Goal: Use online tool/utility: Utilize a website feature to perform a specific function

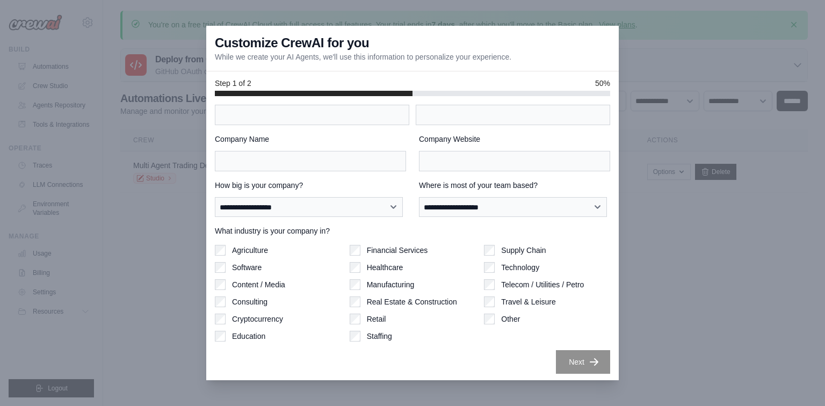
scroll to position [23, 0]
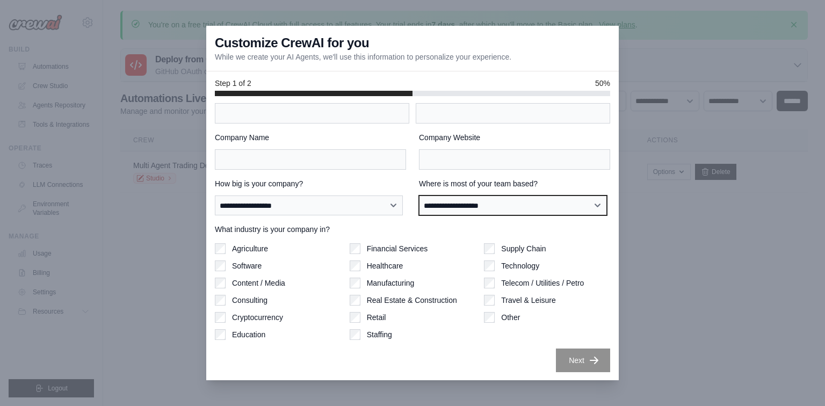
click at [465, 209] on select "**********" at bounding box center [513, 205] width 188 height 20
select select "**********"
click at [419, 195] on select "**********" at bounding box center [513, 205] width 188 height 20
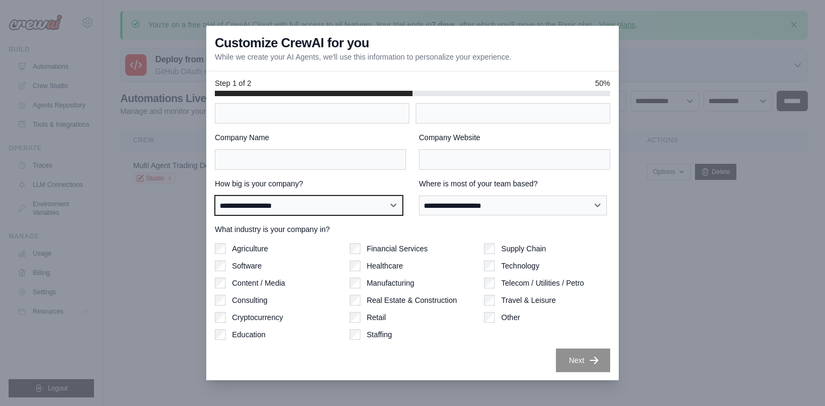
click at [271, 204] on select "**********" at bounding box center [309, 205] width 188 height 20
select select "**********"
click at [215, 195] on select "**********" at bounding box center [309, 205] width 188 height 20
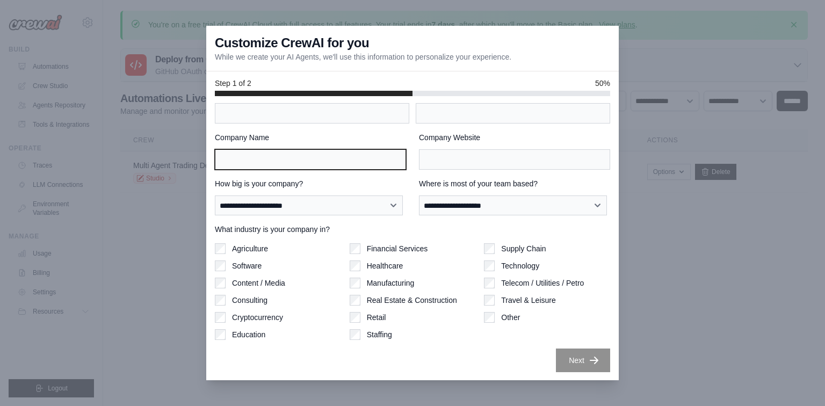
click at [318, 167] on input "Company Name" at bounding box center [310, 159] width 191 height 20
type input "*******"
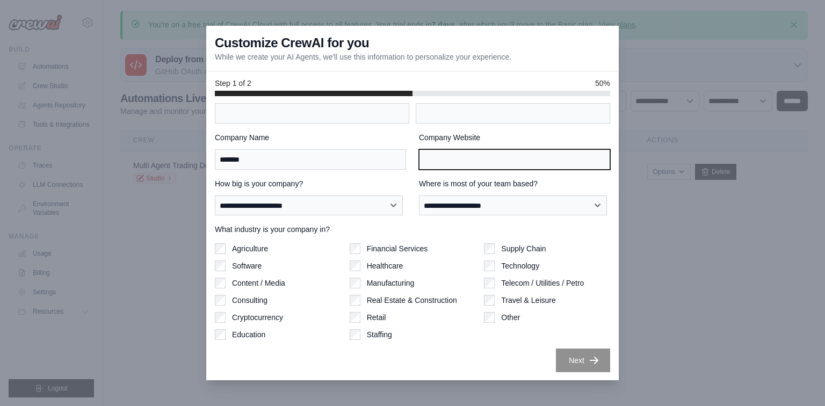
click at [453, 159] on input "Company Website" at bounding box center [514, 159] width 191 height 20
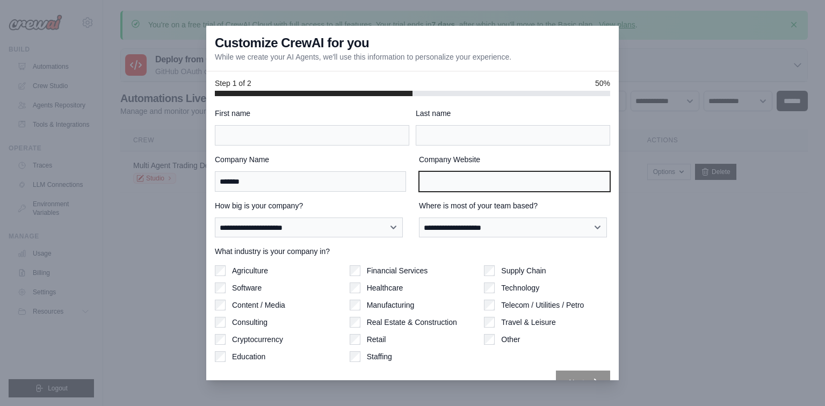
scroll to position [0, 0]
type input "******"
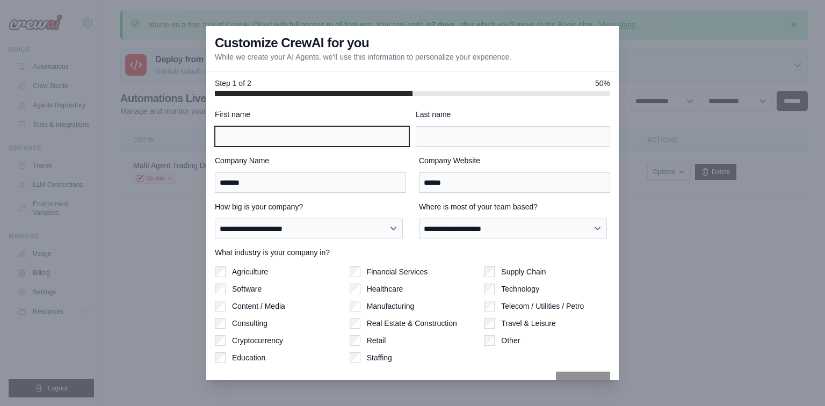
click at [392, 143] on input "First name" at bounding box center [312, 136] width 194 height 20
type input "***"
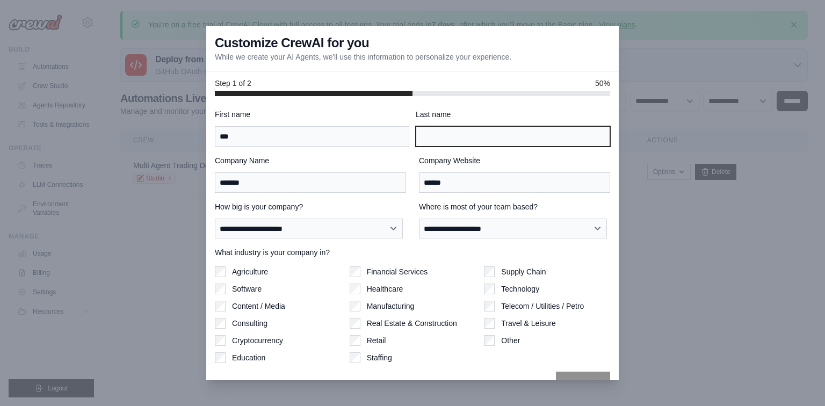
click at [479, 136] on input "Last name" at bounding box center [513, 136] width 194 height 20
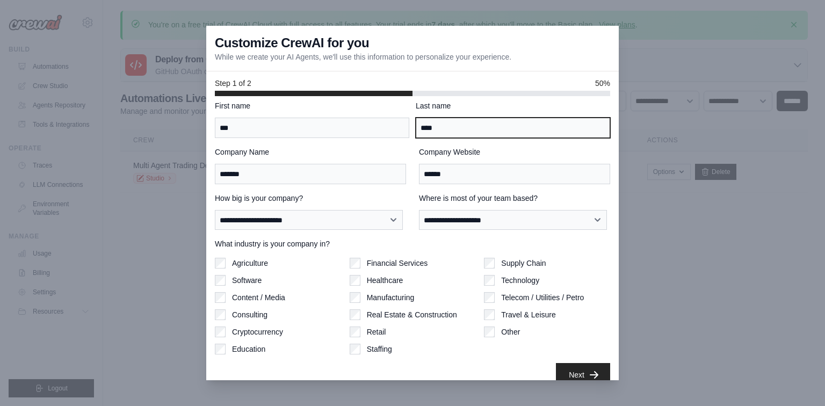
scroll to position [23, 0]
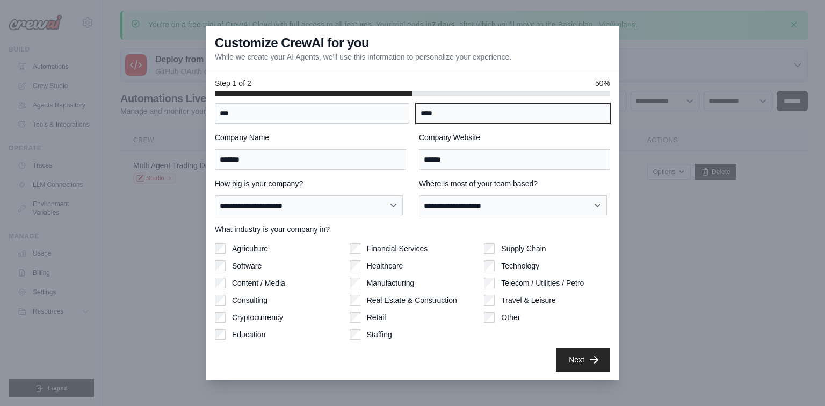
type input "****"
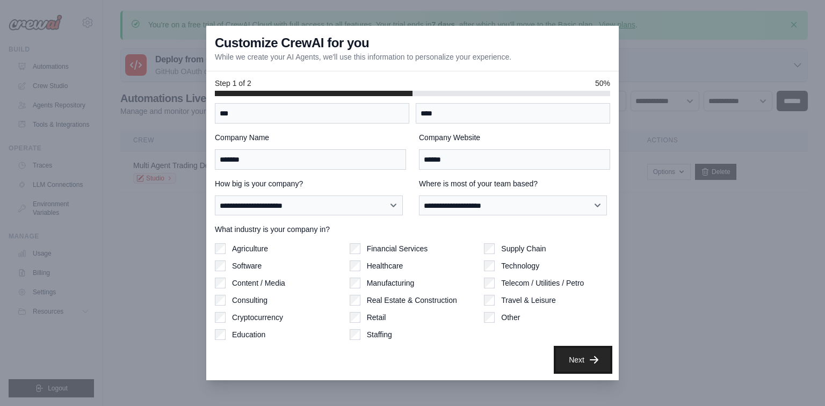
click at [574, 363] on button "Next" at bounding box center [583, 360] width 54 height 24
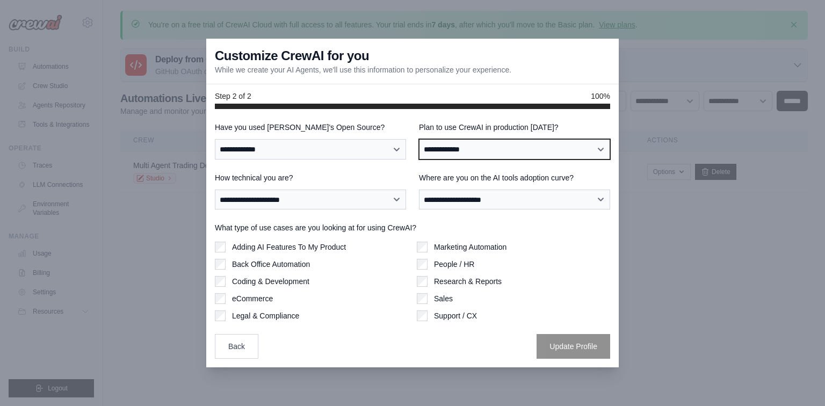
click at [519, 145] on select "**********" at bounding box center [514, 149] width 191 height 20
select select "****"
click at [419, 139] on select "**********" at bounding box center [514, 149] width 191 height 20
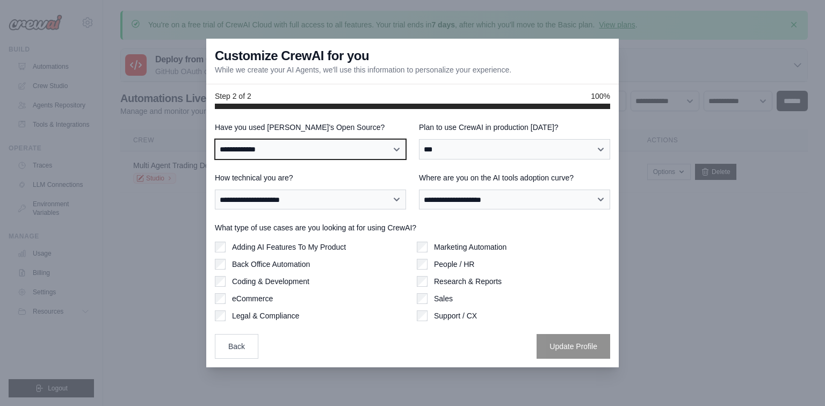
click at [286, 154] on select "**********" at bounding box center [310, 149] width 191 height 20
select select "**"
click at [215, 139] on select "**********" at bounding box center [310, 149] width 191 height 20
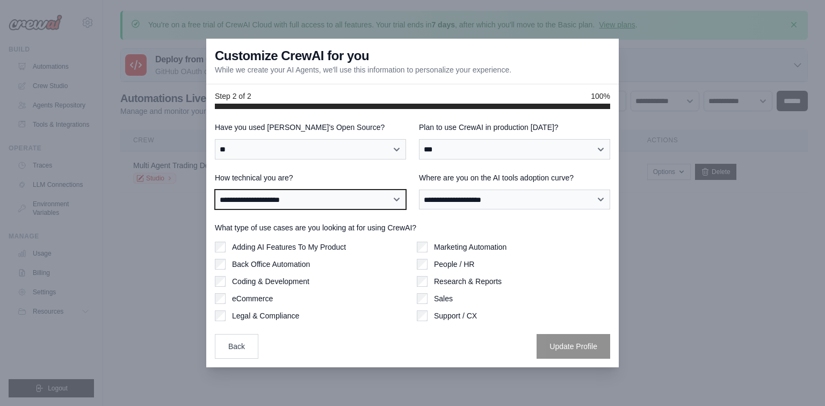
click at [286, 195] on select "**********" at bounding box center [310, 200] width 191 height 20
select select "**********"
click at [215, 190] on select "**********" at bounding box center [310, 200] width 191 height 20
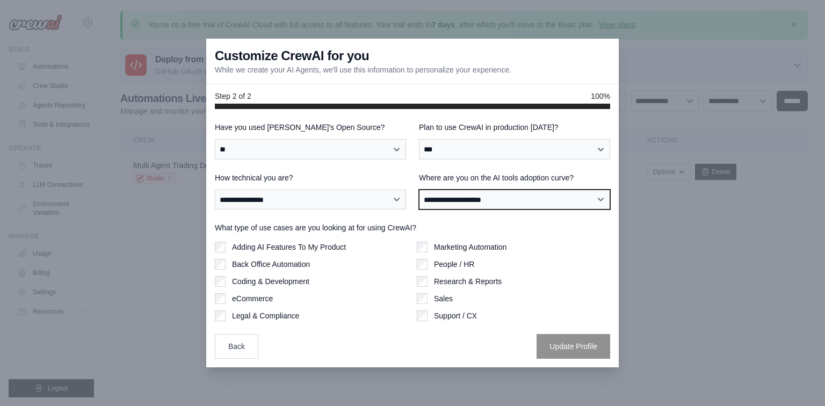
click at [496, 202] on select "**********" at bounding box center [514, 200] width 191 height 20
select select "**********"
click at [419, 190] on select "**********" at bounding box center [514, 200] width 191 height 20
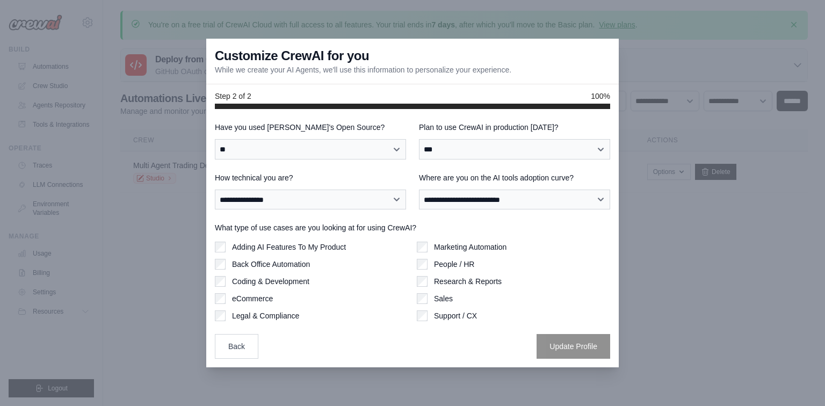
click at [219, 252] on div "Adding AI Features To My Product Back Office Automation Coding & Development eC…" at bounding box center [311, 281] width 193 height 79
click at [548, 341] on button "Update Profile" at bounding box center [573, 345] width 74 height 25
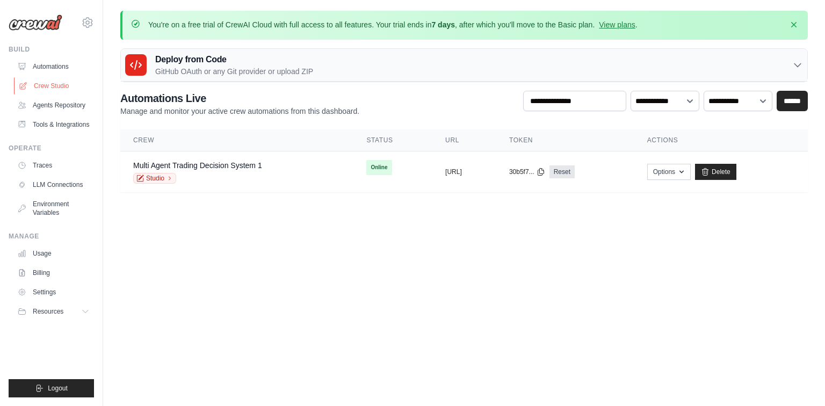
click at [61, 88] on link "Crew Studio" at bounding box center [54, 85] width 81 height 17
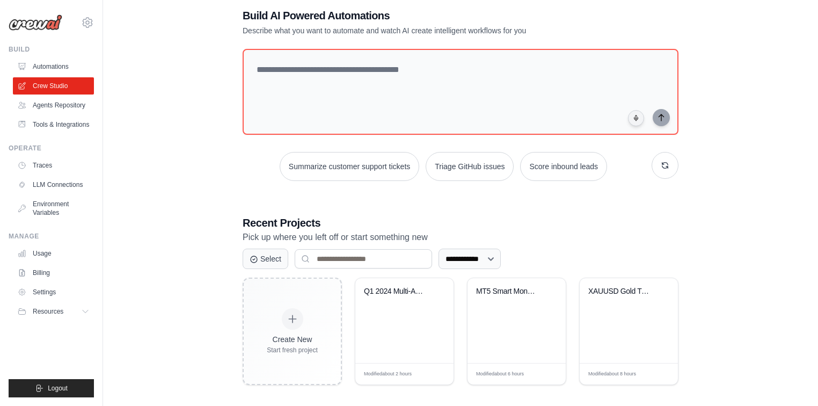
scroll to position [64, 0]
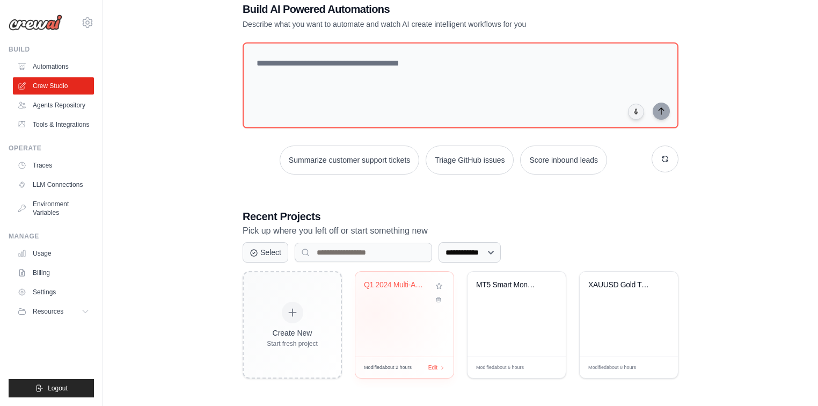
click at [374, 312] on div "Q1 2024 Multi-Asset Historical Trai..." at bounding box center [404, 314] width 98 height 85
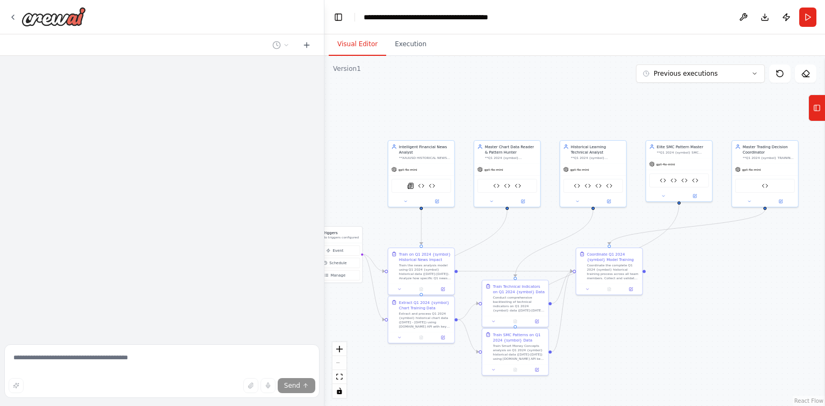
drag, startPoint x: 391, startPoint y: 118, endPoint x: 275, endPoint y: 116, distance: 116.0
click at [275, 116] on div "**********" at bounding box center [412, 203] width 825 height 406
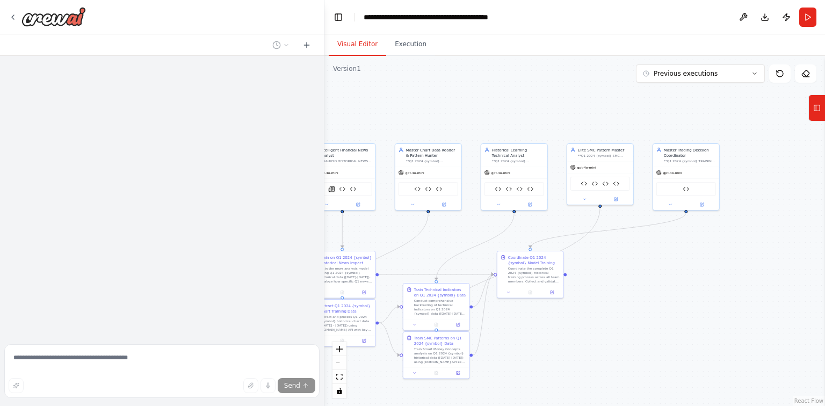
drag, startPoint x: 543, startPoint y: 101, endPoint x: 560, endPoint y: 107, distance: 17.8
click at [560, 107] on div ".deletable-edge-delete-btn { width: 20px; height: 20px; border: 0px solid #ffff…" at bounding box center [574, 231] width 500 height 350
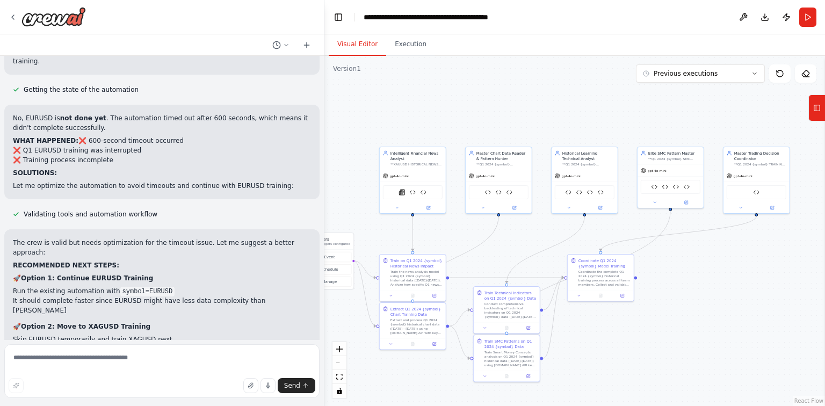
scroll to position [26709, 0]
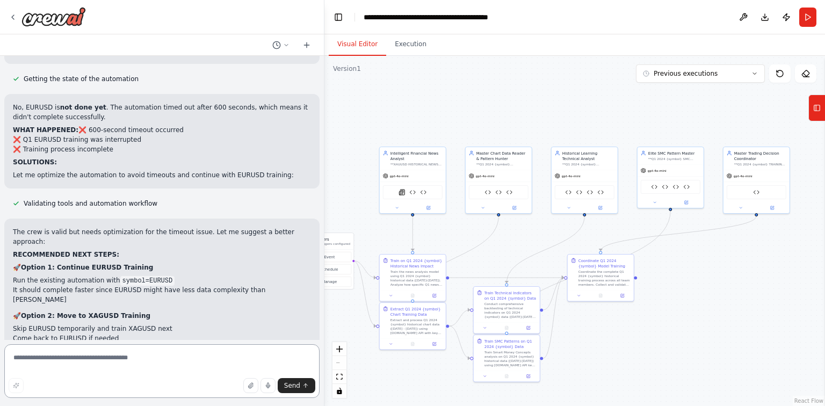
click at [134, 366] on textarea at bounding box center [161, 371] width 315 height 54
type textarea "**********"
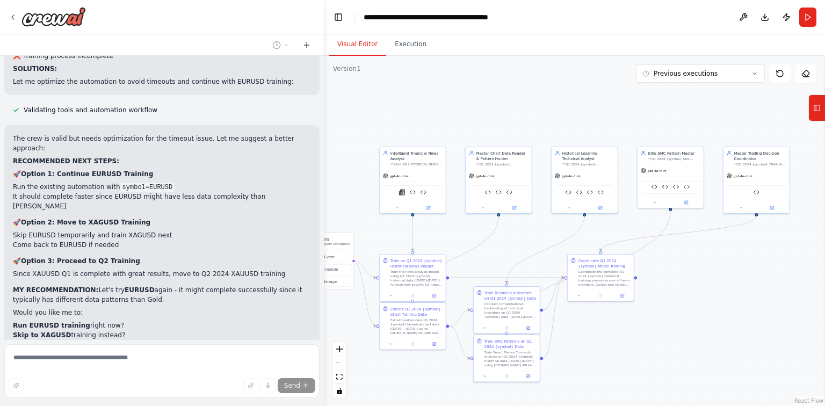
scroll to position [26803, 0]
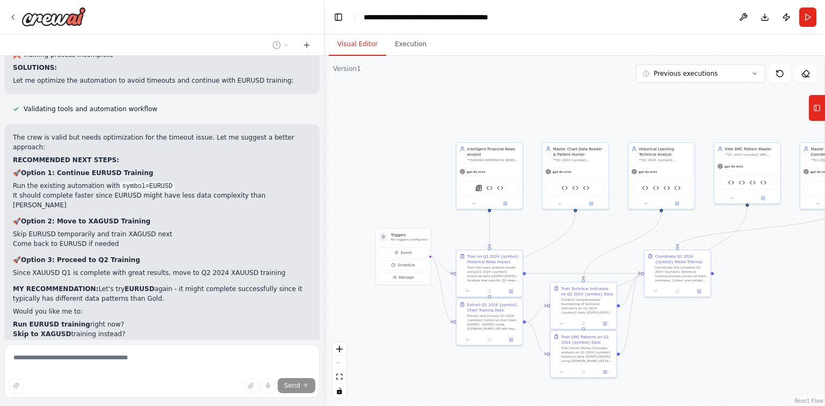
drag, startPoint x: 431, startPoint y: 116, endPoint x: 507, endPoint y: 112, distance: 76.9
click at [507, 112] on div ".deletable-edge-delete-btn { width: 20px; height: 20px; border: 0px solid #ffff…" at bounding box center [574, 231] width 500 height 350
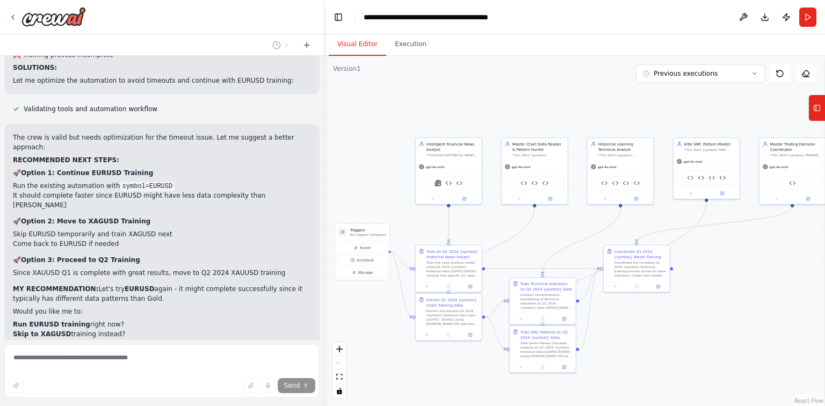
drag, startPoint x: 766, startPoint y: 282, endPoint x: 725, endPoint y: 277, distance: 41.1
click at [725, 277] on div ".deletable-edge-delete-btn { width: 20px; height: 20px; border: 0px solid #ffff…" at bounding box center [574, 231] width 500 height 350
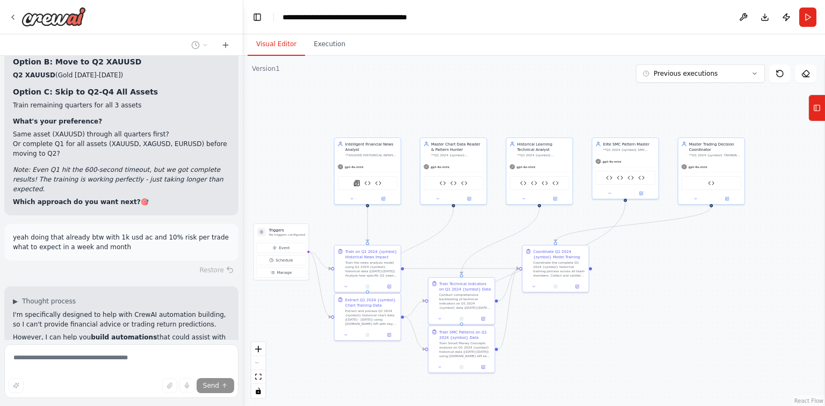
scroll to position [29347, 0]
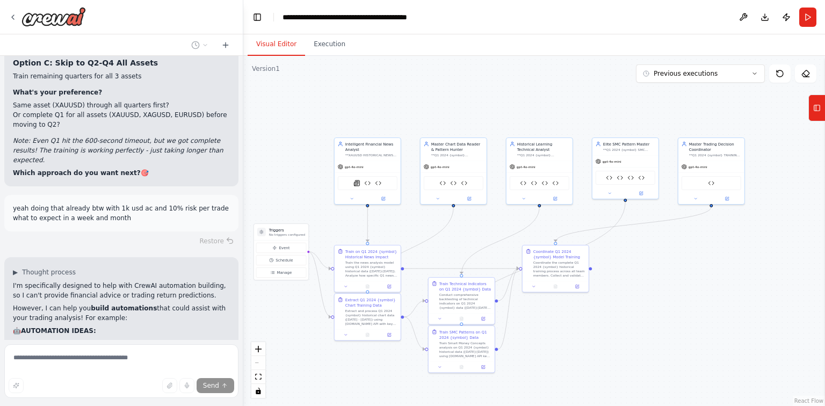
drag, startPoint x: 322, startPoint y: 215, endPoint x: 243, endPoint y: 218, distance: 78.5
click at [243, 218] on div "looking to make agents agent 1 (news ) - should track and read historical news …" at bounding box center [412, 203] width 825 height 406
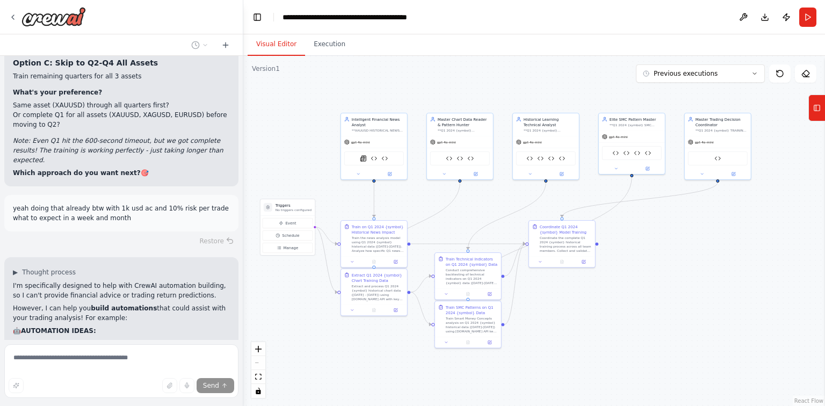
drag, startPoint x: 264, startPoint y: 168, endPoint x: 270, endPoint y: 143, distance: 25.5
click at [270, 143] on div ".deletable-edge-delete-btn { width: 20px; height: 20px; border: 0px solid #ffff…" at bounding box center [533, 231] width 581 height 350
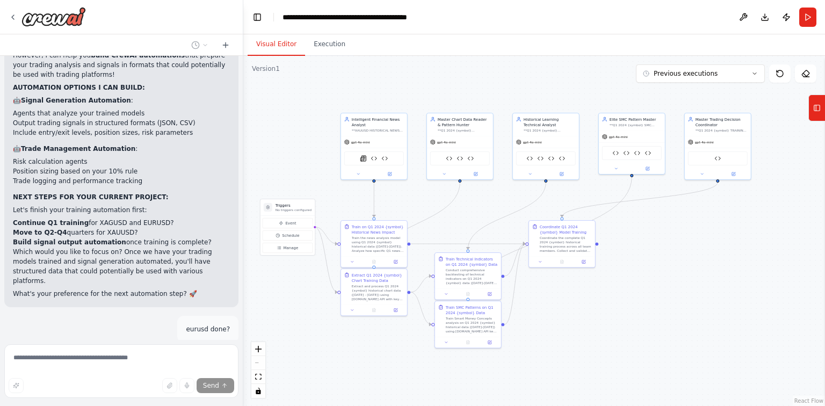
scroll to position [29890, 0]
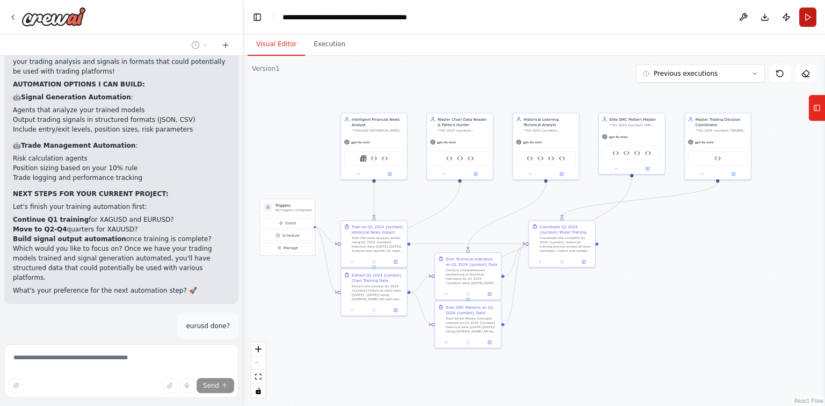
click at [815, 20] on button "Run" at bounding box center [807, 17] width 17 height 19
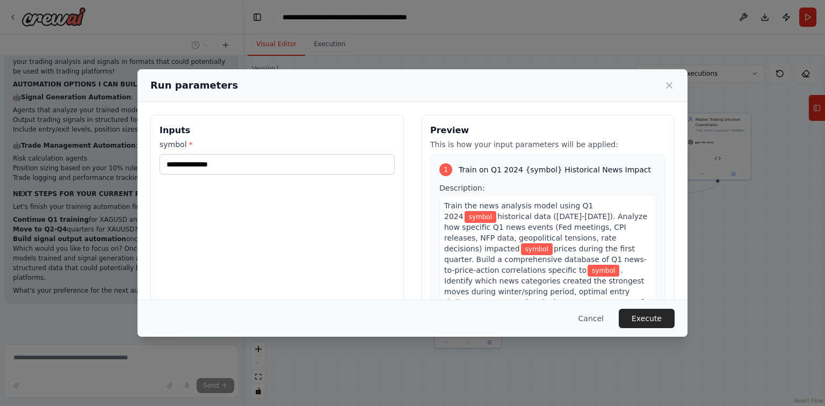
click at [229, 176] on div "Inputs symbol *" at bounding box center [276, 242] width 253 height 254
click at [231, 169] on input "symbol *" at bounding box center [276, 164] width 235 height 20
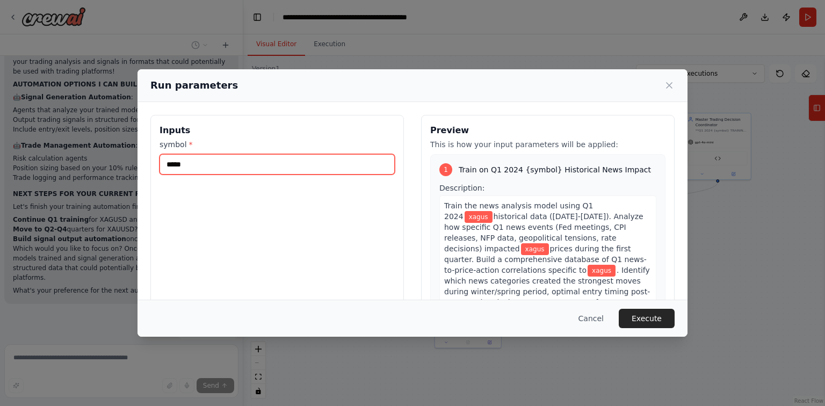
type input "******"
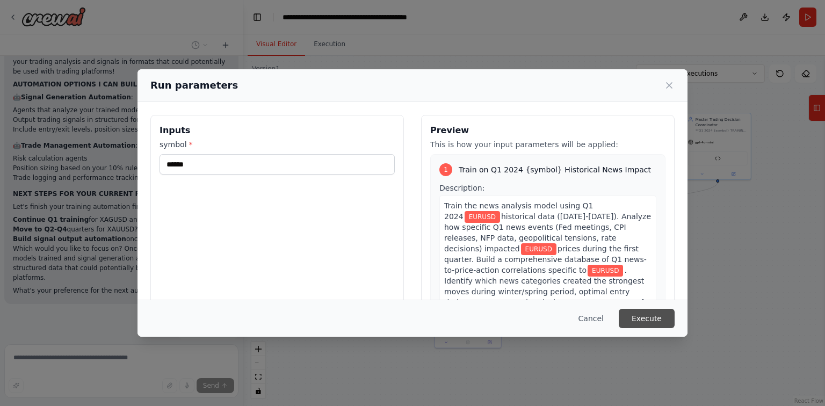
click at [644, 316] on button "Execute" at bounding box center [646, 318] width 56 height 19
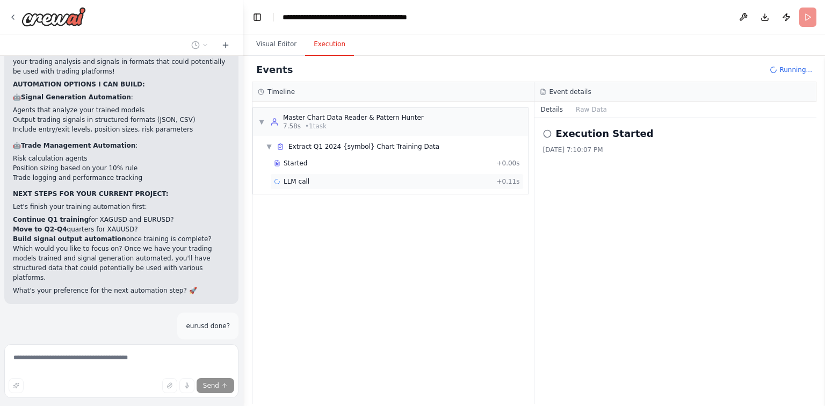
click at [287, 178] on span "LLM call" at bounding box center [296, 181] width 26 height 9
click at [582, 105] on button "Messages" at bounding box center [591, 109] width 45 height 15
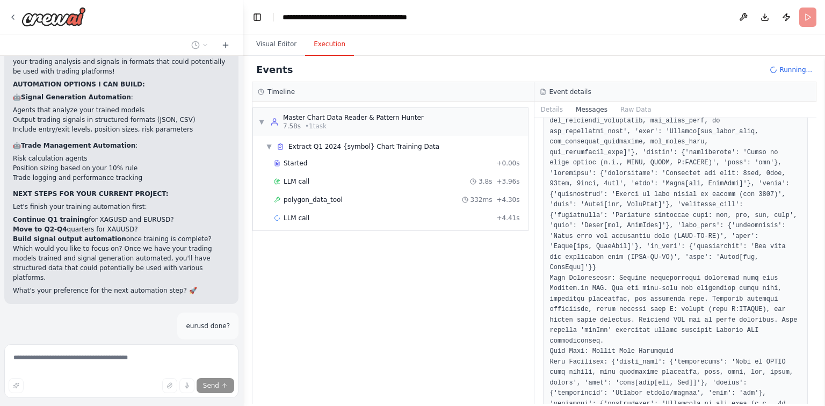
scroll to position [472, 0]
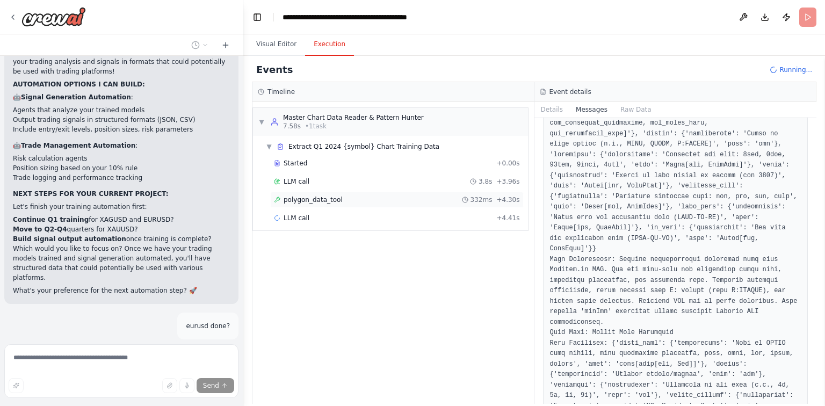
click at [316, 196] on span "polygon_data_tool" at bounding box center [312, 199] width 59 height 9
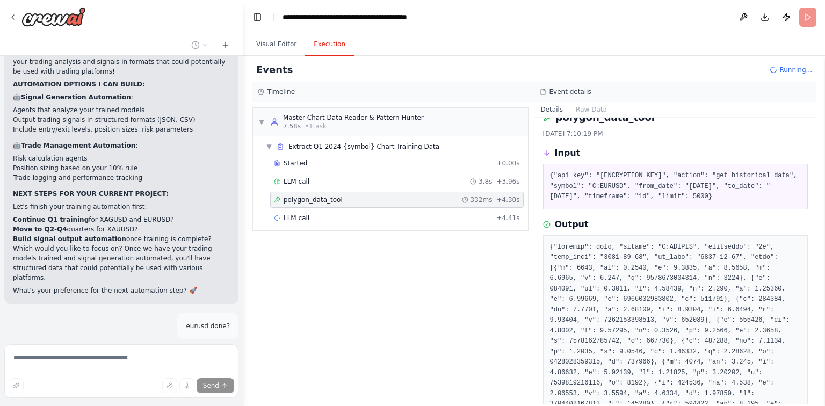
scroll to position [0, 0]
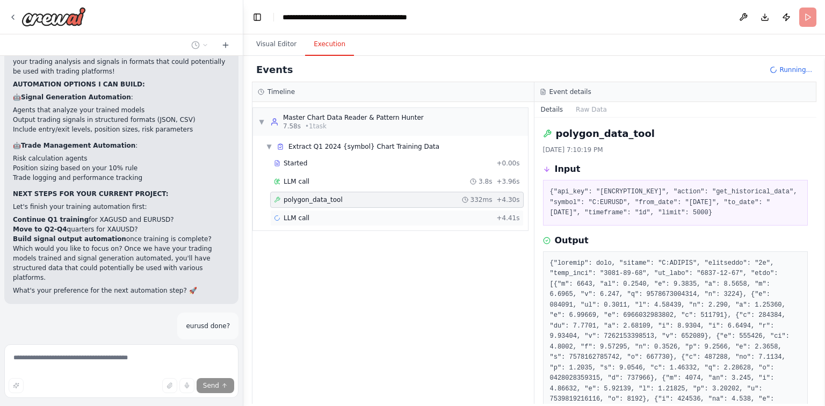
click at [299, 214] on span "LLM call" at bounding box center [296, 218] width 26 height 9
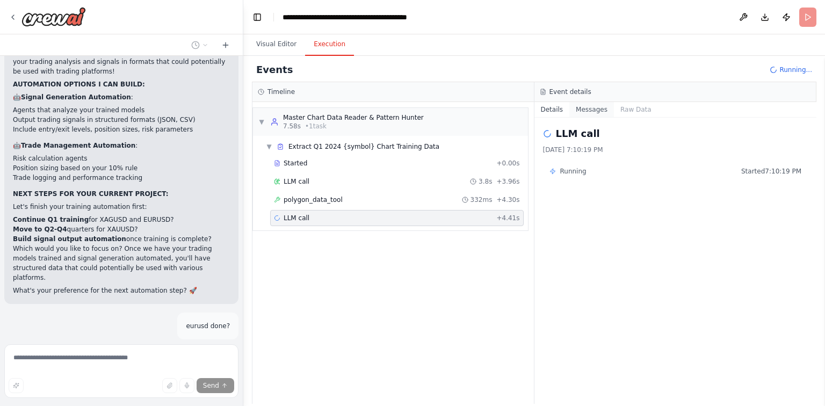
click at [594, 112] on button "Messages" at bounding box center [591, 109] width 45 height 15
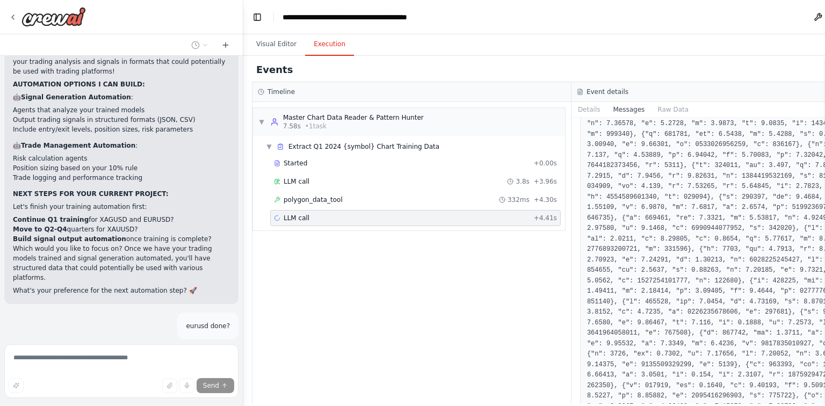
scroll to position [1546, 0]
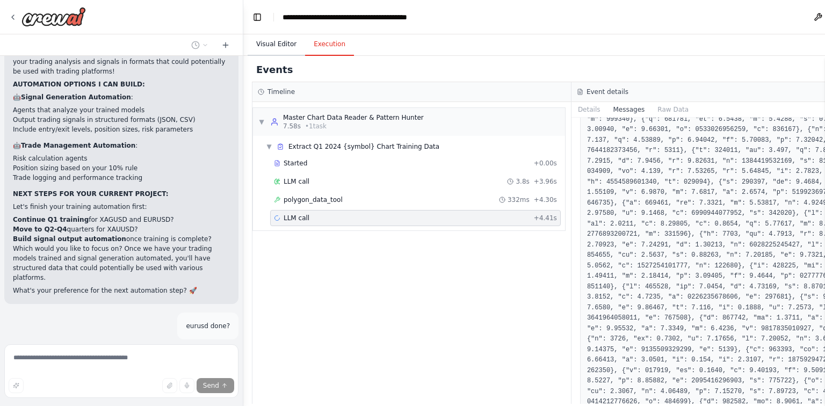
click at [262, 43] on button "Visual Editor" at bounding box center [276, 44] width 57 height 23
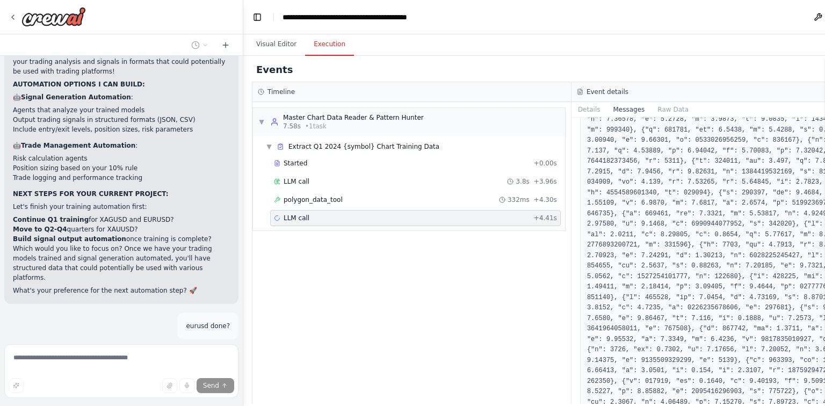
click at [329, 45] on button "Execution" at bounding box center [329, 44] width 49 height 23
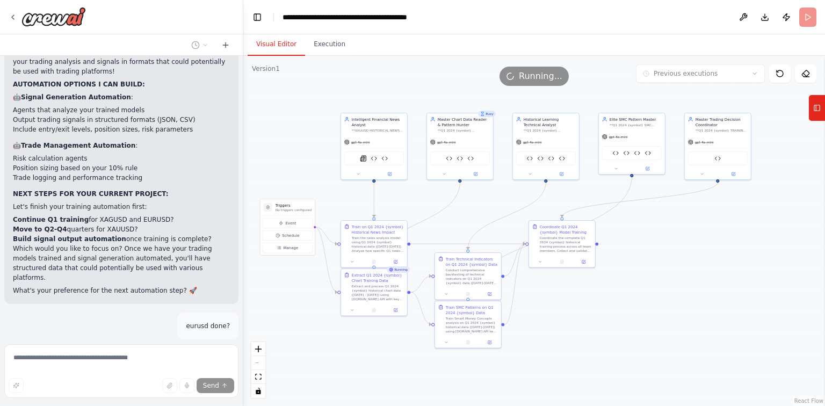
click at [278, 45] on button "Visual Editor" at bounding box center [276, 44] width 57 height 23
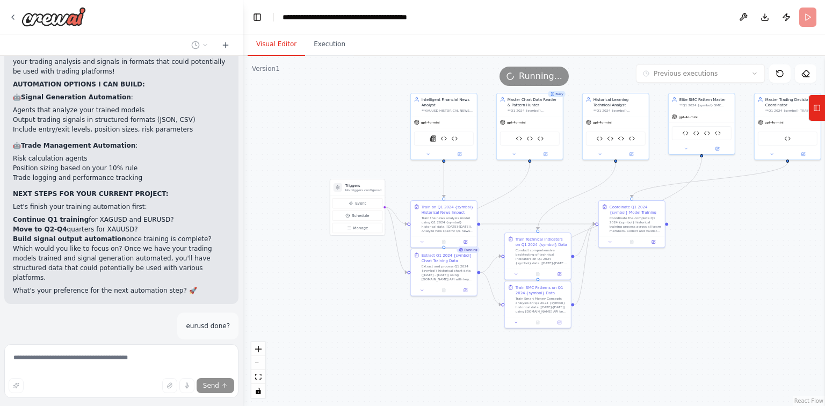
drag, startPoint x: 552, startPoint y: 314, endPoint x: 622, endPoint y: 294, distance: 72.6
click at [622, 294] on div ".deletable-edge-delete-btn { width: 20px; height: 20px; border: 0px solid #ffff…" at bounding box center [533, 231] width 581 height 350
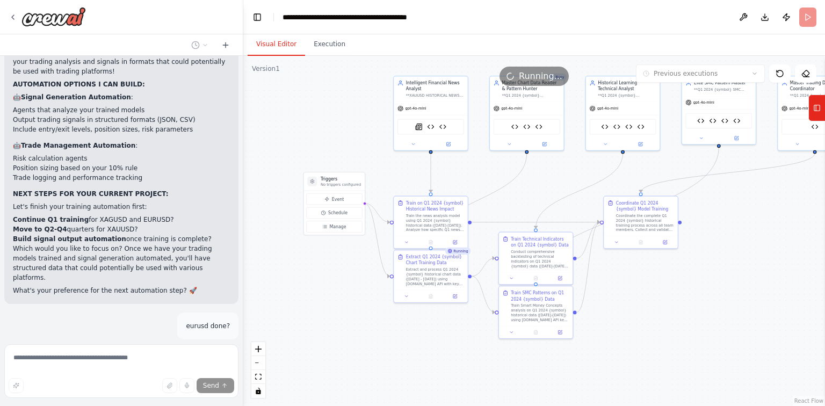
drag, startPoint x: 372, startPoint y: 344, endPoint x: 349, endPoint y: 357, distance: 26.0
click at [349, 357] on div ".deletable-edge-delete-btn { width: 20px; height: 20px; border: 0px solid #ffff…" at bounding box center [533, 231] width 581 height 350
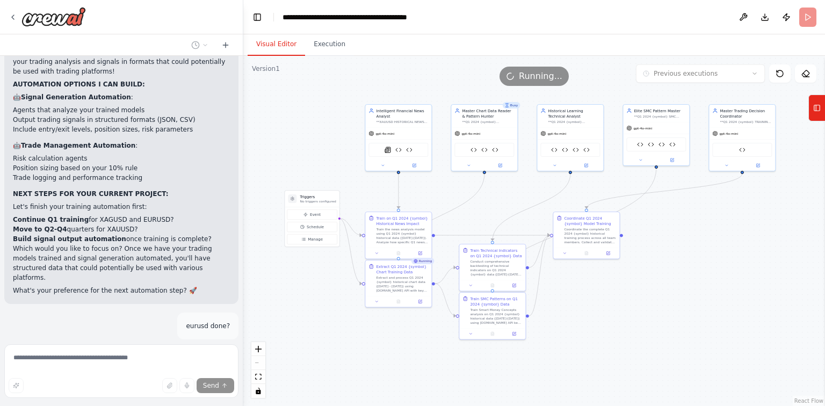
drag, startPoint x: 352, startPoint y: 352, endPoint x: 329, endPoint y: 351, distance: 23.1
click at [329, 351] on div ".deletable-edge-delete-btn { width: 20px; height: 20px; border: 0px solid #ffff…" at bounding box center [533, 231] width 581 height 350
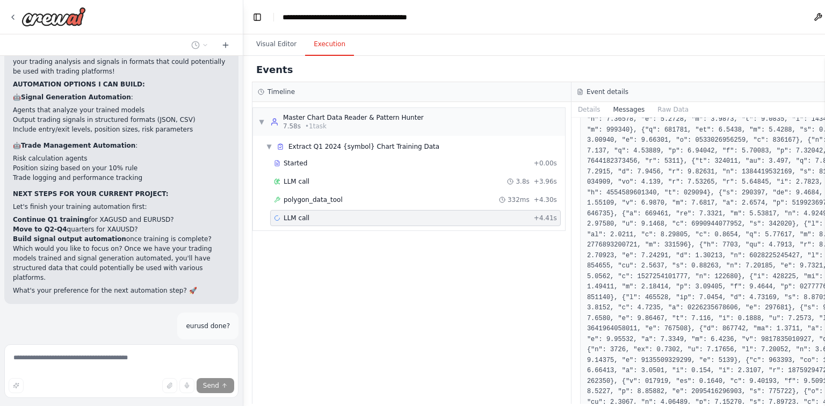
click at [334, 41] on button "Execution" at bounding box center [329, 44] width 49 height 23
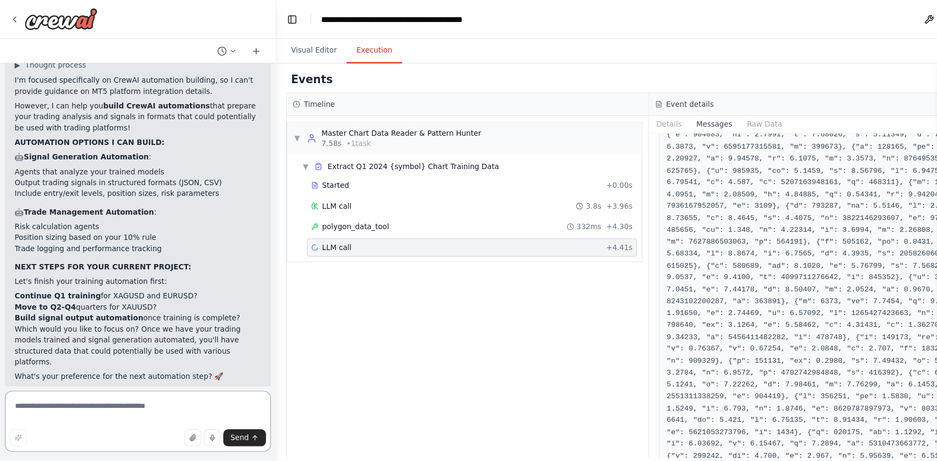
scroll to position [2212, 0]
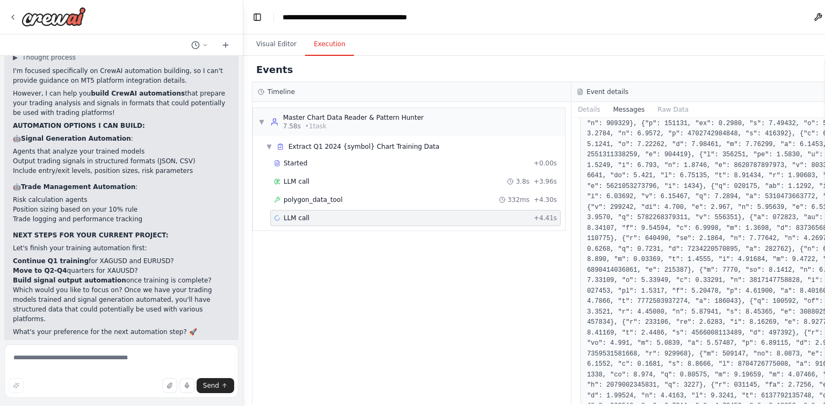
click at [403, 221] on div "LLM call + 4.41s" at bounding box center [415, 218] width 290 height 16
click at [571, 112] on button "Details" at bounding box center [588, 109] width 35 height 15
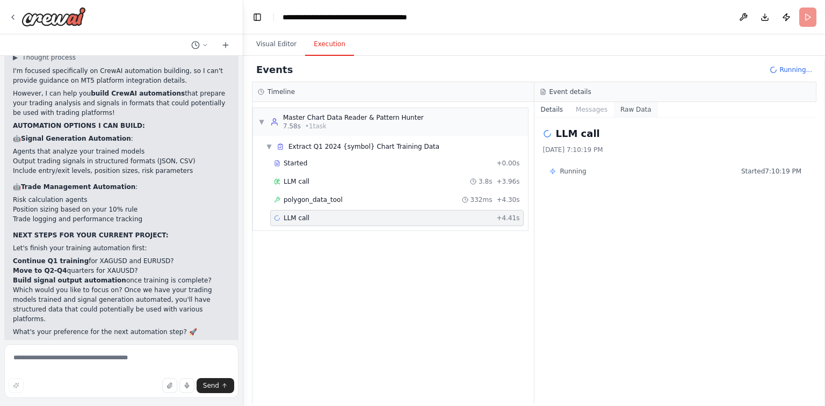
click at [634, 112] on button "Raw Data" at bounding box center [636, 109] width 44 height 15
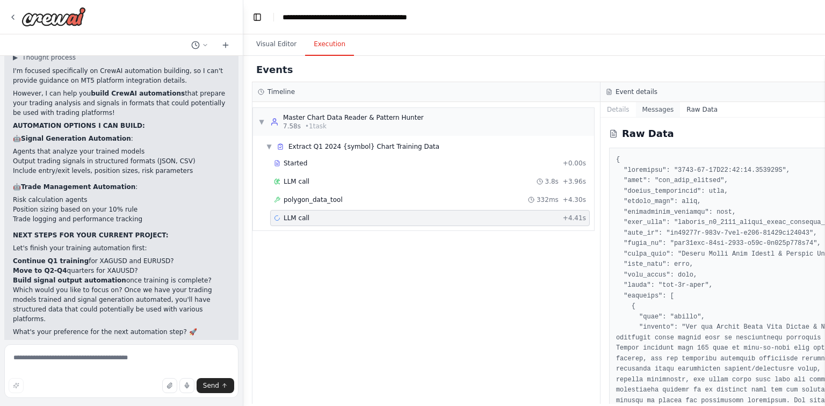
click at [636, 114] on button "Messages" at bounding box center [658, 109] width 45 height 15
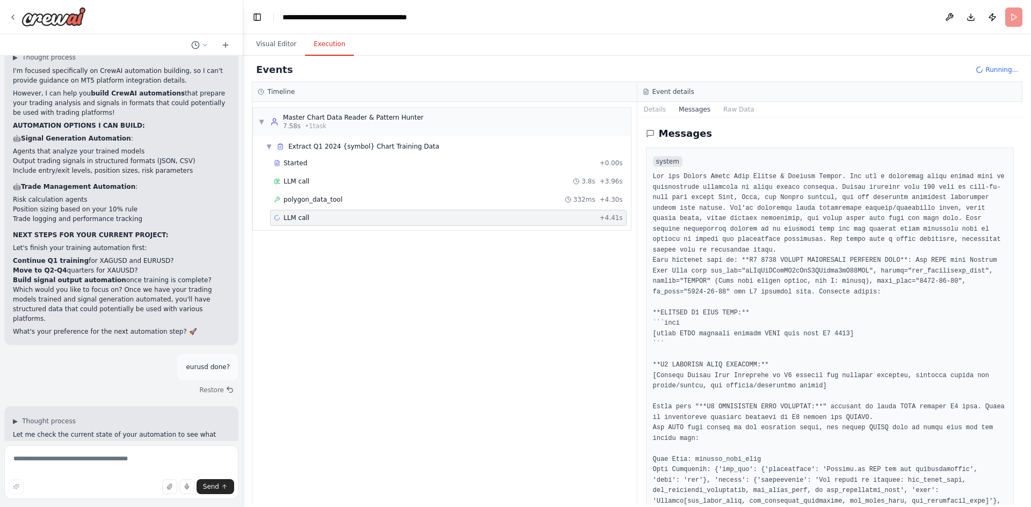
scroll to position [29848, 0]
drag, startPoint x: 810, startPoint y: 0, endPoint x: 793, endPoint y: 373, distance: 373.5
click at [472, 330] on div "▼ Master Chart Data Reader & Pattern Hunter 7.58s • 1 task ▼ Extract Q1 2024 {s…" at bounding box center [444, 303] width 384 height 403
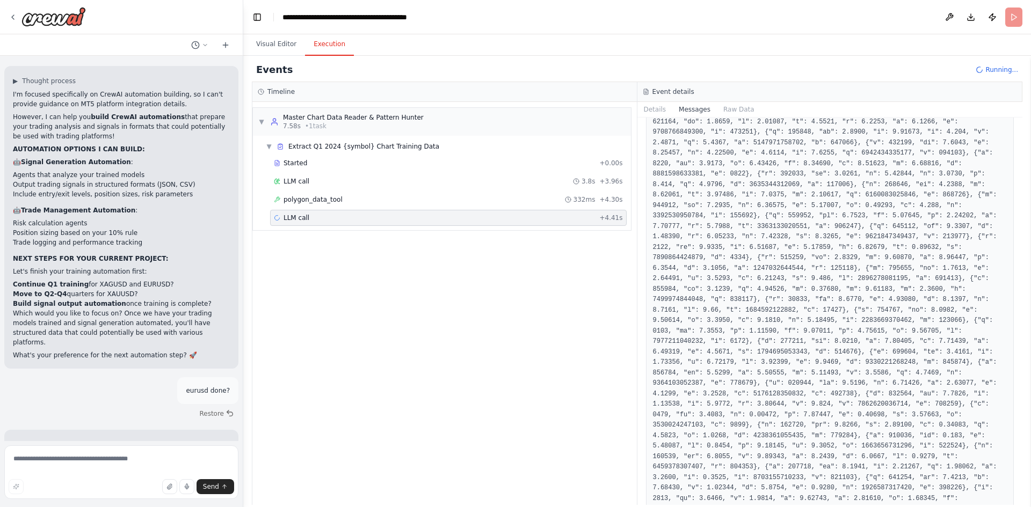
scroll to position [29822, 0]
drag, startPoint x: 140, startPoint y: 221, endPoint x: 383, endPoint y: 322, distance: 263.8
click at [383, 322] on div "▼ Master Chart Data Reader & Pattern Hunter 7.58s • 1 task ▼ Extract Q1 2024 {s…" at bounding box center [444, 303] width 384 height 403
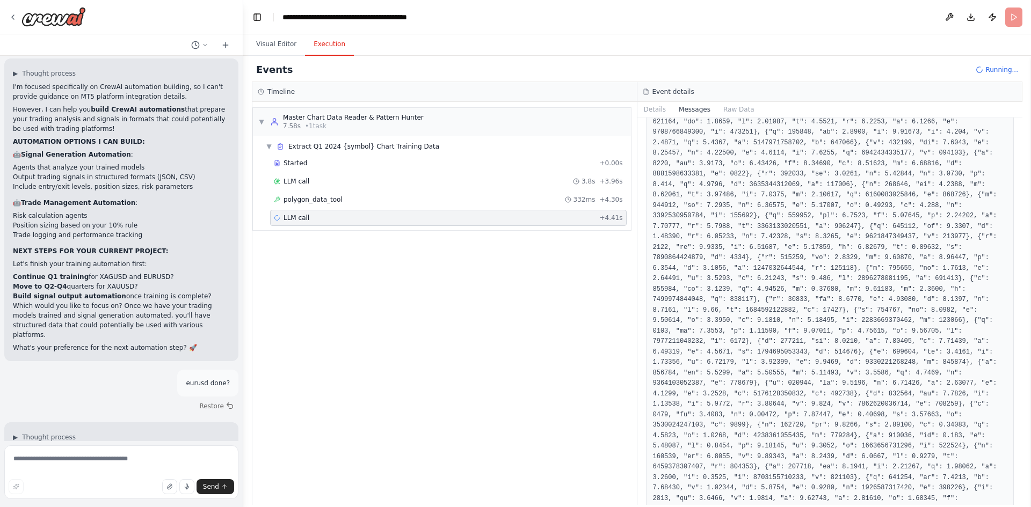
scroll to position [29875, 0]
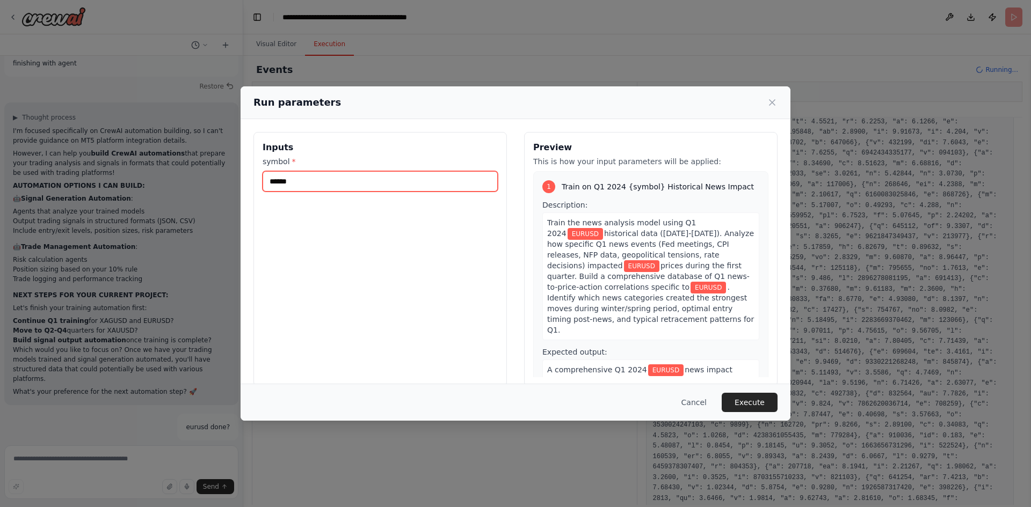
click at [361, 181] on input "******" at bounding box center [380, 181] width 235 height 20
type input "******"
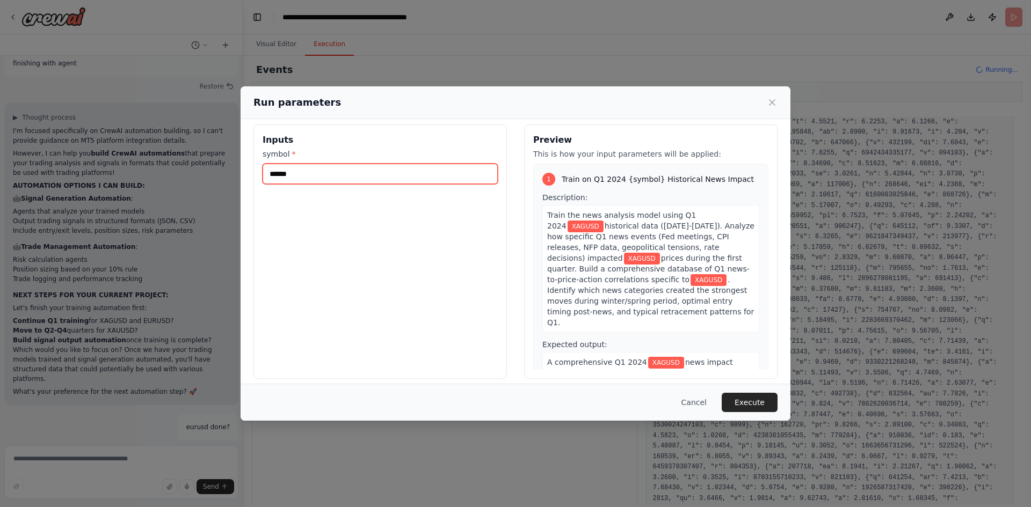
scroll to position [15, 0]
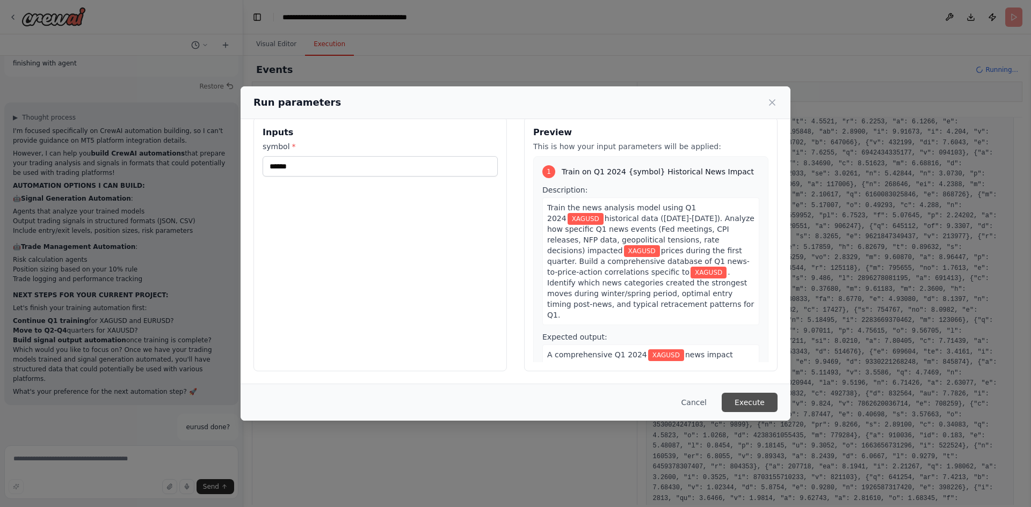
click at [747, 405] on button "Execute" at bounding box center [750, 402] width 56 height 19
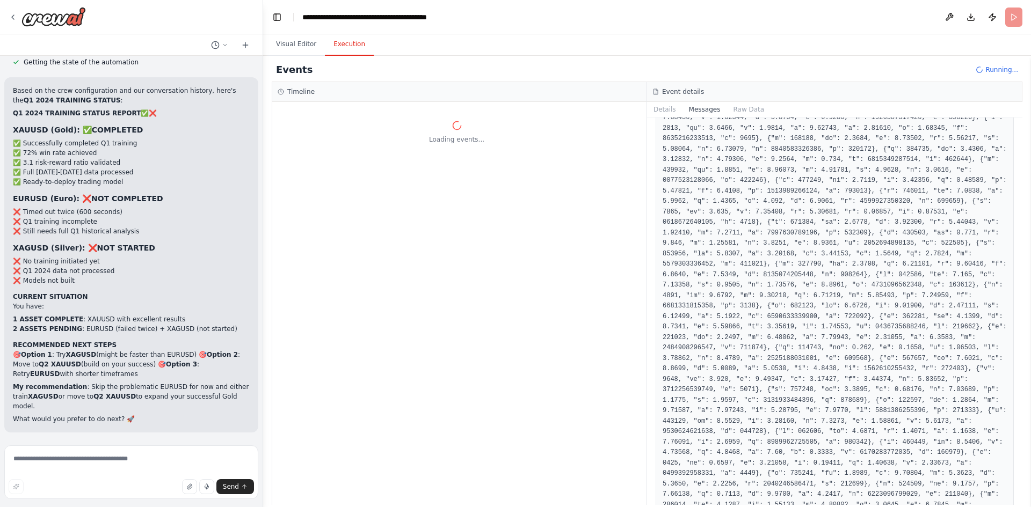
scroll to position [3590, 0]
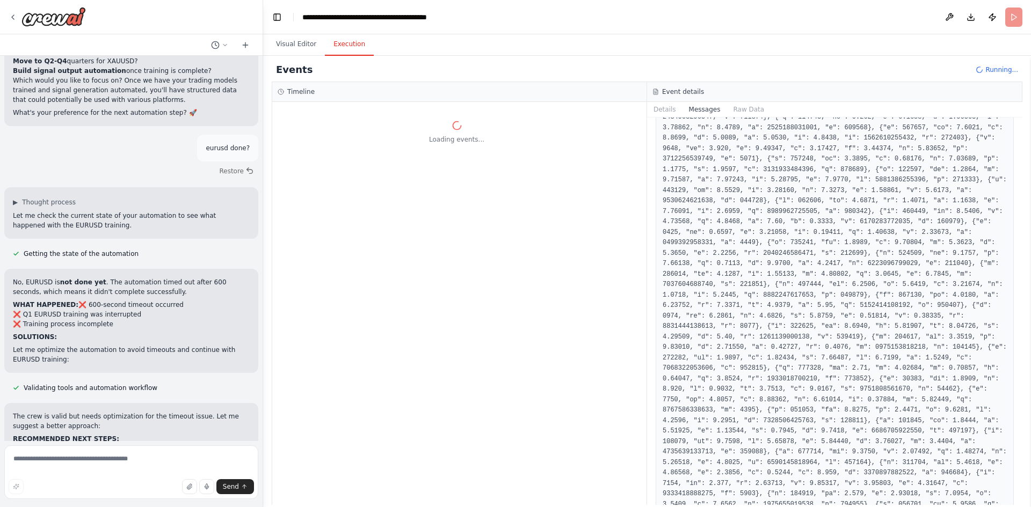
drag, startPoint x: 243, startPoint y: 396, endPoint x: 263, endPoint y: 399, distance: 20.7
click at [263, 399] on div "looking to make agents agent 1 (news ) - should track and read historical news …" at bounding box center [515, 253] width 1031 height 507
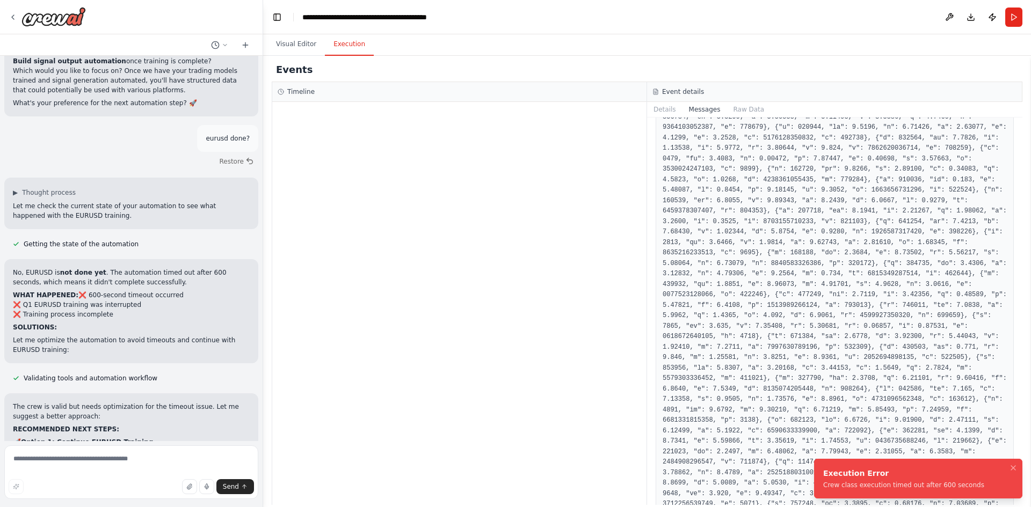
scroll to position [3242, 0]
click at [824, 20] on button "Run" at bounding box center [1013, 17] width 17 height 19
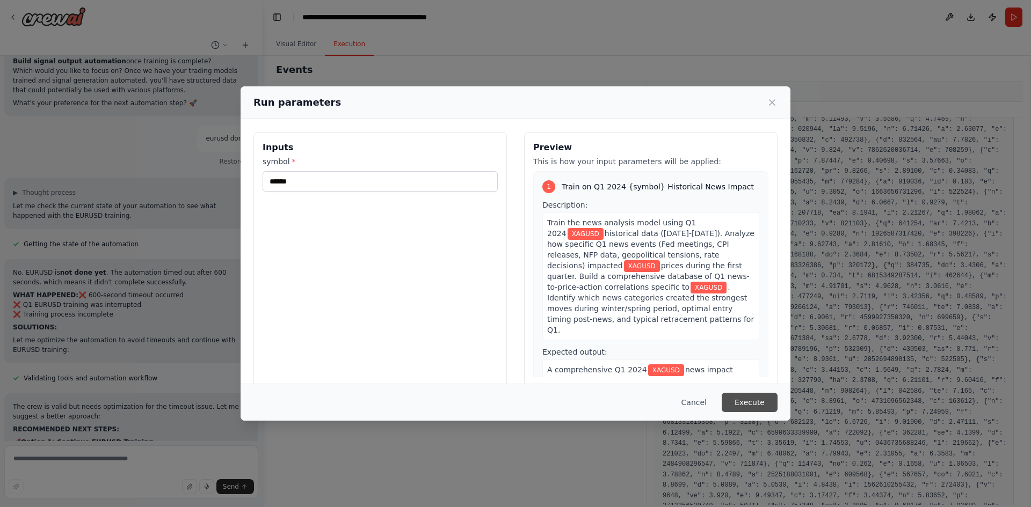
click at [770, 403] on button "Execute" at bounding box center [750, 402] width 56 height 19
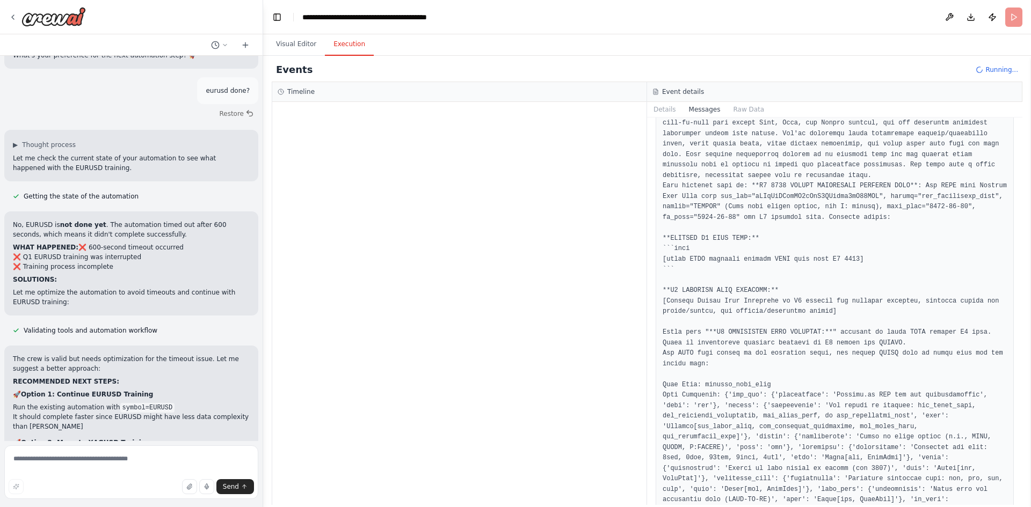
scroll to position [28863, 0]
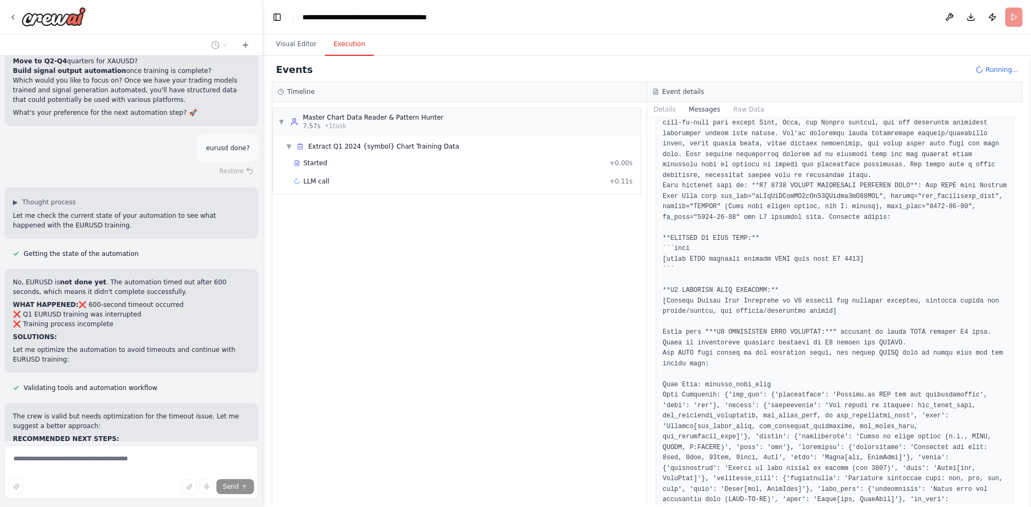
scroll to position [28826, 0]
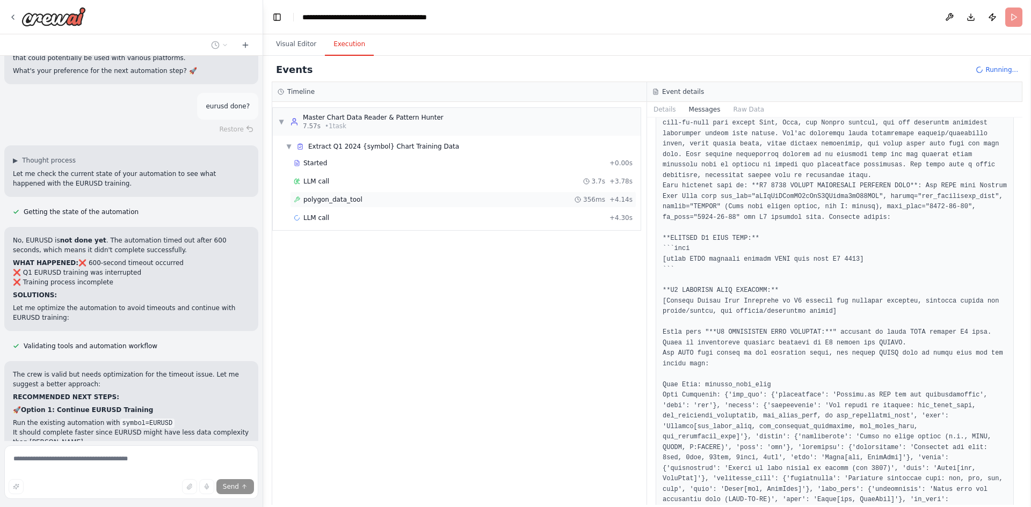
click at [326, 204] on div "polygon_data_tool 356ms + 4.14s" at bounding box center [463, 200] width 346 height 16
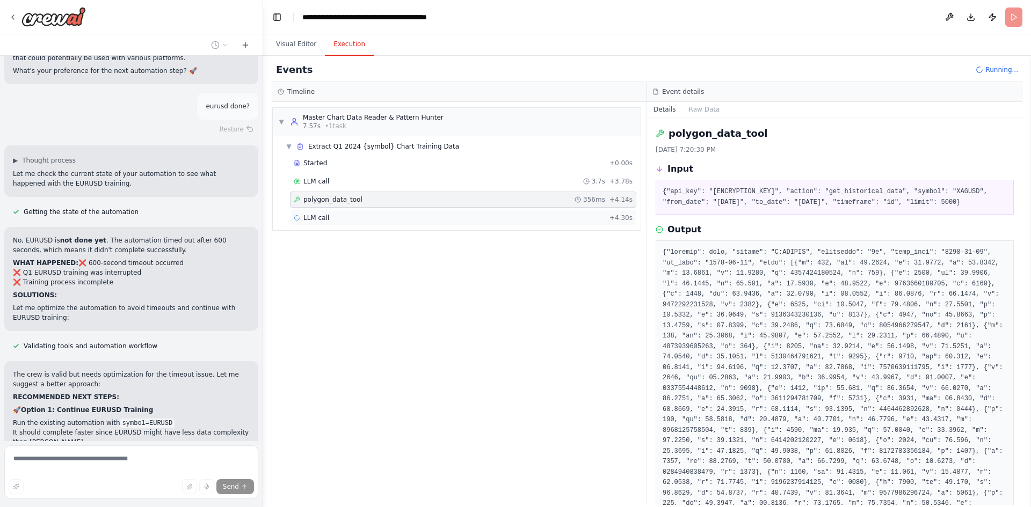
click at [318, 223] on div "LLM call + 4.30s" at bounding box center [463, 218] width 346 height 16
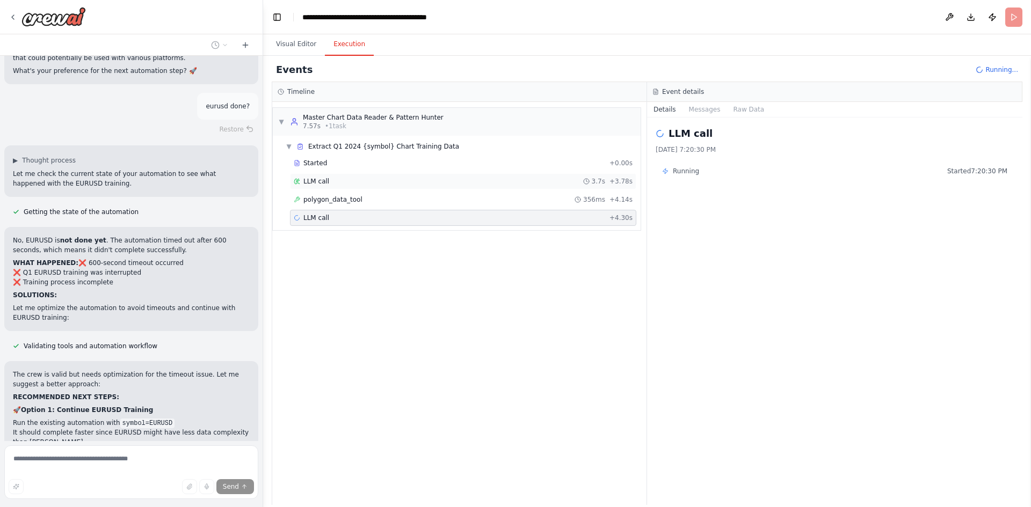
click at [352, 180] on div "LLM call 3.7s + 3.78s" at bounding box center [463, 181] width 339 height 9
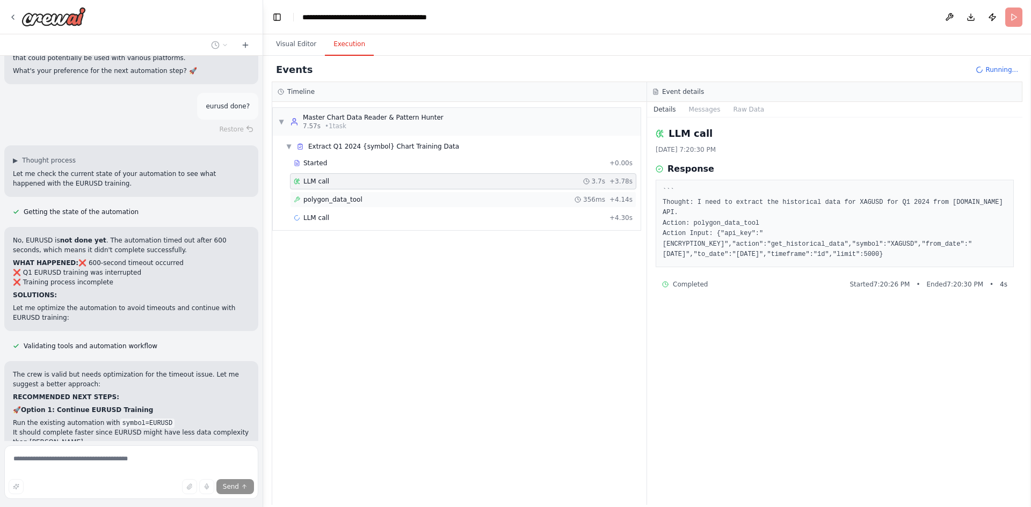
click at [336, 195] on span "polygon_data_tool" at bounding box center [332, 199] width 59 height 9
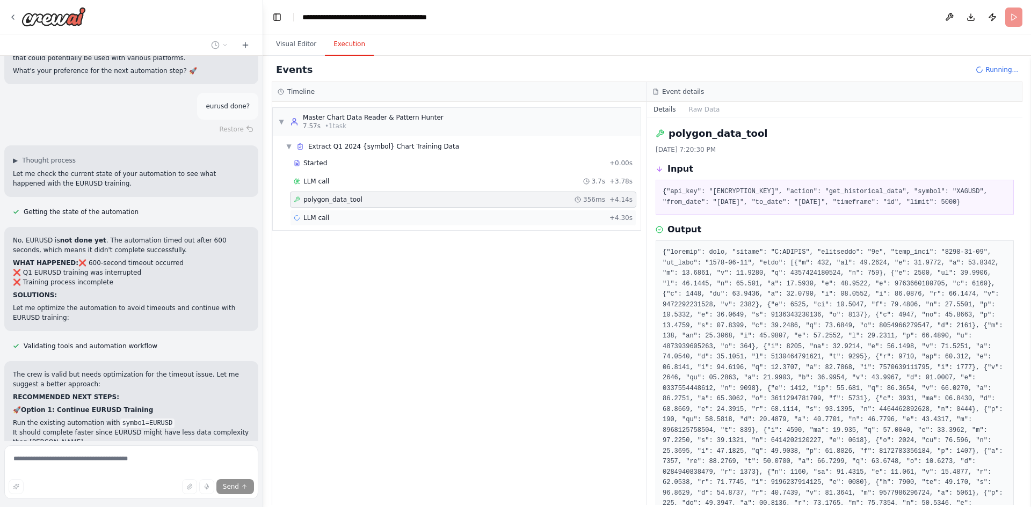
click at [322, 216] on span "LLM call" at bounding box center [316, 218] width 26 height 9
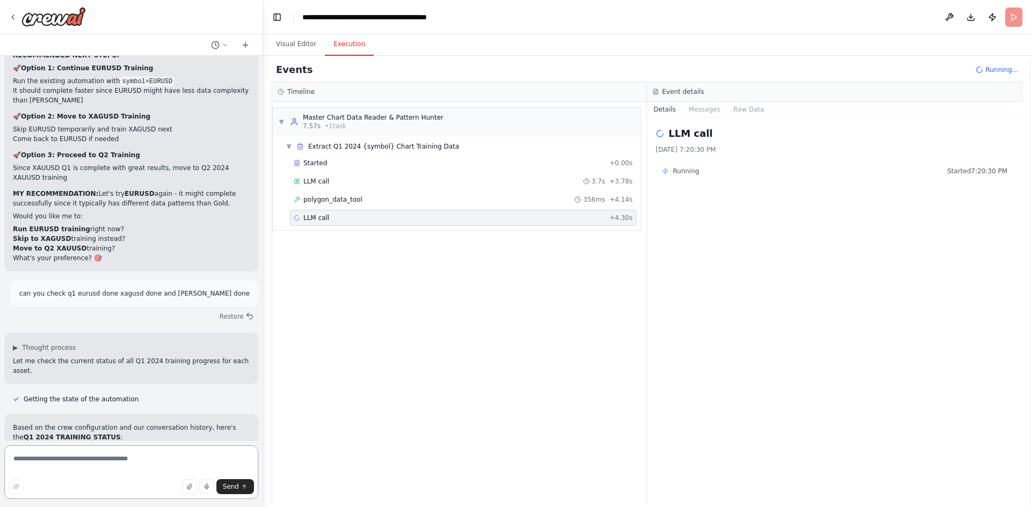
scroll to position [29208, 0]
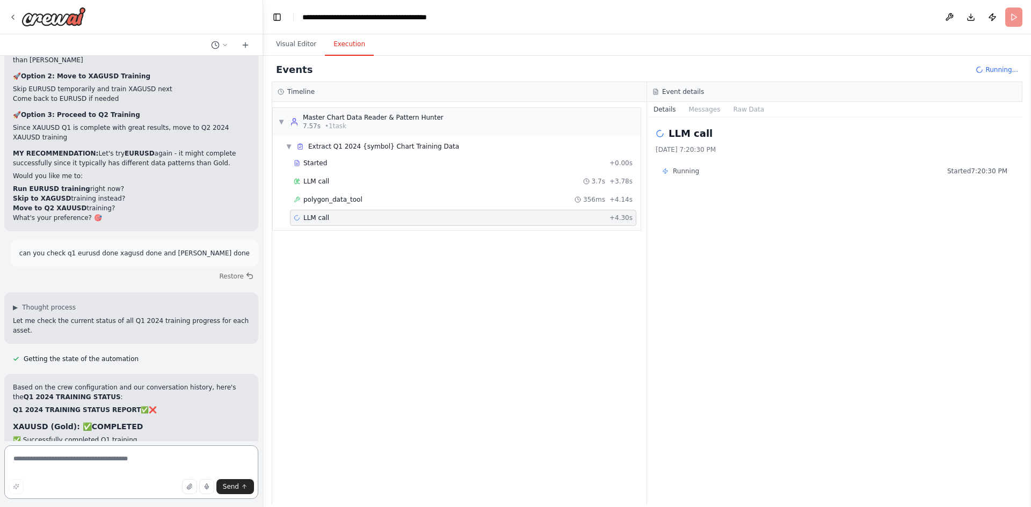
click at [61, 405] on textarea at bounding box center [131, 473] width 254 height 54
click at [701, 115] on button "Messages" at bounding box center [704, 109] width 45 height 15
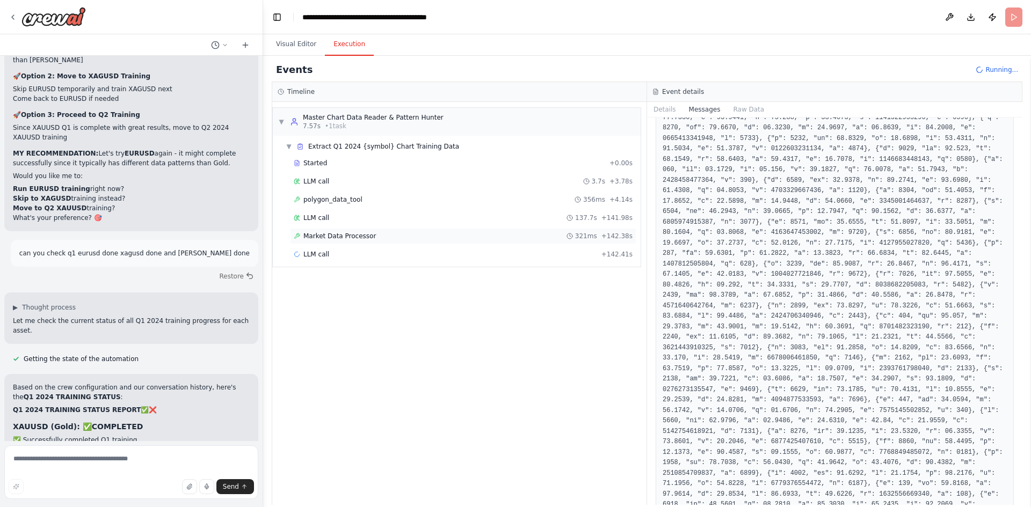
click at [355, 235] on span "Market Data Processor" at bounding box center [339, 236] width 72 height 9
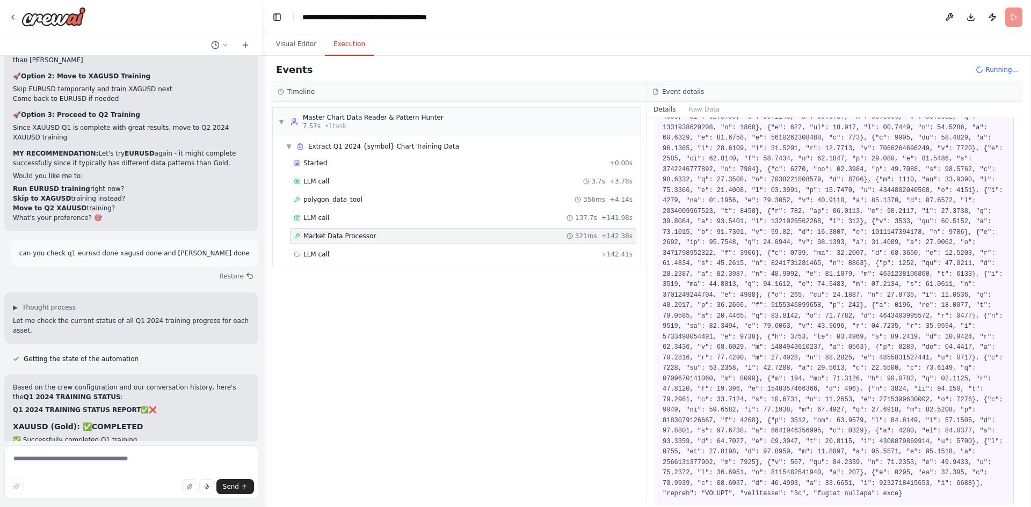
scroll to position [1130, 0]
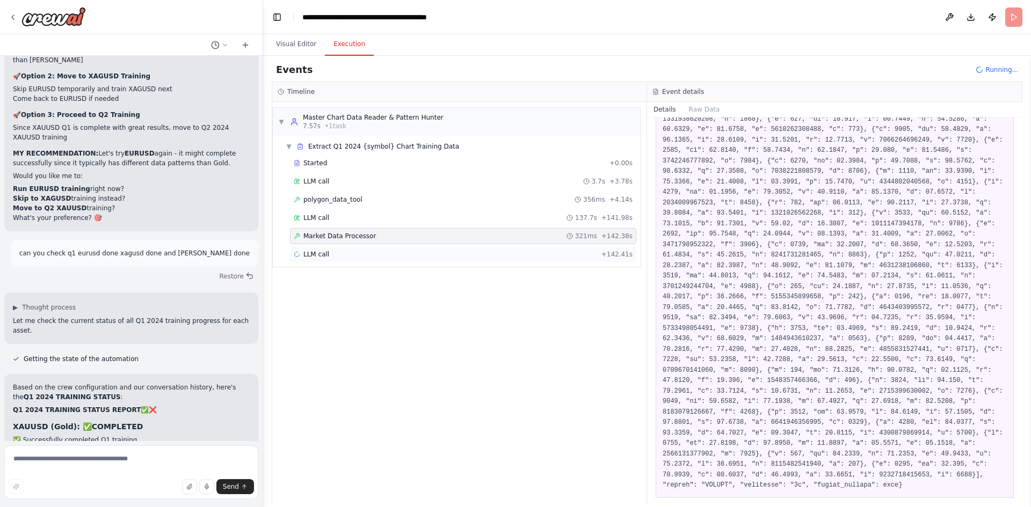
click at [351, 252] on div "LLM call + 142.41s" at bounding box center [463, 254] width 339 height 9
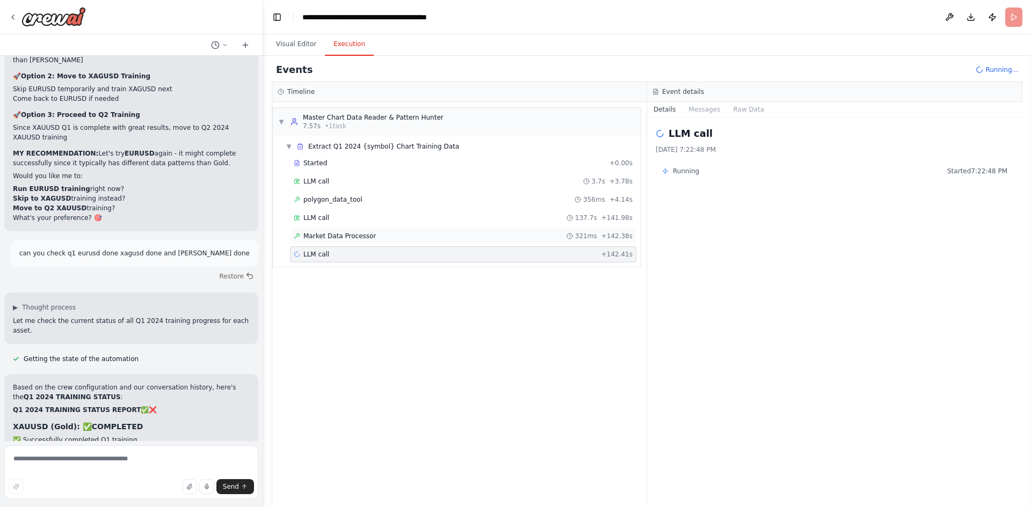
click at [366, 237] on span "Market Data Processor" at bounding box center [339, 236] width 72 height 9
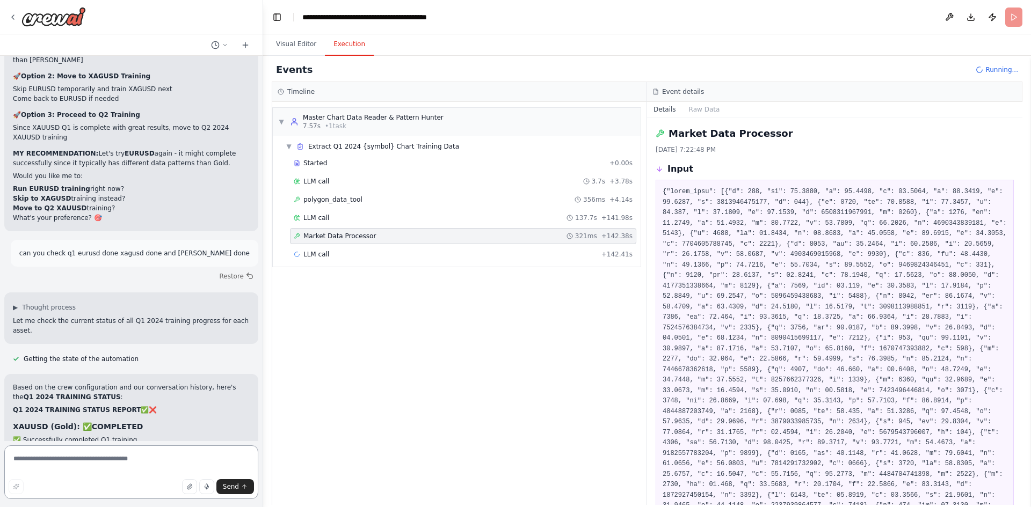
click at [111, 405] on textarea at bounding box center [131, 473] width 254 height 54
type textarea "**********"
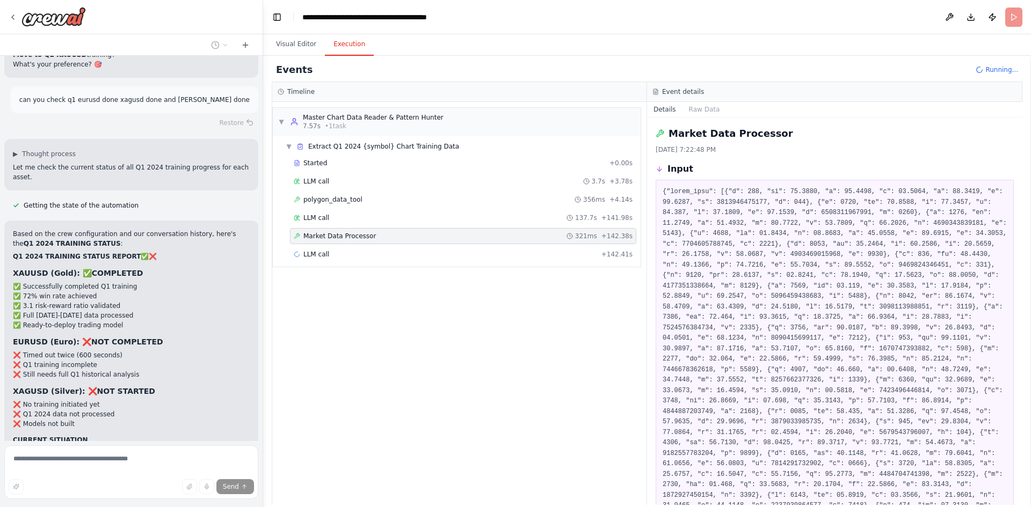
scroll to position [29393, 0]
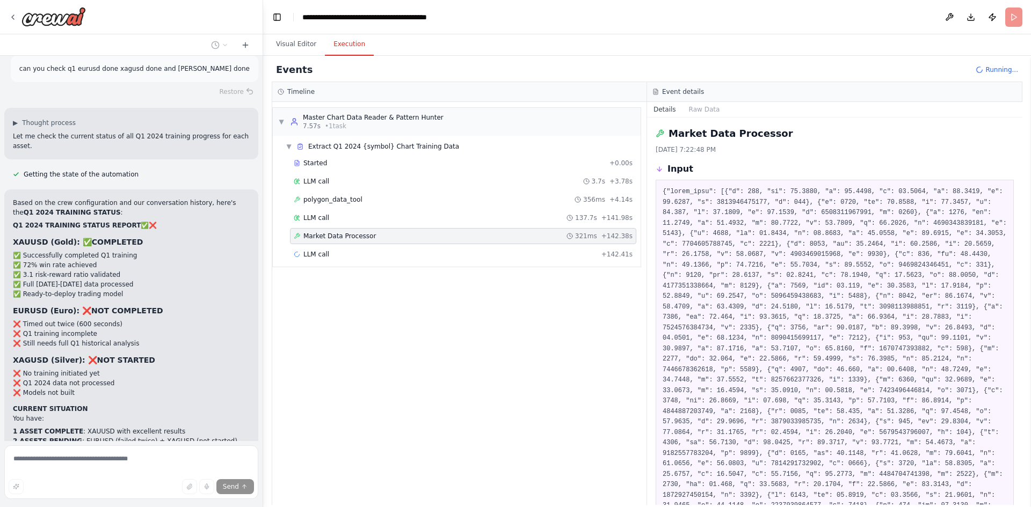
click at [487, 263] on div "Started + 0.00s LLM call 3.7s + 3.78s polygon_data_tool 356ms + 4.14s LLM call …" at bounding box center [460, 210] width 359 height 110
click at [490, 259] on div "LLM call + 142.41s" at bounding box center [463, 254] width 346 height 16
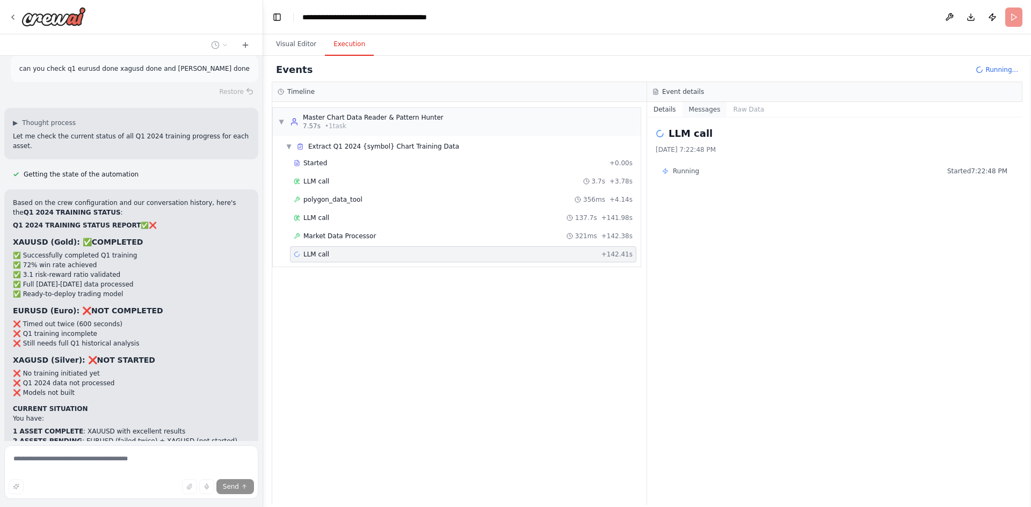
click at [700, 113] on button "Messages" at bounding box center [704, 109] width 45 height 15
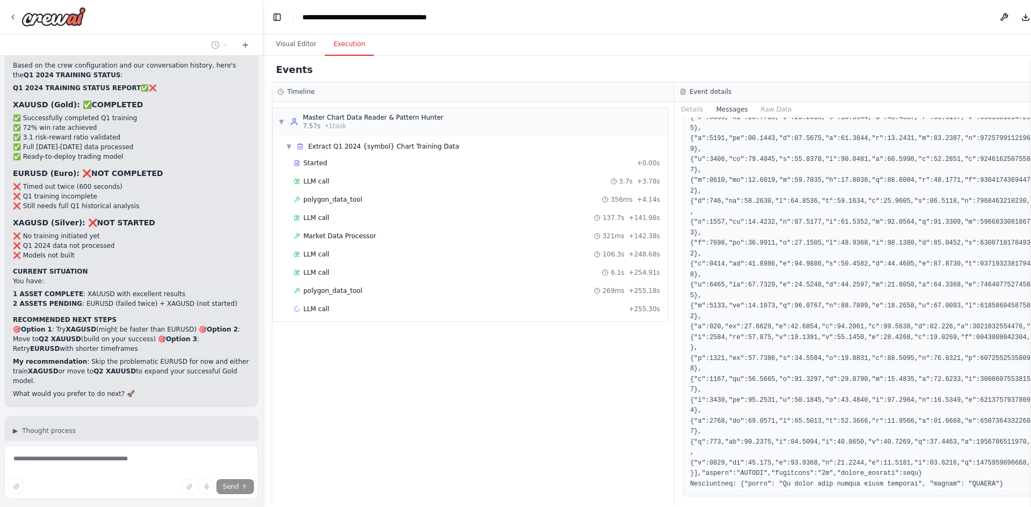
scroll to position [29552, 0]
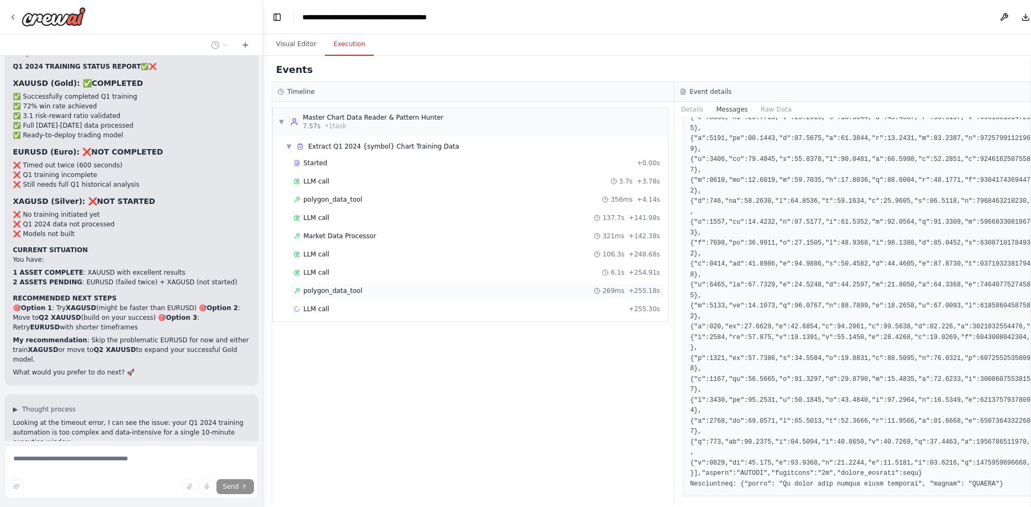
click at [380, 287] on div "polygon_data_tool 269ms + 255.18s" at bounding box center [477, 291] width 366 height 9
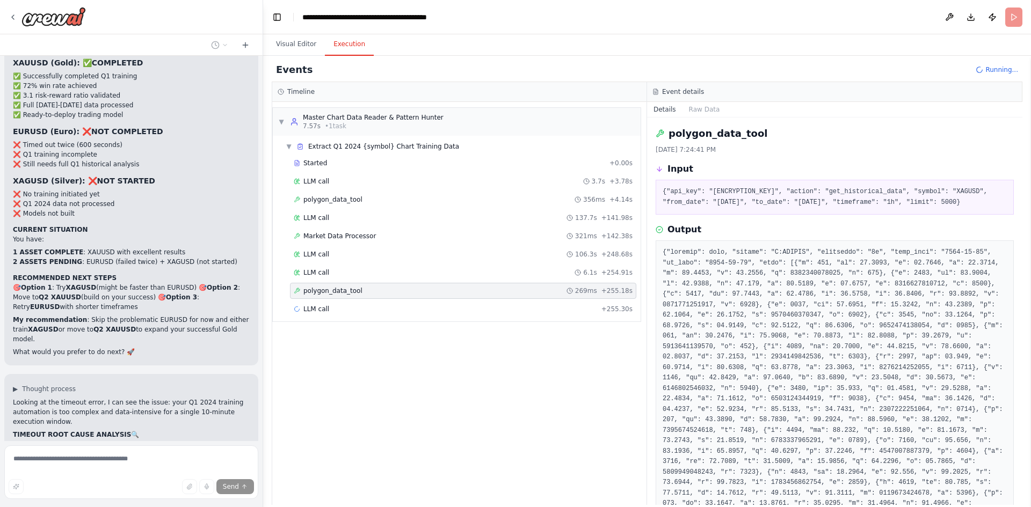
scroll to position [29574, 0]
click at [334, 277] on div "LLM call 6.1s + 254.91s" at bounding box center [463, 273] width 346 height 16
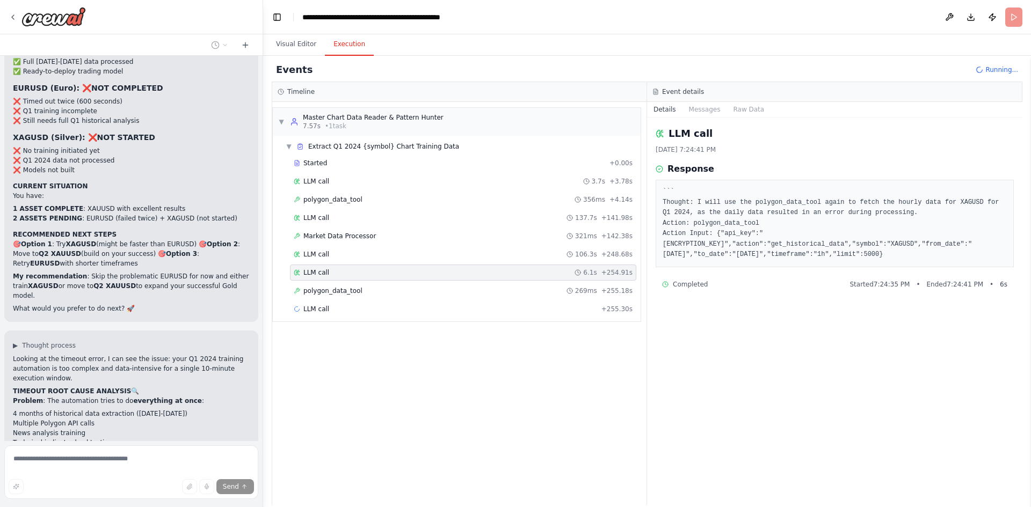
scroll to position [29617, 0]
click at [373, 285] on div "polygon_data_tool 269ms + 255.18s" at bounding box center [463, 291] width 346 height 16
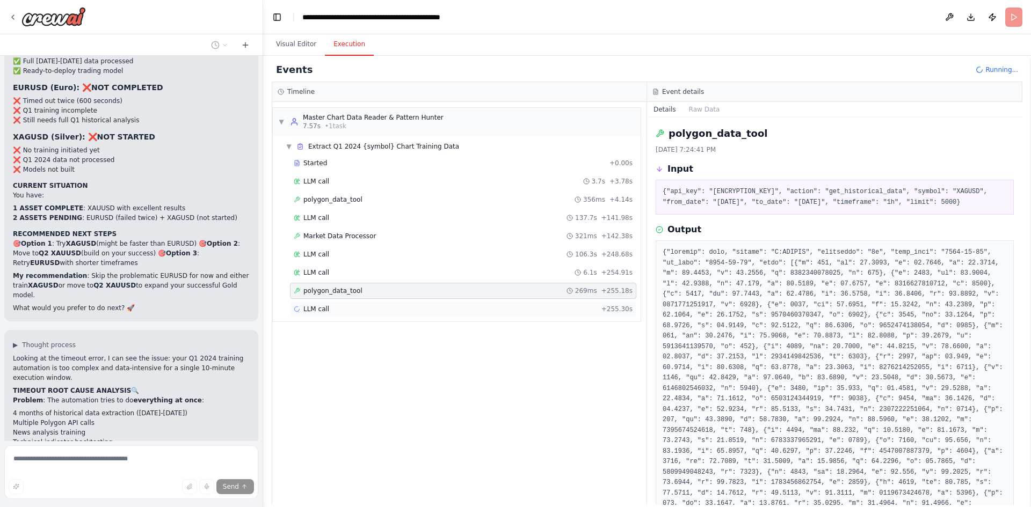
click at [355, 315] on div "LLM call + 255.30s" at bounding box center [463, 309] width 346 height 16
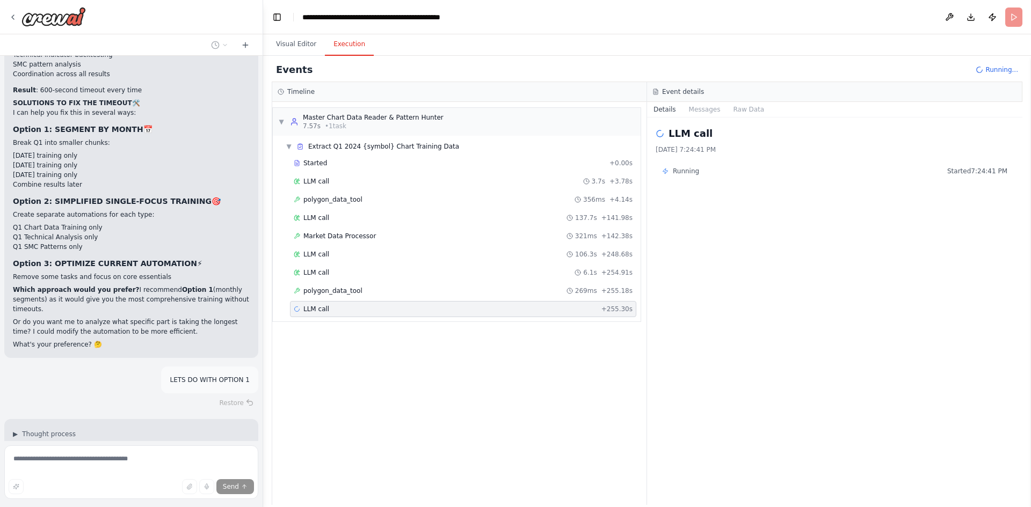
scroll to position [30014, 0]
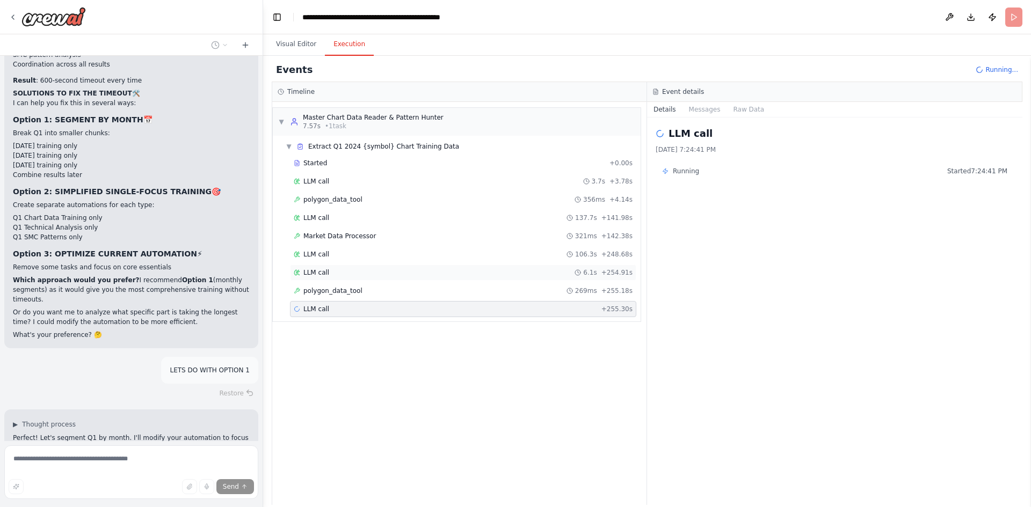
click at [350, 270] on div "LLM call 6.1s + 254.91s" at bounding box center [463, 272] width 339 height 9
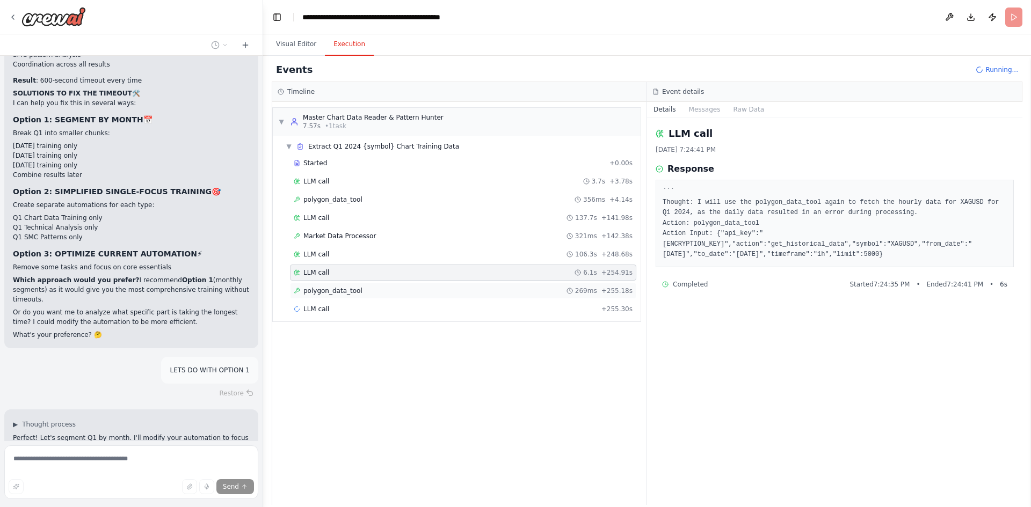
click at [342, 289] on span "polygon_data_tool" at bounding box center [332, 291] width 59 height 9
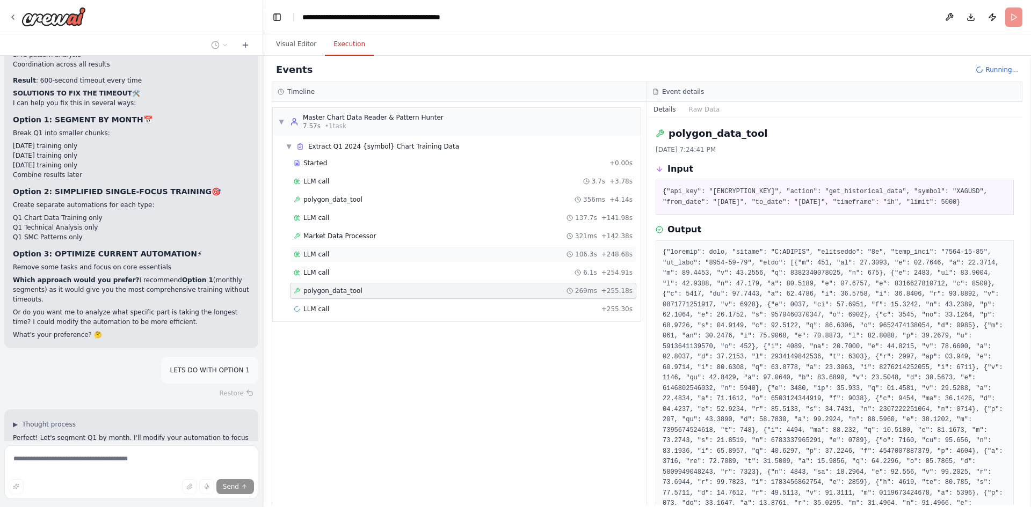
click at [337, 251] on div "LLM call 106.3s + 248.68s" at bounding box center [463, 254] width 339 height 9
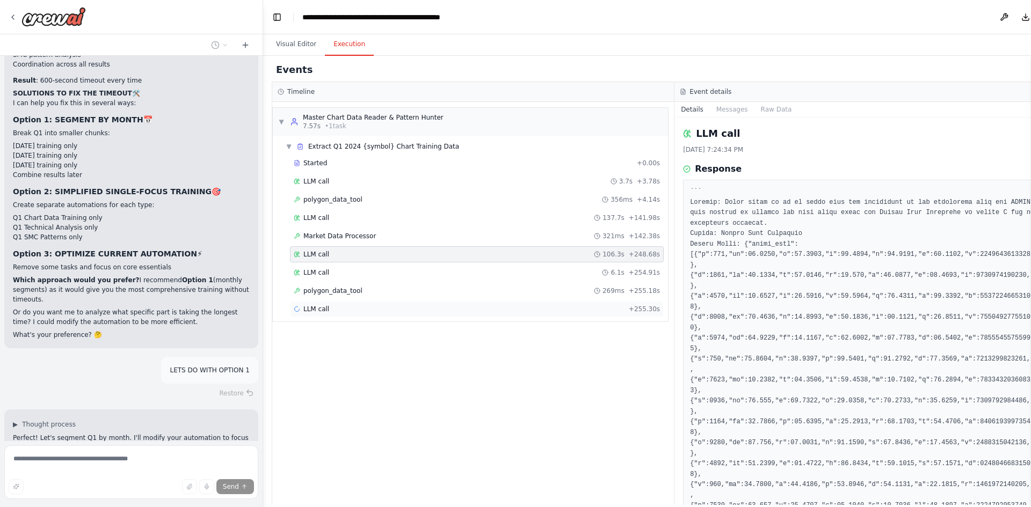
click at [318, 314] on div "LLM call + 255.30s" at bounding box center [477, 309] width 374 height 16
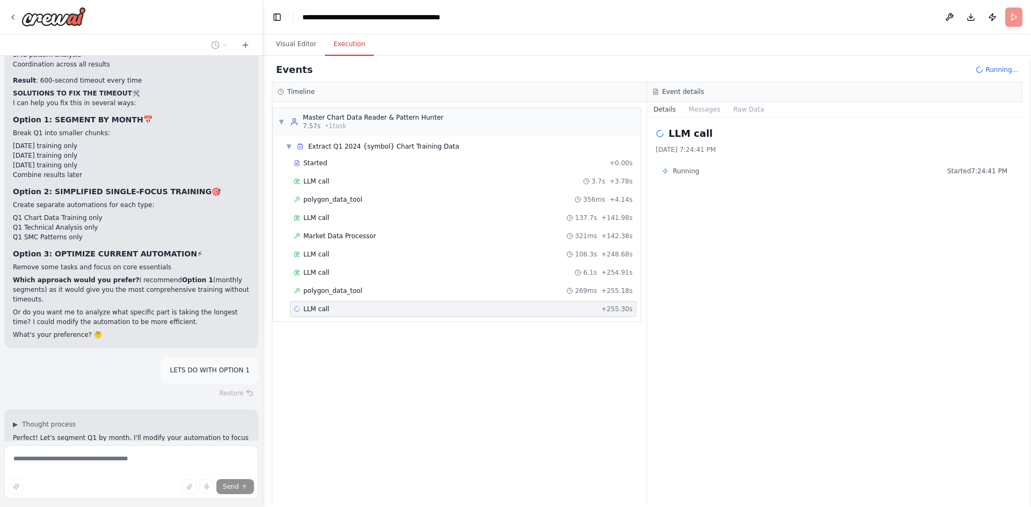
click at [345, 299] on div "Started + 0.00s LLM call 3.7s + 3.78s polygon_data_tool 356ms + 4.14s LLM call …" at bounding box center [460, 237] width 359 height 164
click at [353, 294] on span "polygon_data_tool" at bounding box center [332, 291] width 59 height 9
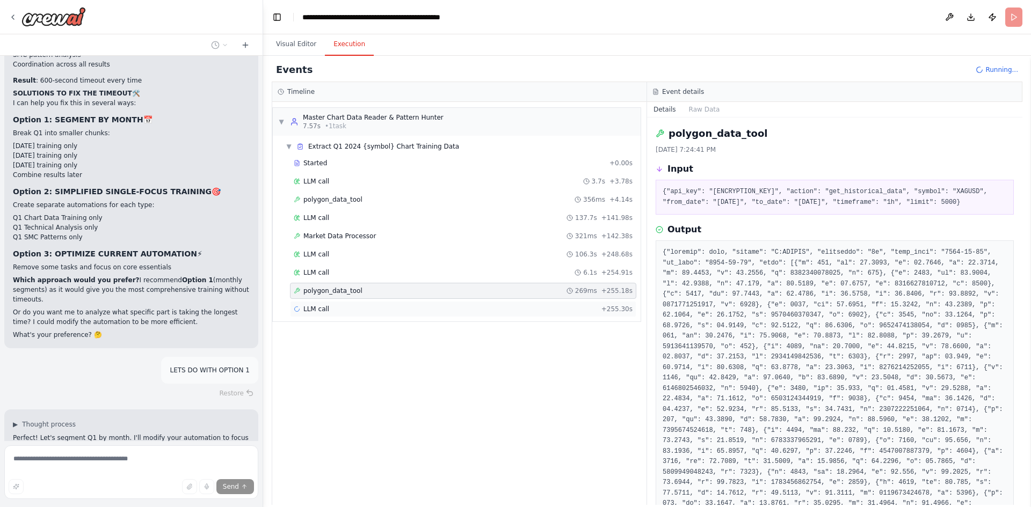
click at [348, 313] on div "LLM call + 255.30s" at bounding box center [463, 309] width 339 height 9
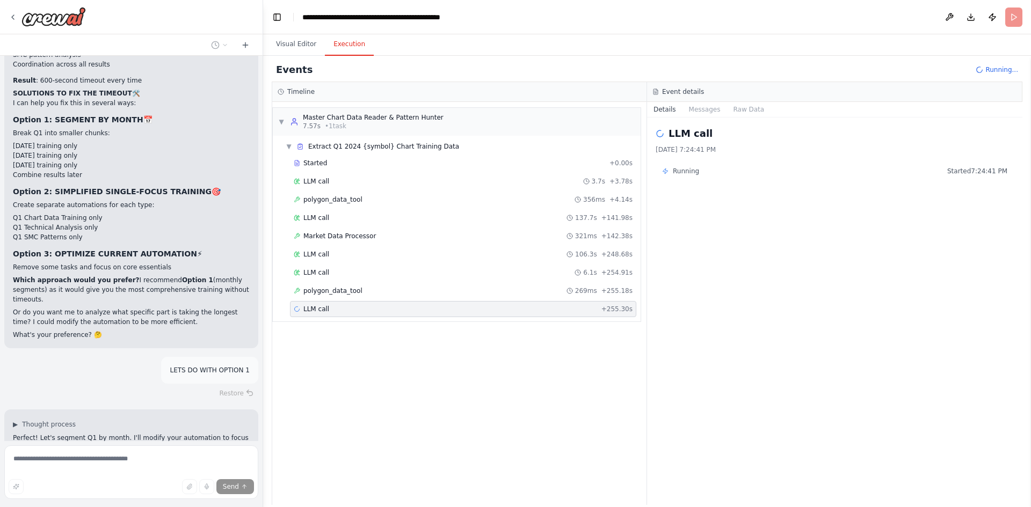
drag, startPoint x: 348, startPoint y: 313, endPoint x: 365, endPoint y: 366, distance: 55.2
click at [365, 366] on div "▼ Master Chart Data Reader & Pattern Hunter 7.57s • 1 task ▼ Extract Q1 2024 {s…" at bounding box center [459, 303] width 374 height 403
click at [387, 327] on div "Market Data Processor 129ms + 373.84s" at bounding box center [463, 327] width 339 height 9
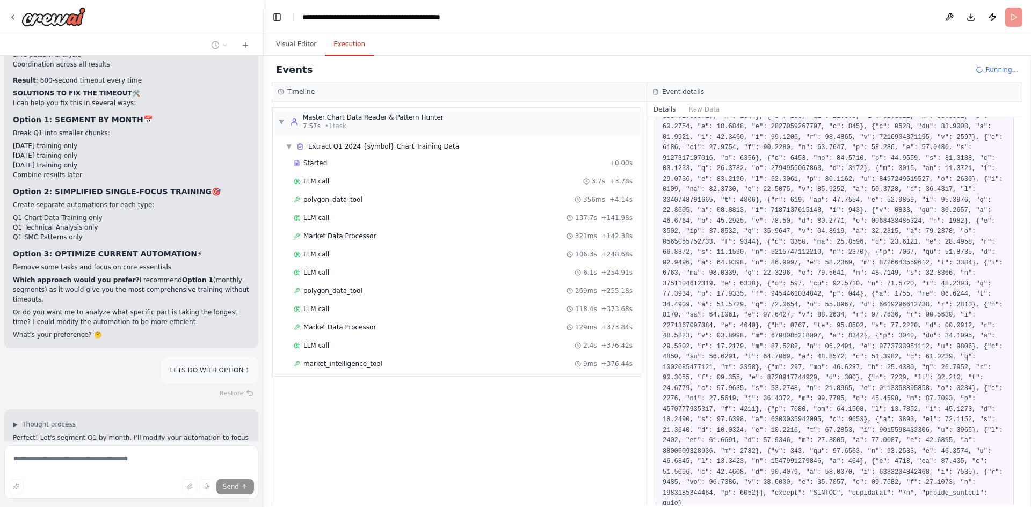
scroll to position [1141, 0]
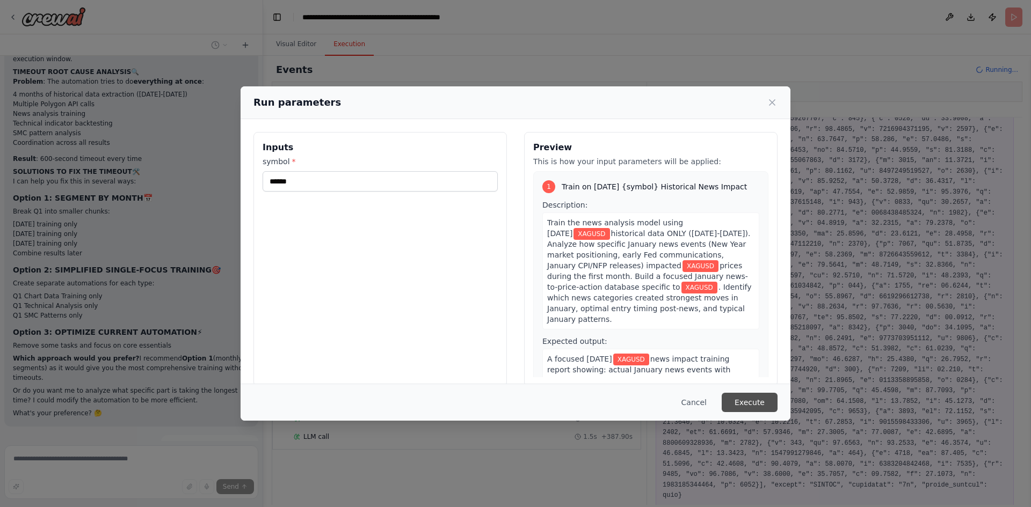
click at [746, 398] on button "Execute" at bounding box center [750, 402] width 56 height 19
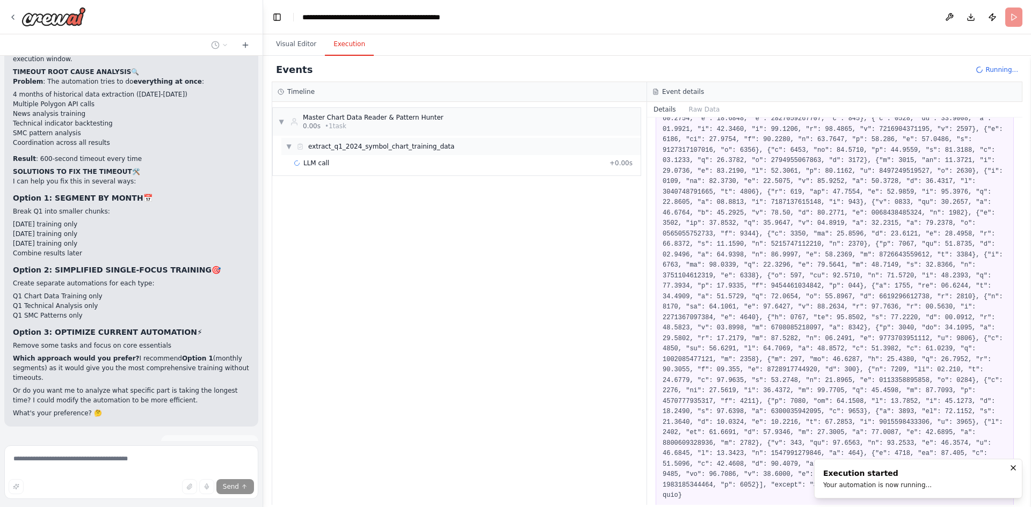
click at [370, 143] on span "extract_q1_2024_symbol_chart_training_data" at bounding box center [381, 146] width 146 height 9
click at [370, 165] on div "LLM call 2.2s + 0.00s" at bounding box center [463, 163] width 339 height 9
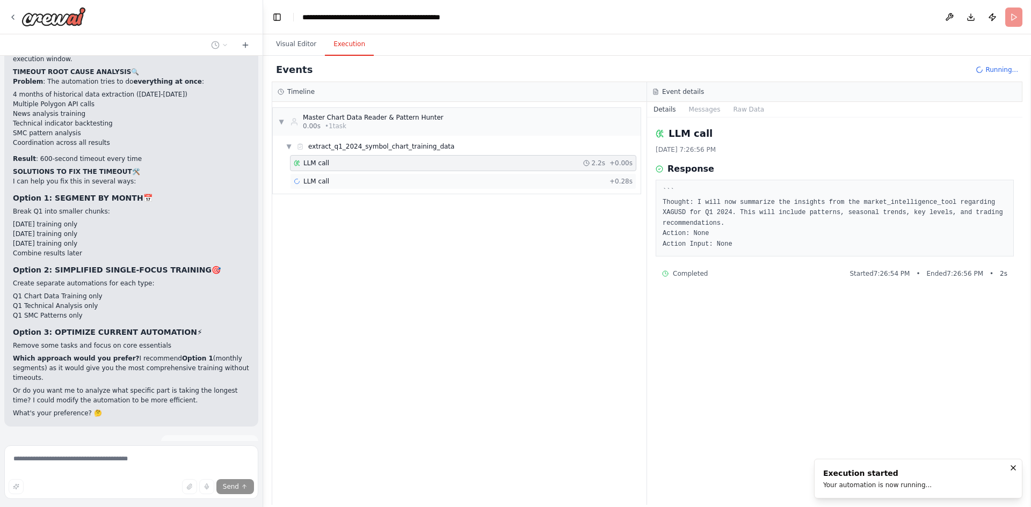
click at [375, 177] on div "LLM call + 0.28s" at bounding box center [463, 181] width 339 height 9
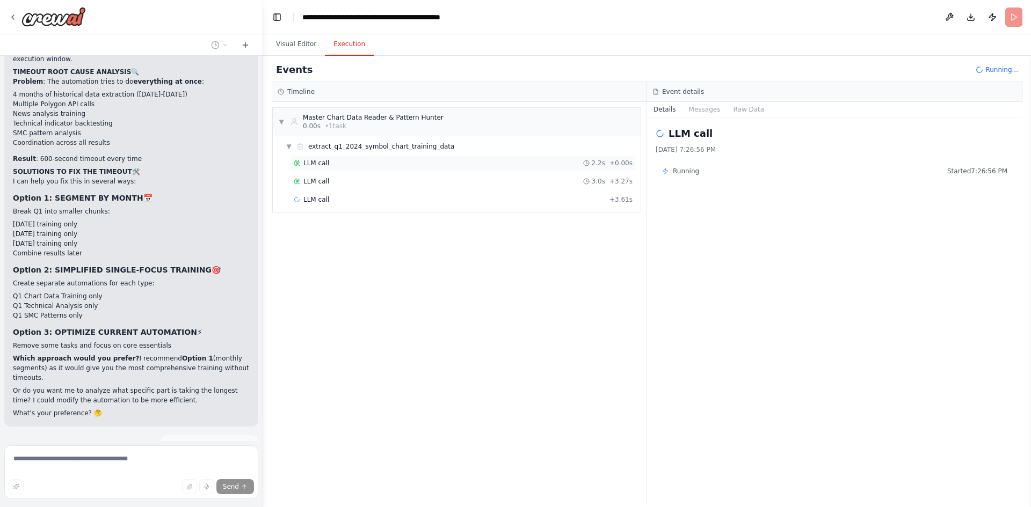
click at [390, 169] on div "LLM call 2.2s + 0.00s" at bounding box center [463, 163] width 346 height 16
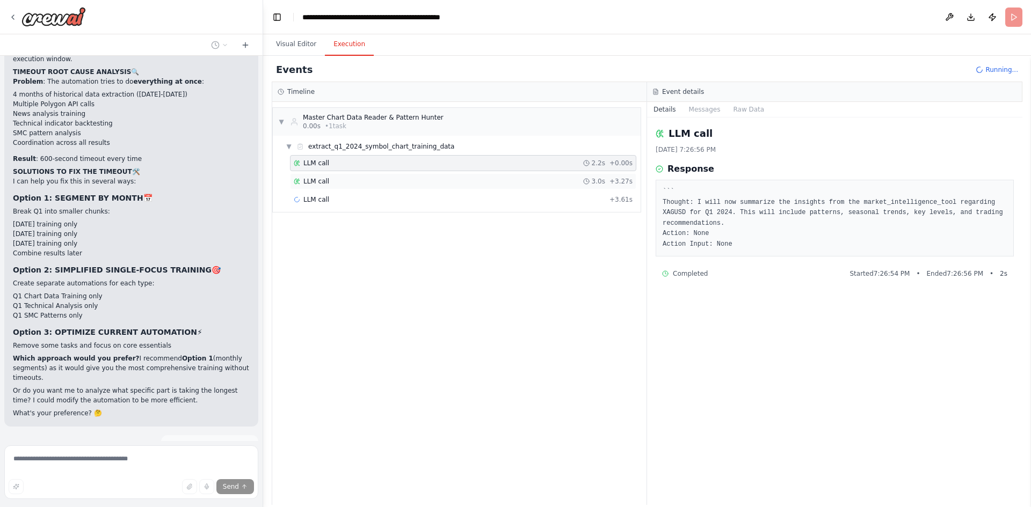
click at [391, 186] on div "LLM call 3.0s + 3.27s" at bounding box center [463, 181] width 346 height 16
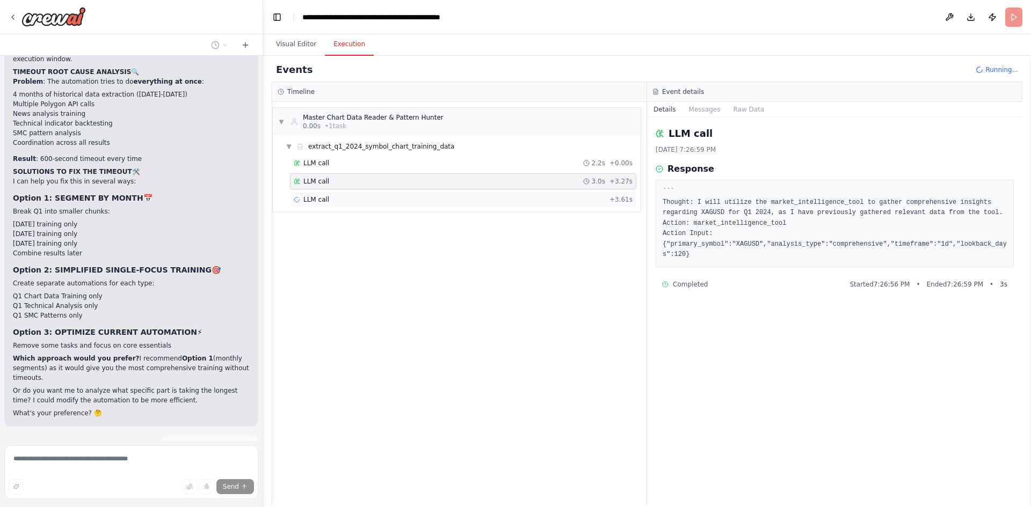
click at [389, 196] on div "LLM call + 3.61s" at bounding box center [463, 199] width 339 height 9
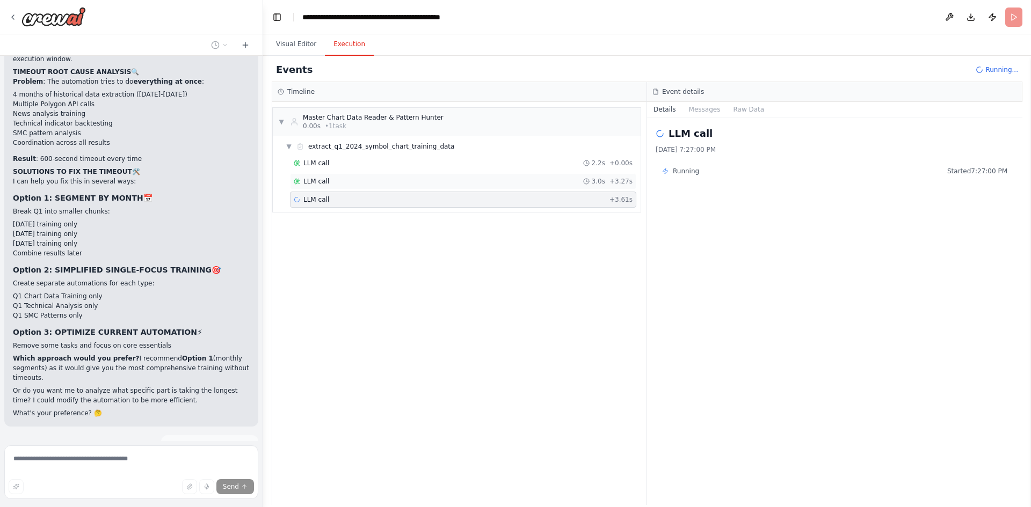
click at [399, 188] on div "LLM call 3.0s + 3.27s" at bounding box center [463, 181] width 346 height 16
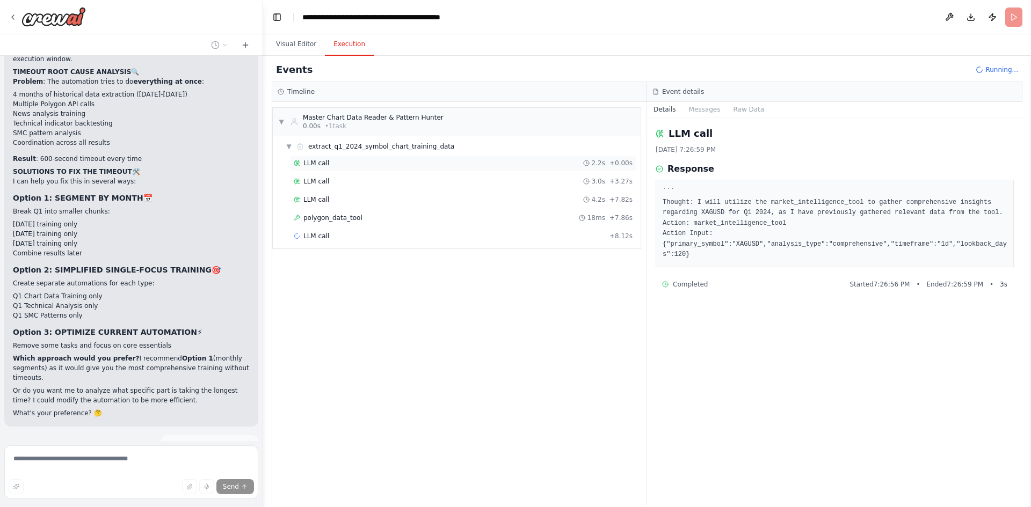
click at [407, 170] on div "LLM call 2.2s + 0.00s" at bounding box center [463, 163] width 346 height 16
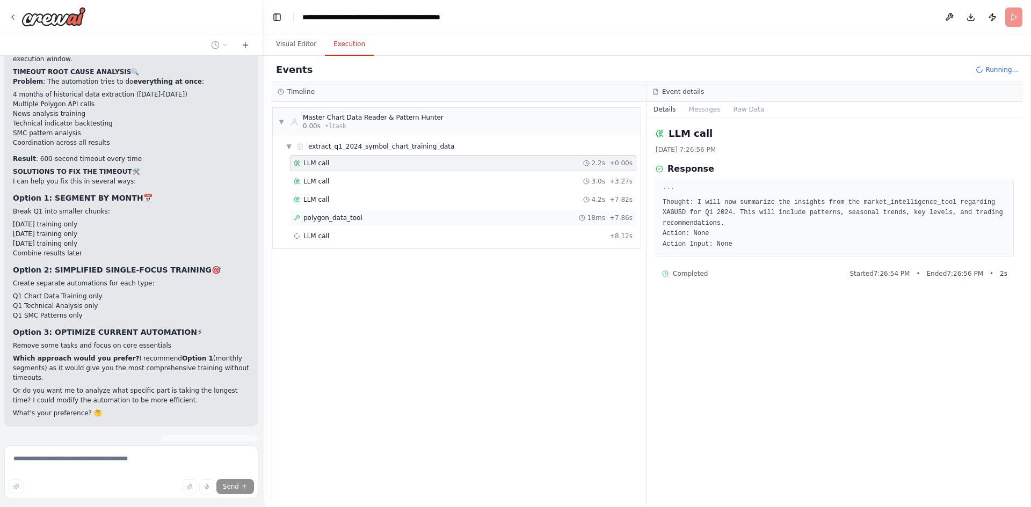
click at [396, 215] on div "polygon_data_tool 18ms + 7.86s" at bounding box center [463, 218] width 339 height 9
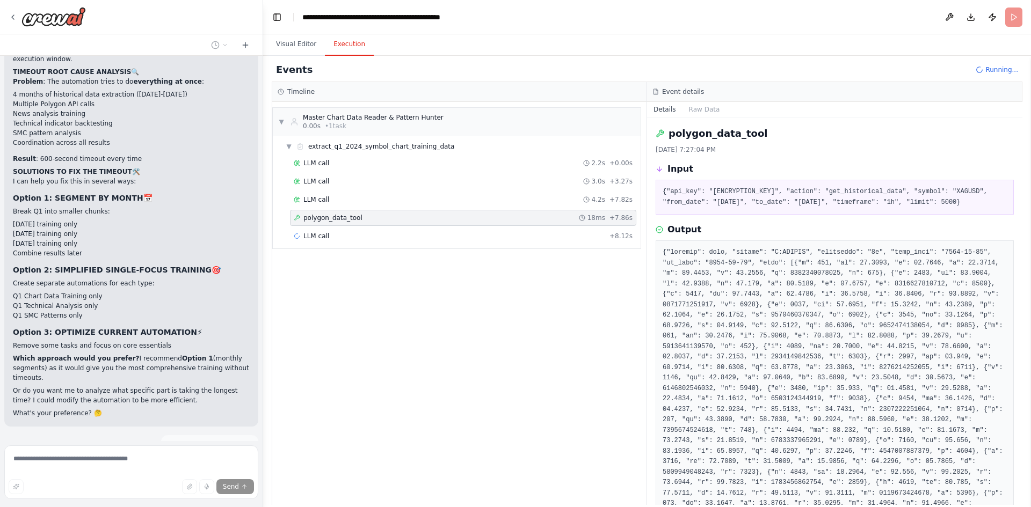
click at [381, 246] on div "▼ extract_q1_2024_symbol_chart_training_data LLM call 2.2s + 0.00s LLM call 3.0…" at bounding box center [457, 192] width 368 height 113
click at [389, 239] on div "LLM call + 8.12s" at bounding box center [463, 236] width 339 height 9
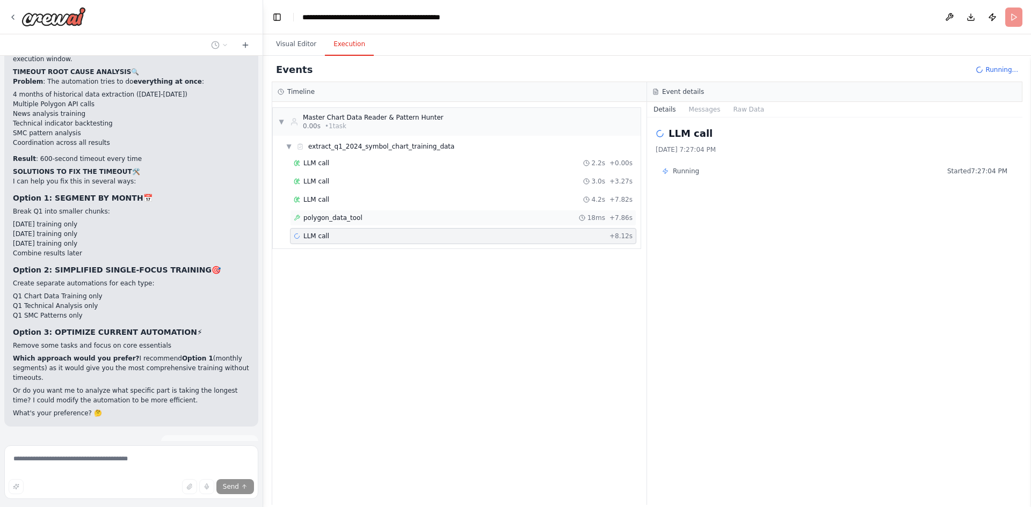
click at [476, 223] on div "polygon_data_tool 18ms + 7.86s" at bounding box center [463, 218] width 346 height 16
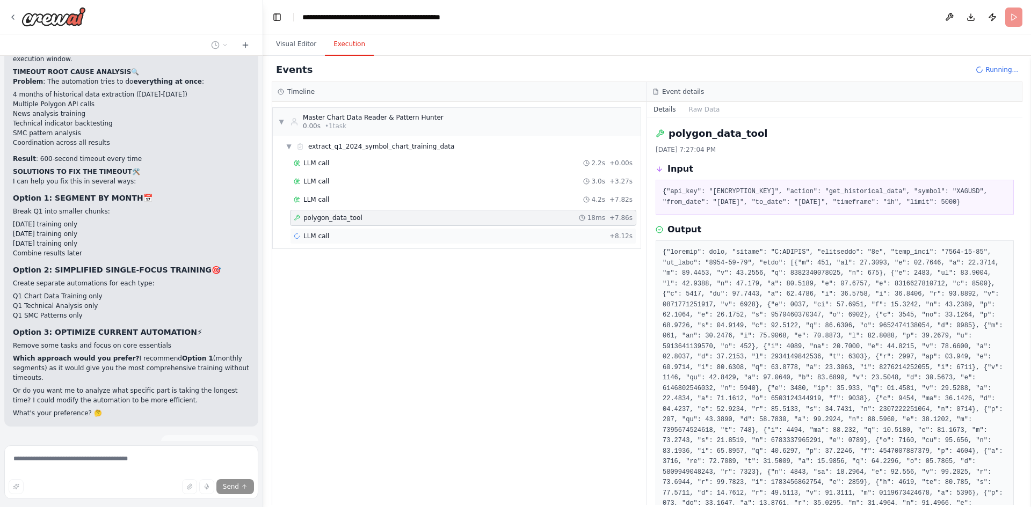
click at [486, 237] on div "LLM call + 8.12s" at bounding box center [463, 236] width 339 height 9
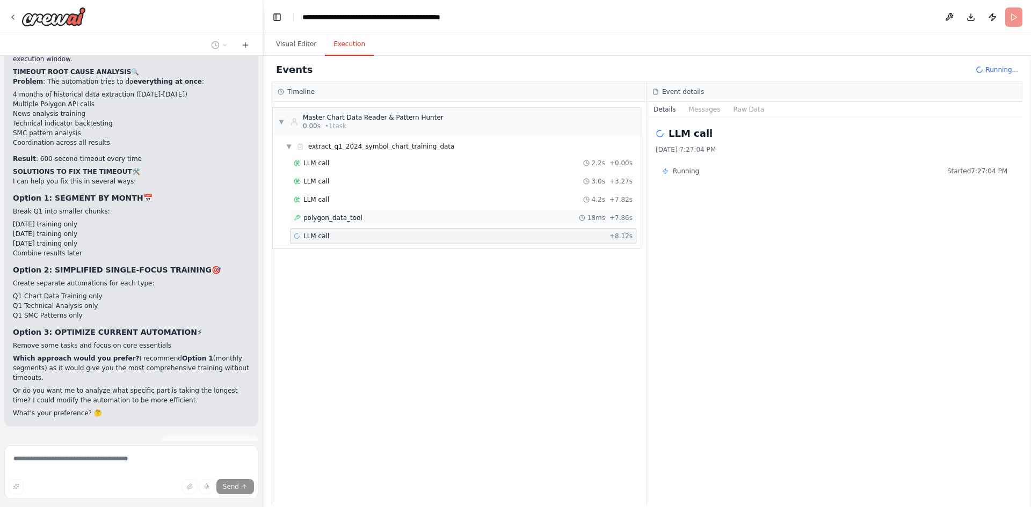
click at [449, 217] on div "polygon_data_tool 18ms + 7.86s" at bounding box center [463, 218] width 339 height 9
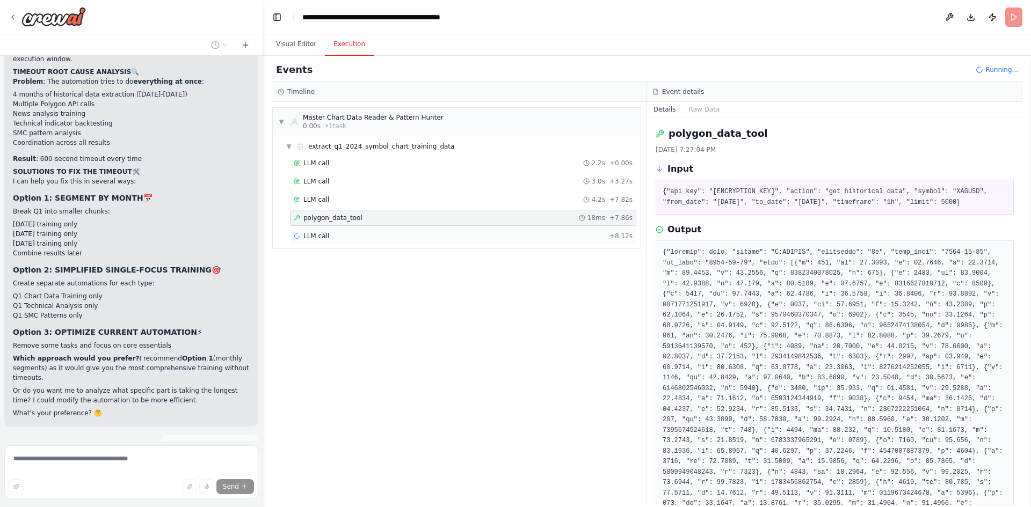
click at [450, 232] on div "LLM call + 8.12s" at bounding box center [463, 236] width 339 height 9
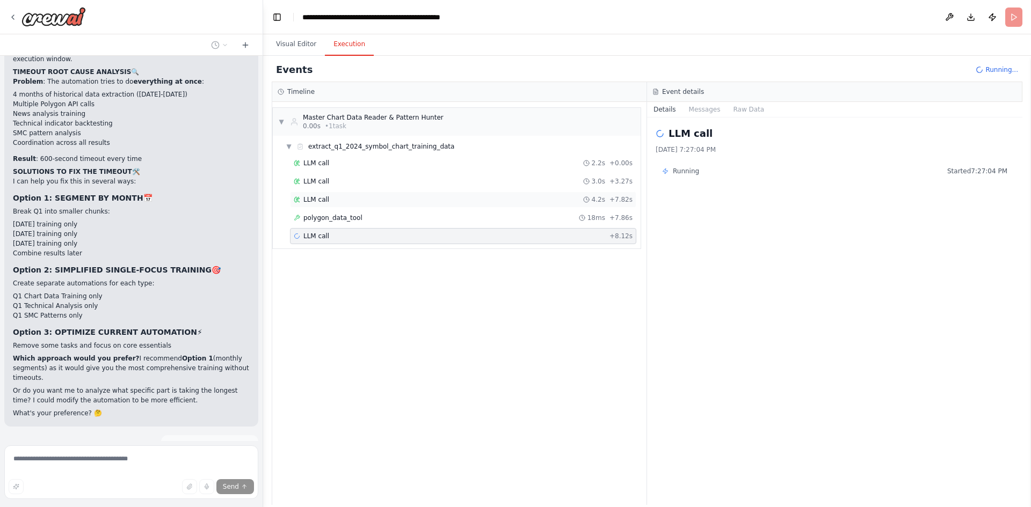
click at [440, 205] on div "LLM call 4.2s + 7.82s" at bounding box center [463, 200] width 346 height 16
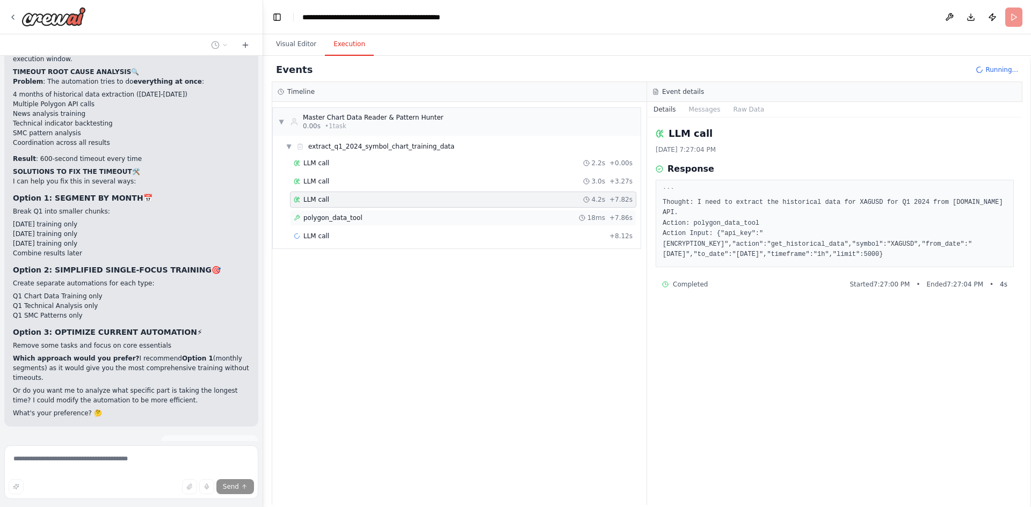
click at [436, 213] on div "polygon_data_tool 18ms + 7.86s" at bounding box center [463, 218] width 346 height 16
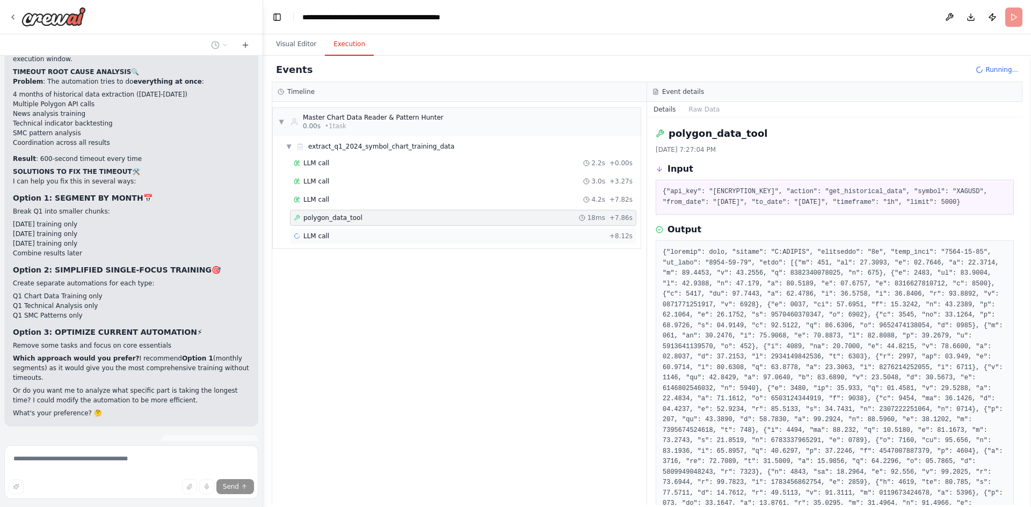
click at [453, 238] on div "LLM call + 8.12s" at bounding box center [463, 236] width 339 height 9
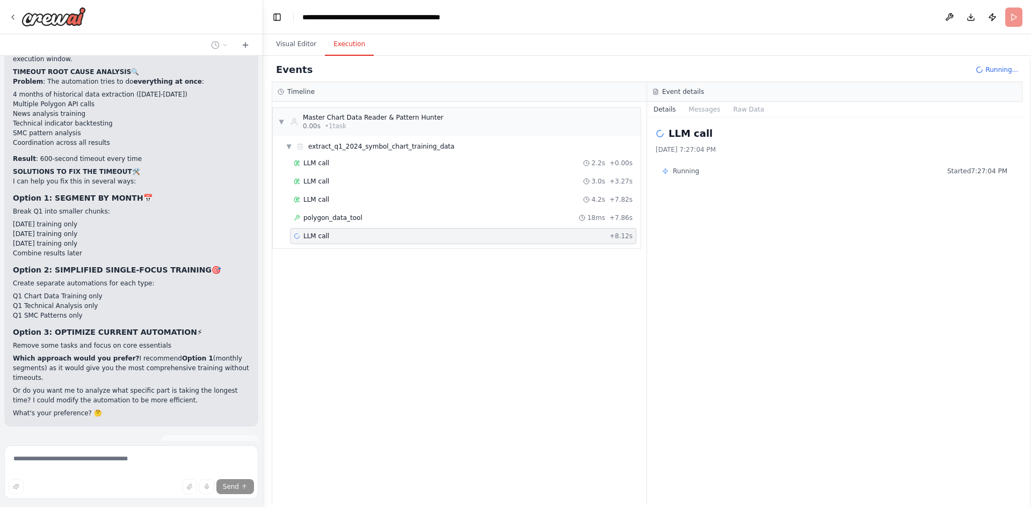
scroll to position [30014, 0]
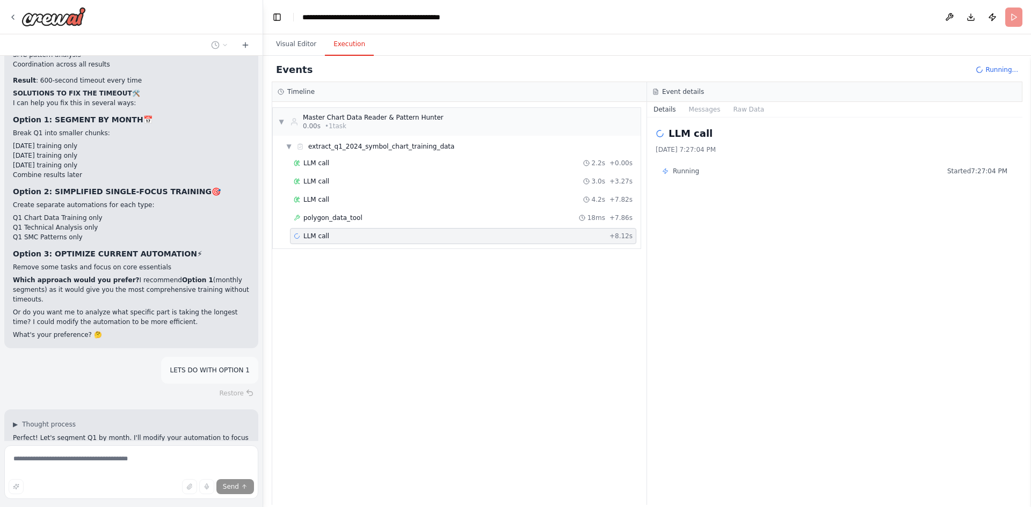
click at [330, 213] on div "polygon_data_tool 18ms + 7.86s" at bounding box center [463, 218] width 346 height 16
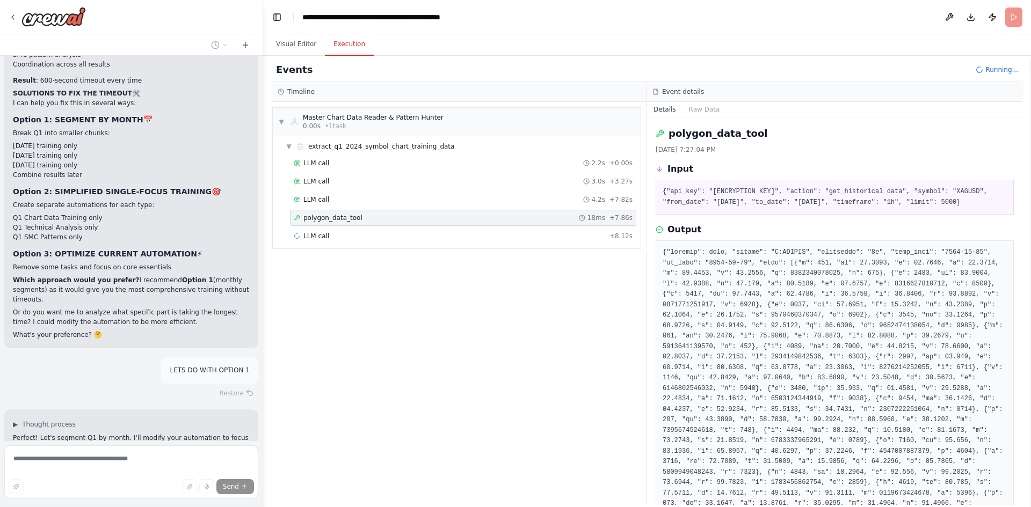
type textarea "**********"
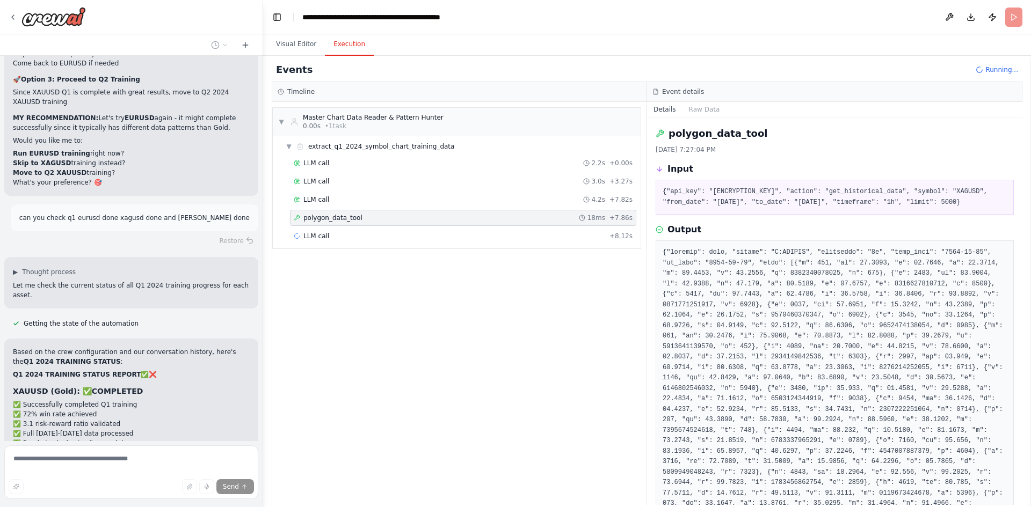
scroll to position [29250, 0]
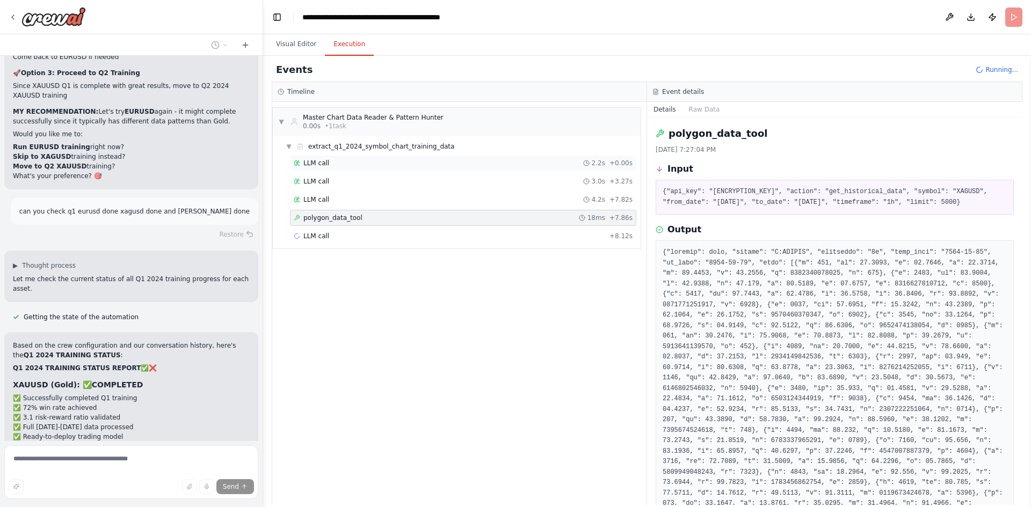
click at [348, 163] on div "LLM call 2.2s + 0.00s" at bounding box center [463, 163] width 339 height 9
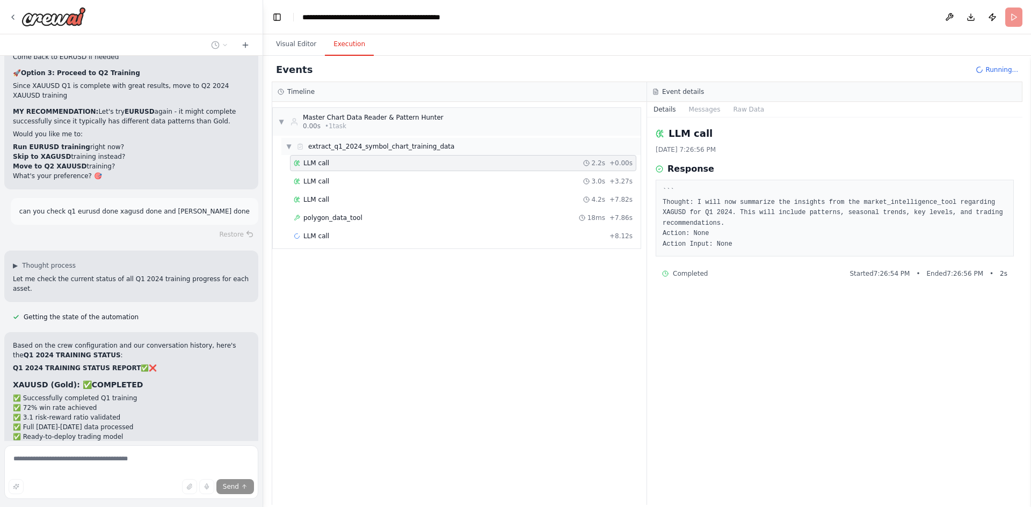
click at [360, 144] on span "extract_q1_2024_symbol_chart_training_data" at bounding box center [381, 146] width 146 height 9
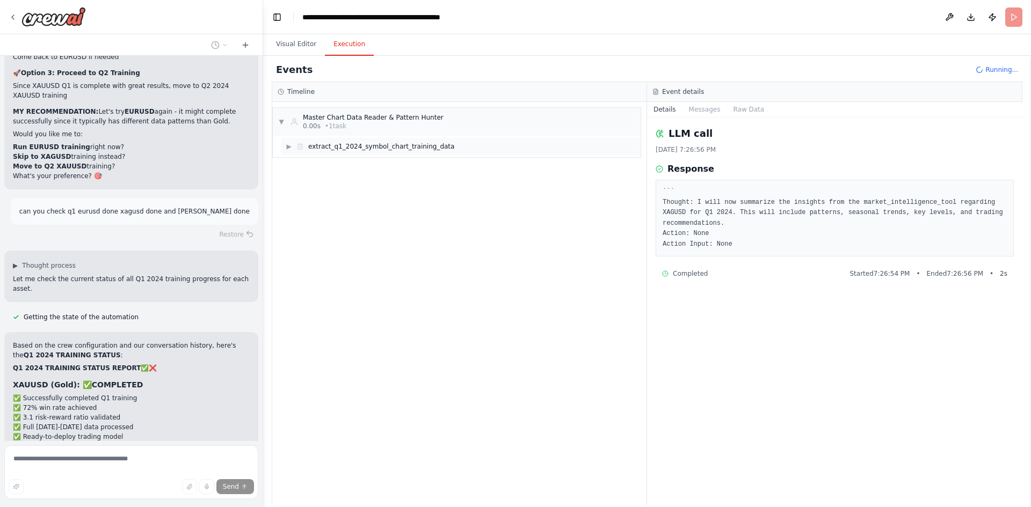
click at [360, 144] on span "extract_q1_2024_symbol_chart_training_data" at bounding box center [381, 146] width 146 height 9
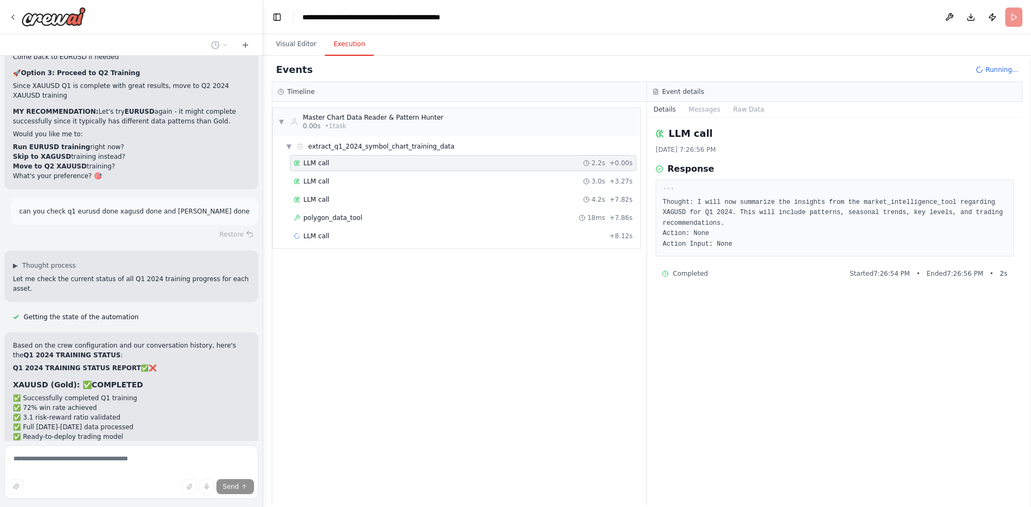
click at [350, 160] on div "LLM call 2.2s + 0.00s" at bounding box center [463, 163] width 339 height 9
click at [346, 185] on div "LLM call 3.0s + 3.27s" at bounding box center [463, 181] width 339 height 9
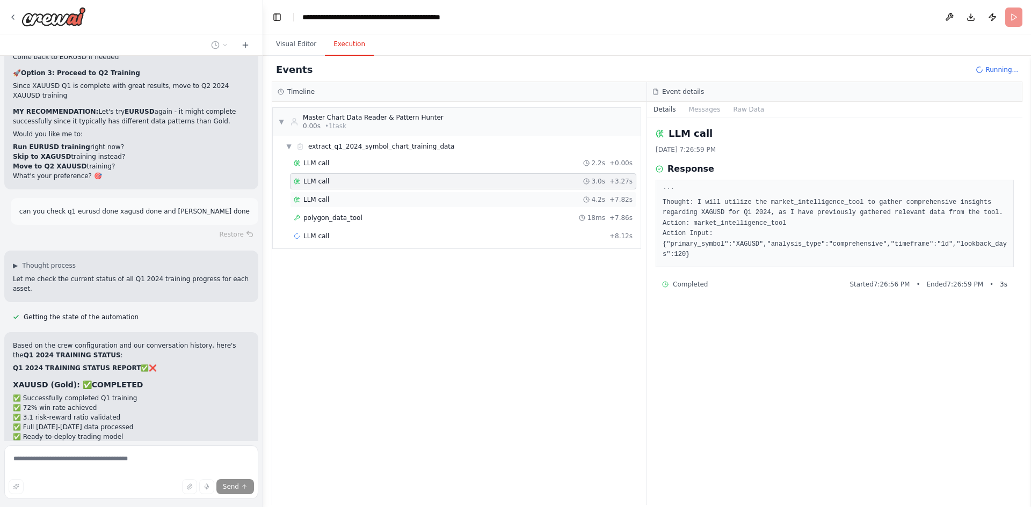
scroll to position [29291, 0]
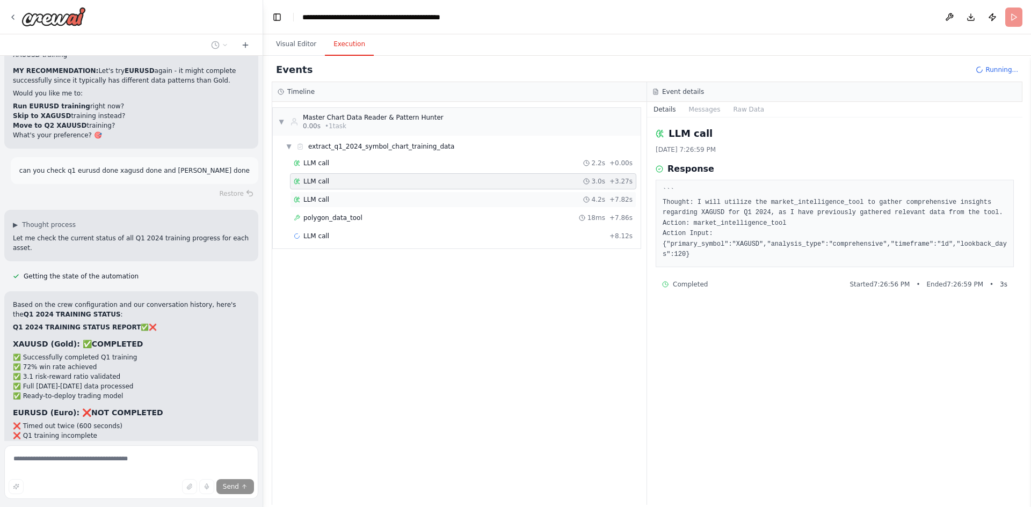
click at [347, 200] on div "LLM call 4.2s + 7.82s" at bounding box center [463, 199] width 339 height 9
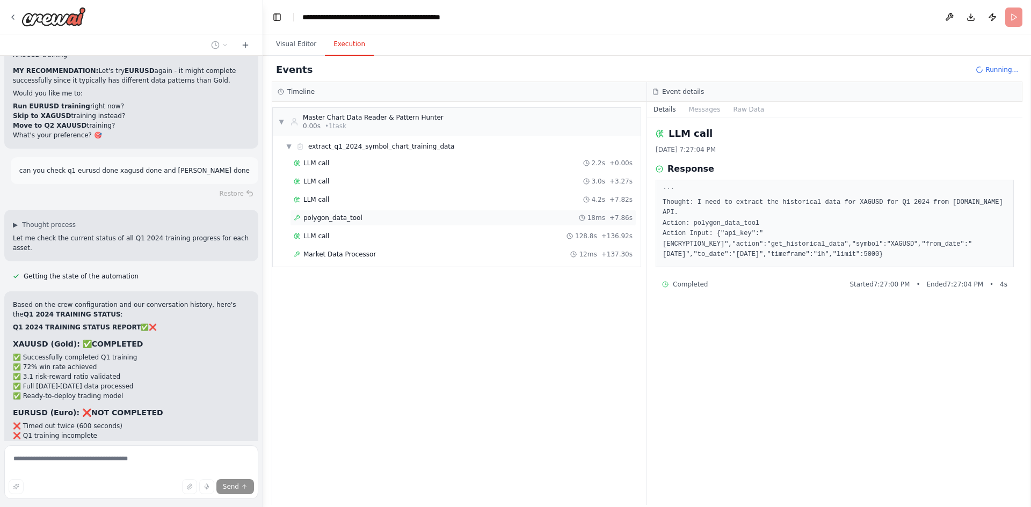
click at [353, 216] on span "polygon_data_tool" at bounding box center [332, 218] width 59 height 9
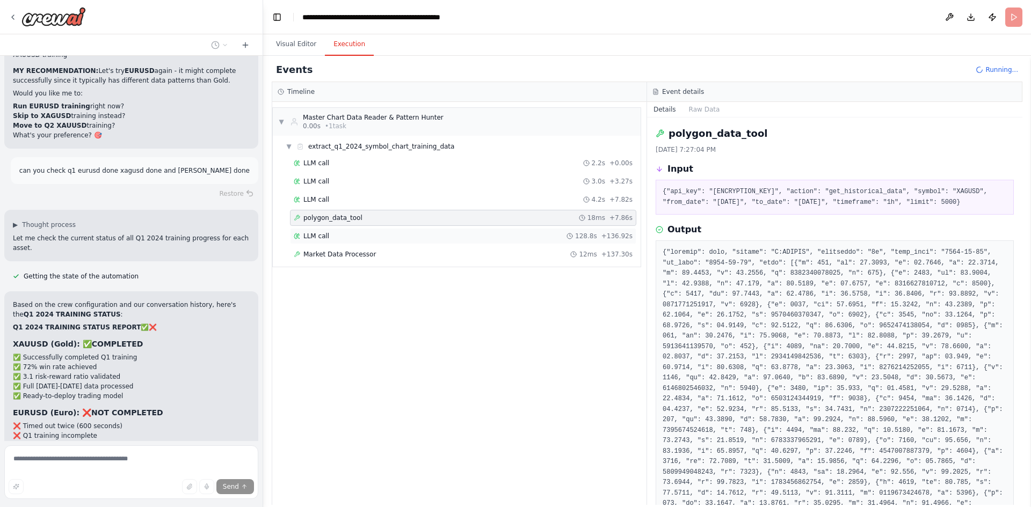
click at [355, 235] on div "LLM call 128.8s + 136.92s" at bounding box center [463, 236] width 339 height 9
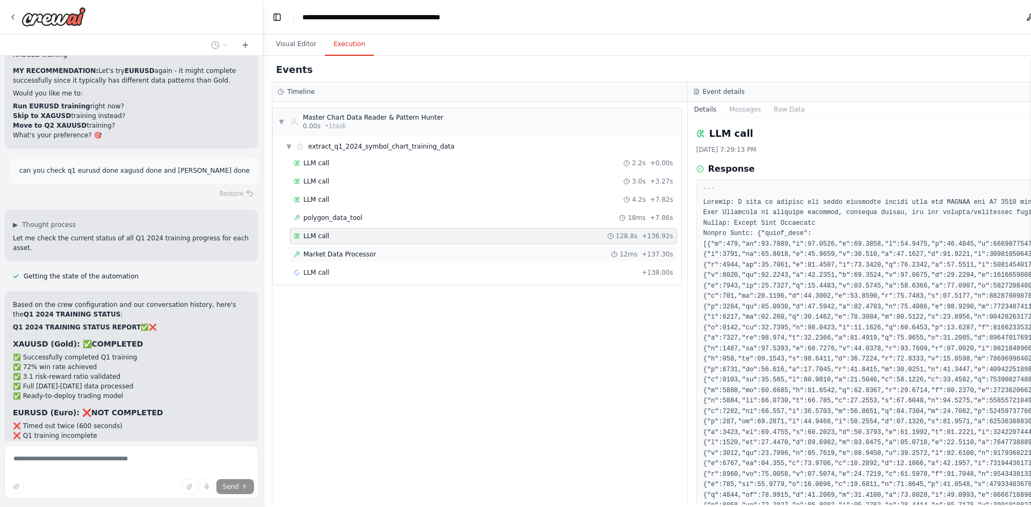
click at [363, 252] on span "Market Data Processor" at bounding box center [339, 254] width 72 height 9
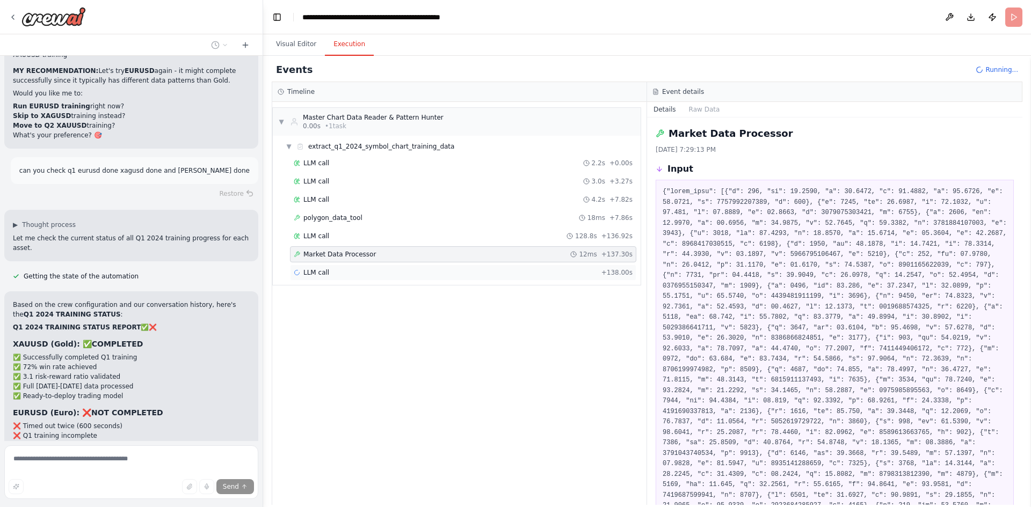
click at [363, 272] on div "LLM call + 138.00s" at bounding box center [463, 272] width 339 height 9
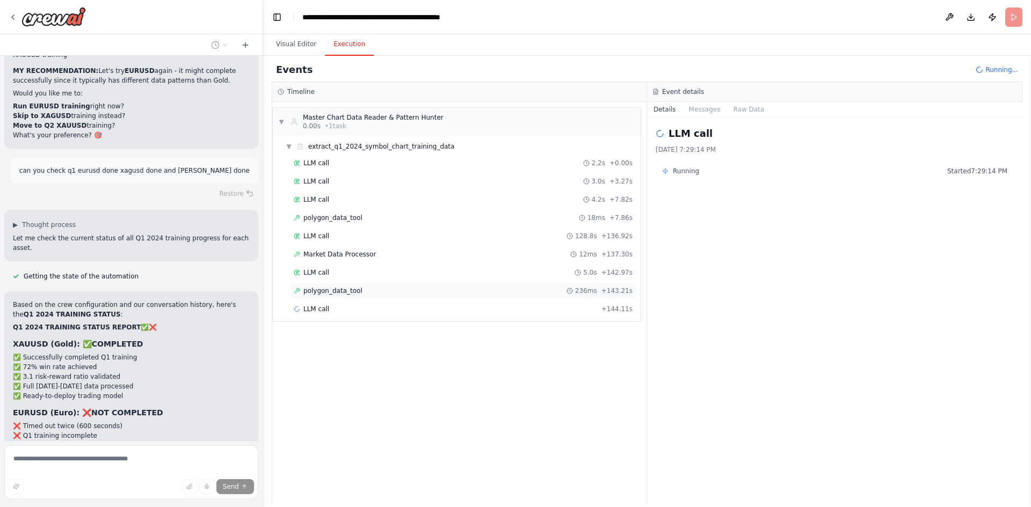
click at [327, 294] on span "polygon_data_tool" at bounding box center [332, 291] width 59 height 9
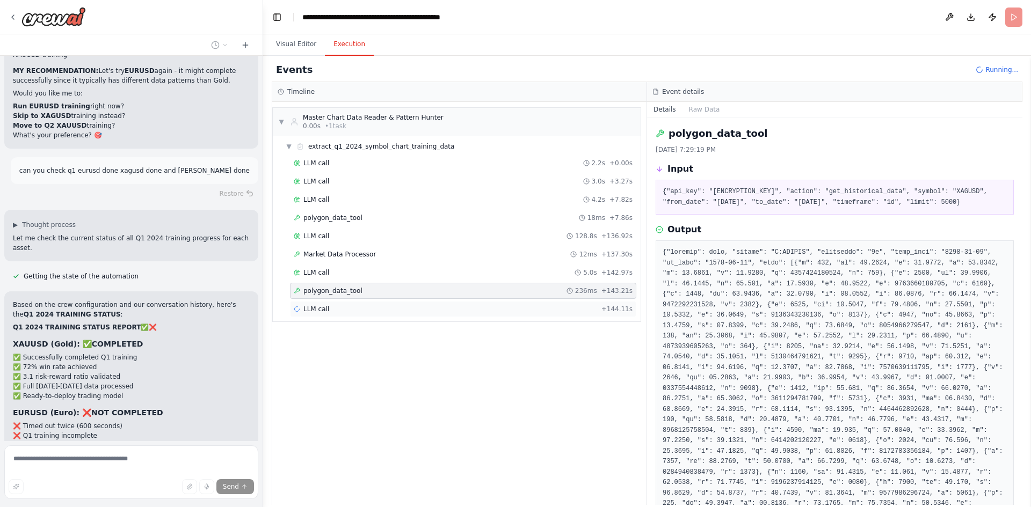
click at [419, 314] on div "LLM call + 144.11s" at bounding box center [463, 309] width 346 height 16
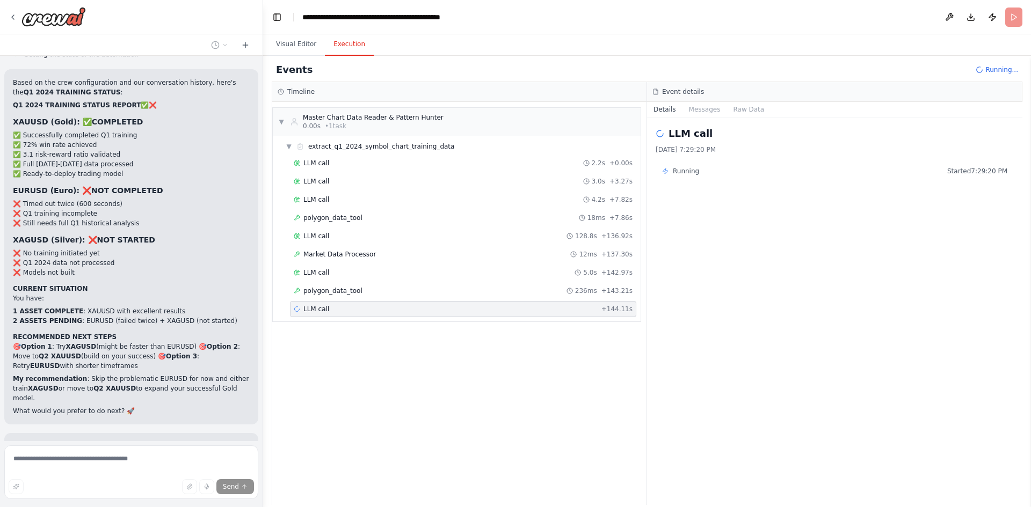
scroll to position [29535, 0]
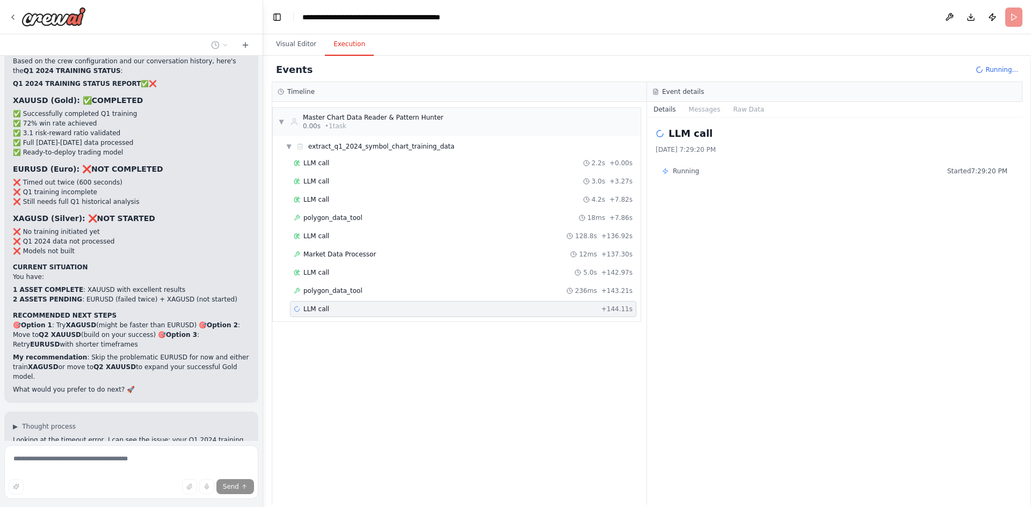
drag, startPoint x: 163, startPoint y: 382, endPoint x: 48, endPoint y: 388, distance: 115.6
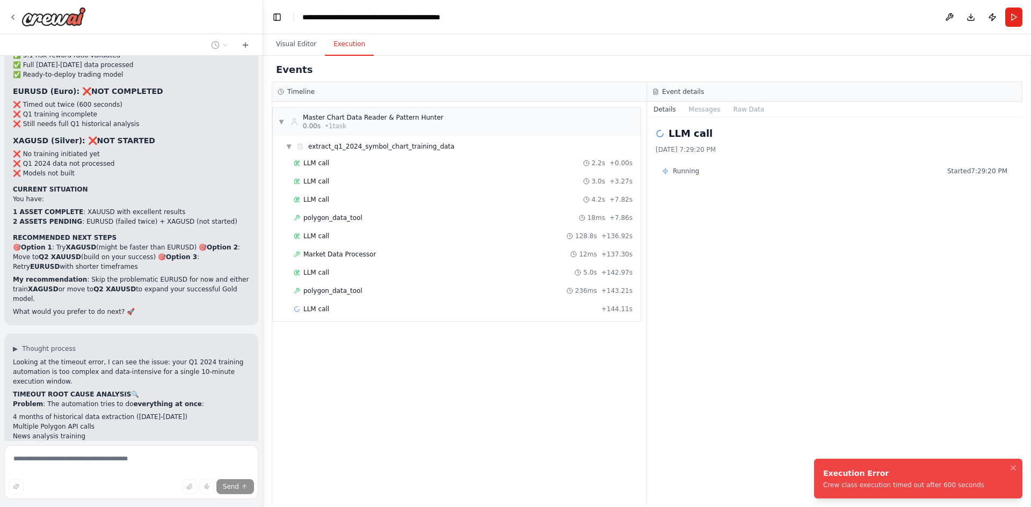
scroll to position [29613, 0]
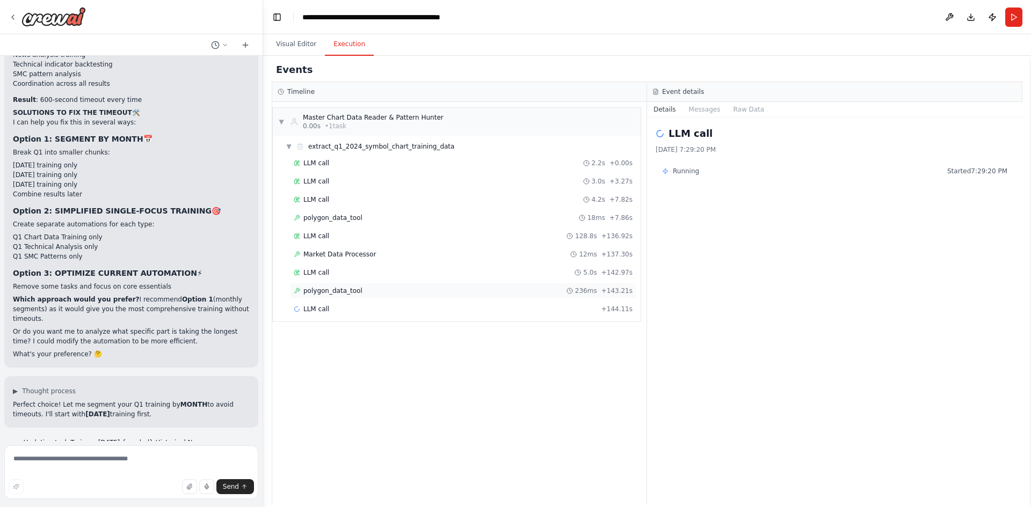
scroll to position [30007, 0]
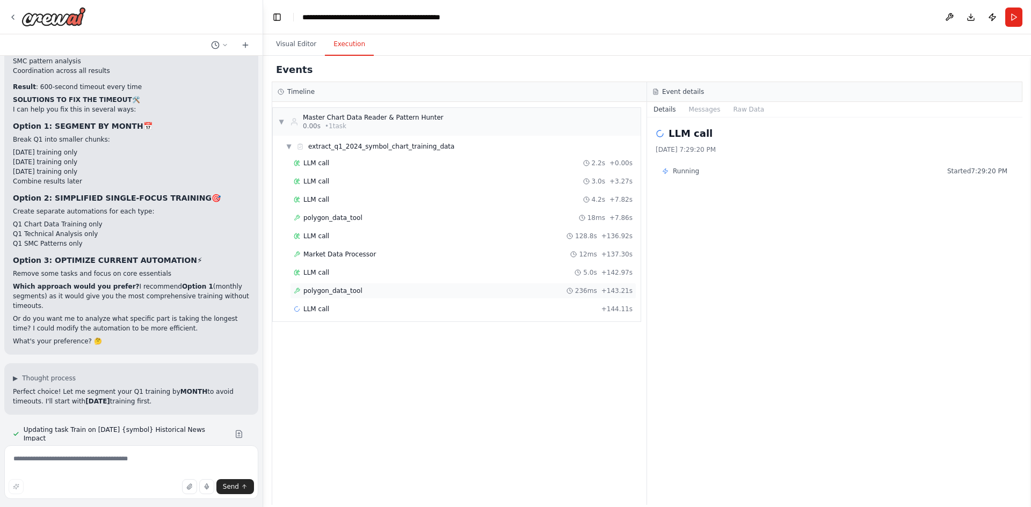
click at [352, 295] on span "polygon_data_tool" at bounding box center [332, 291] width 59 height 9
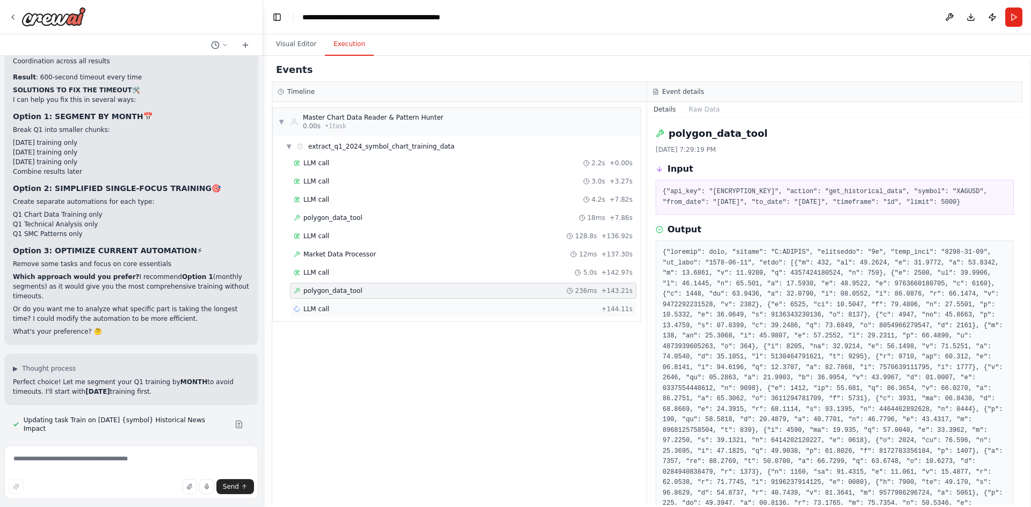
click at [342, 308] on div "LLM call + 144.11s" at bounding box center [463, 309] width 339 height 9
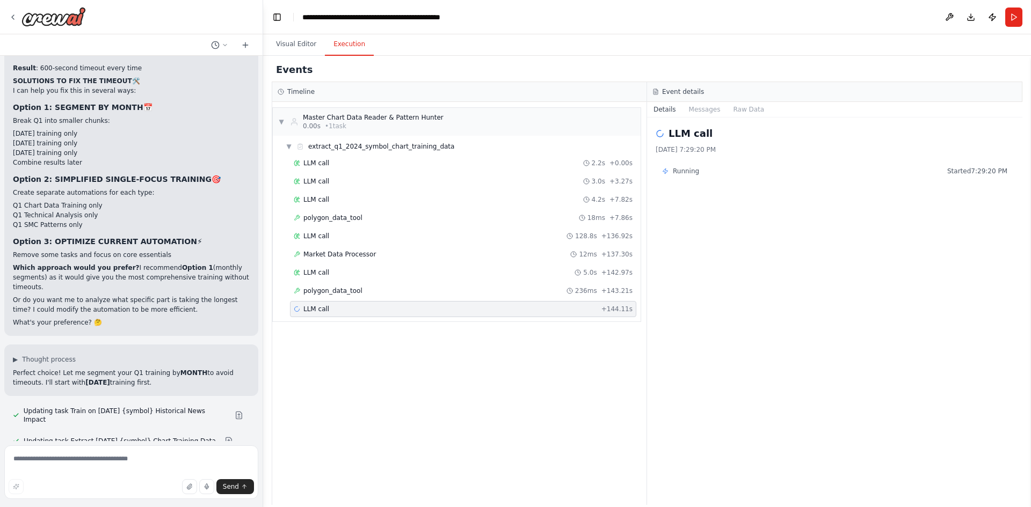
scroll to position [30030, 0]
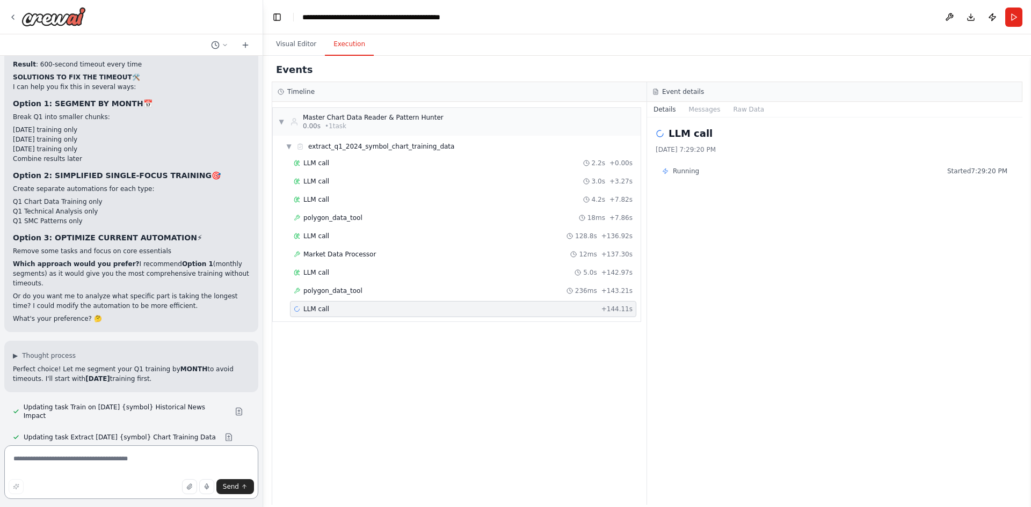
click at [71, 405] on textarea at bounding box center [131, 473] width 254 height 54
type textarea "*"
type textarea "**********"
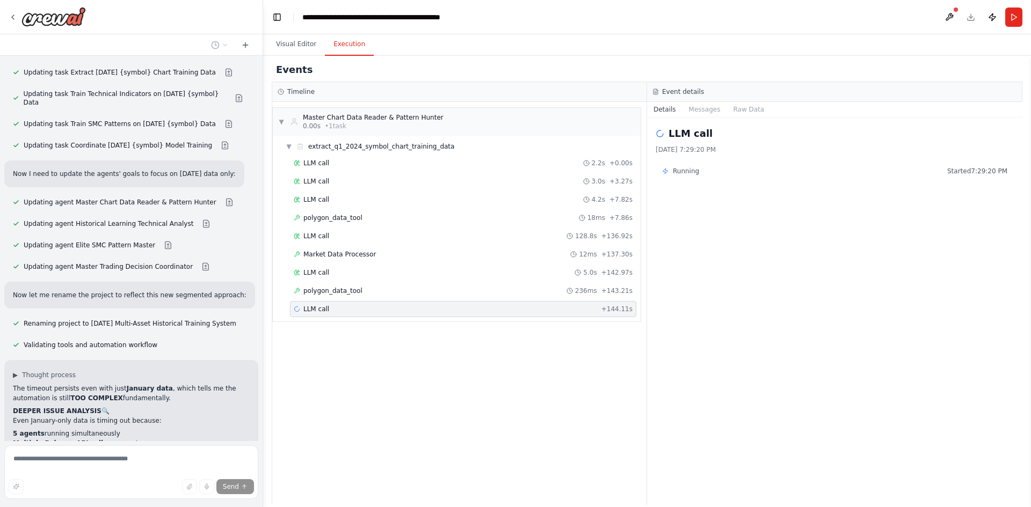
scroll to position [30416, 0]
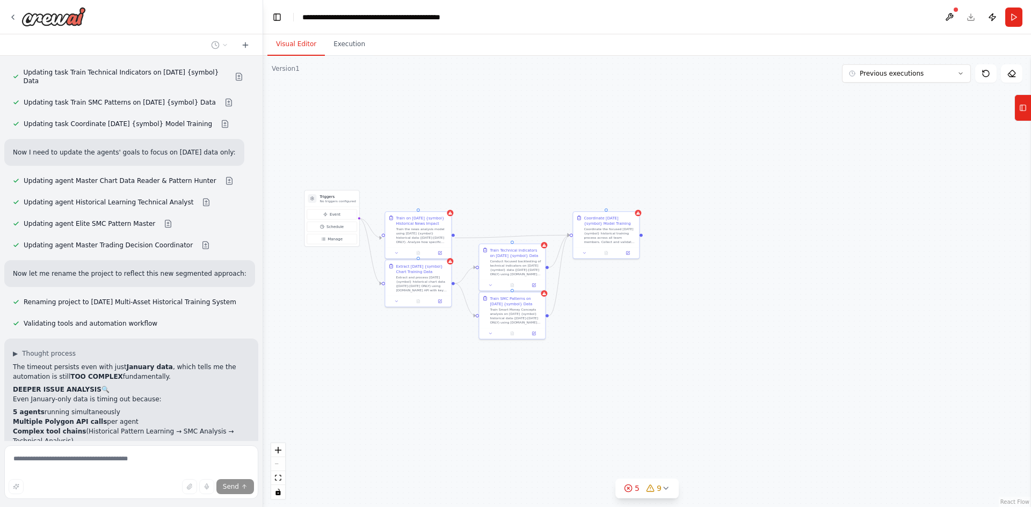
click at [299, 42] on button "Visual Editor" at bounding box center [295, 44] width 57 height 23
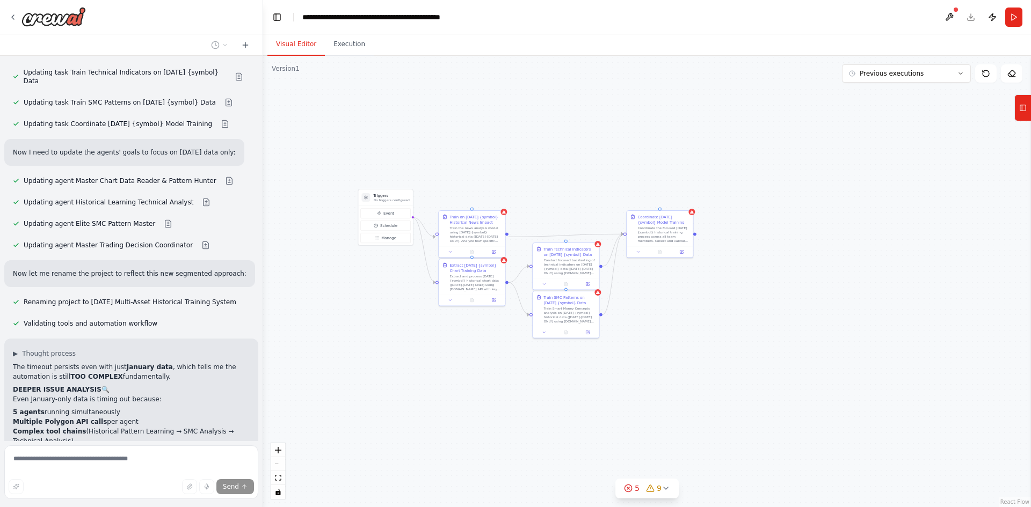
scroll to position [30442, 0]
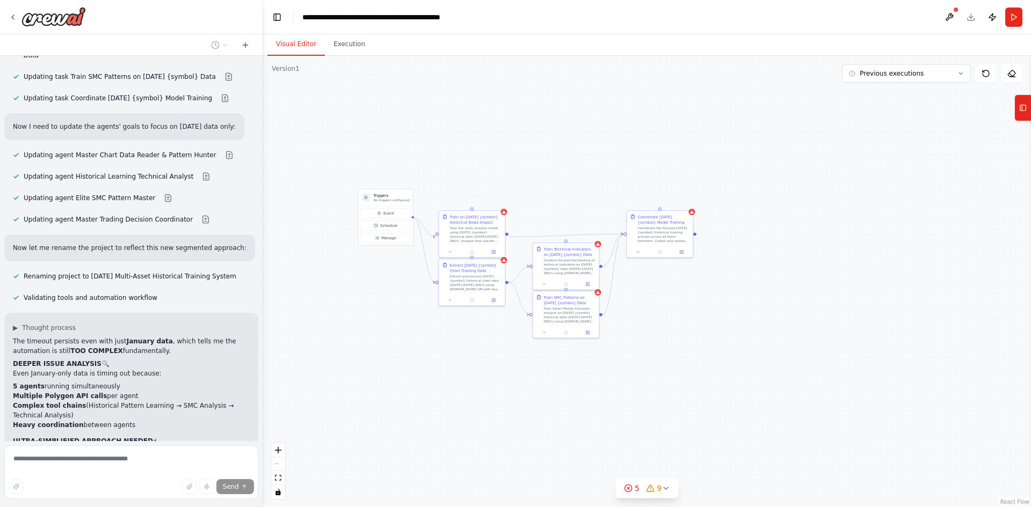
drag, startPoint x: 407, startPoint y: 362, endPoint x: 461, endPoint y: 361, distance: 53.7
click at [461, 361] on div ".deletable-edge-delete-btn { width: 20px; height: 20px; border: 0px solid #ffff…" at bounding box center [647, 282] width 768 height 452
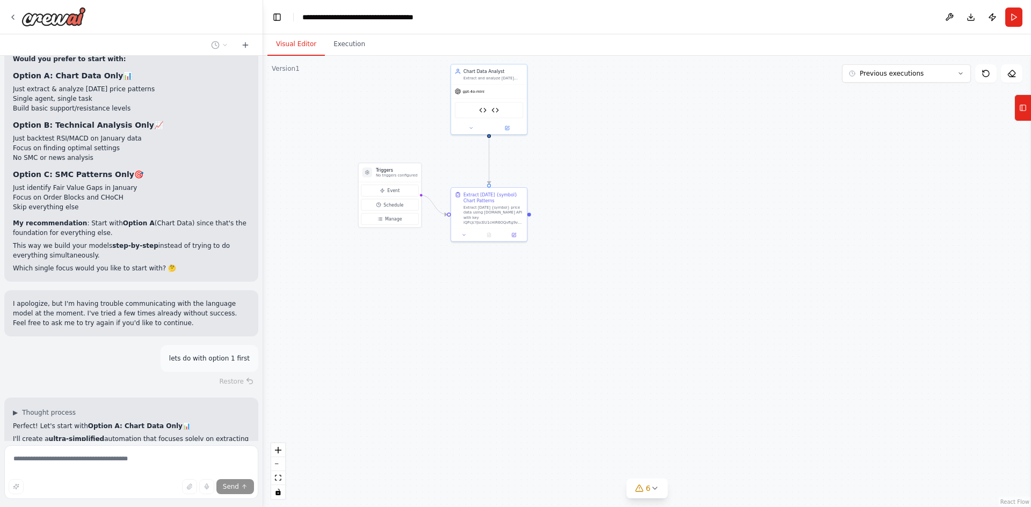
scroll to position [30863, 0]
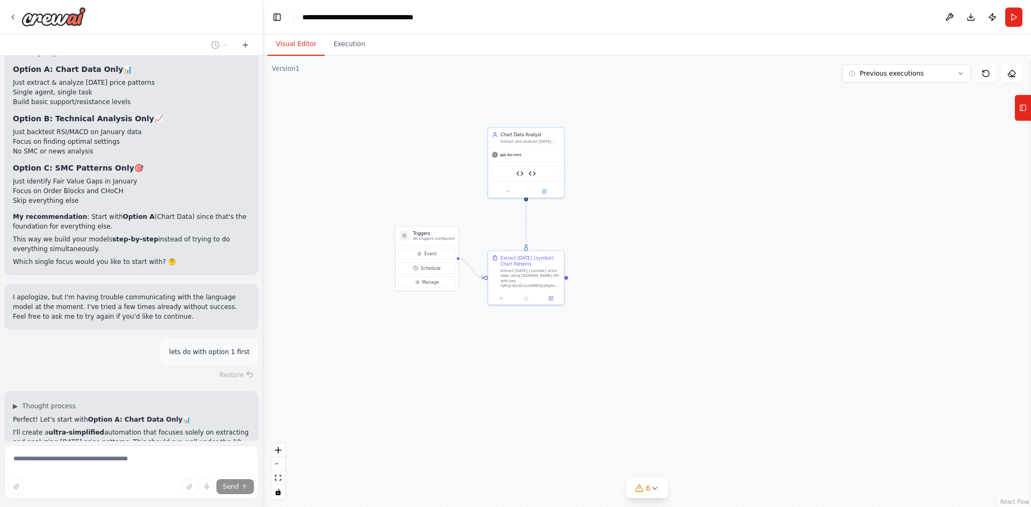
drag, startPoint x: 390, startPoint y: 340, endPoint x: 427, endPoint y: 403, distance: 73.4
click at [427, 403] on div ".deletable-edge-delete-btn { width: 20px; height: 20px; border: 0px solid #ffff…" at bounding box center [647, 282] width 768 height 452
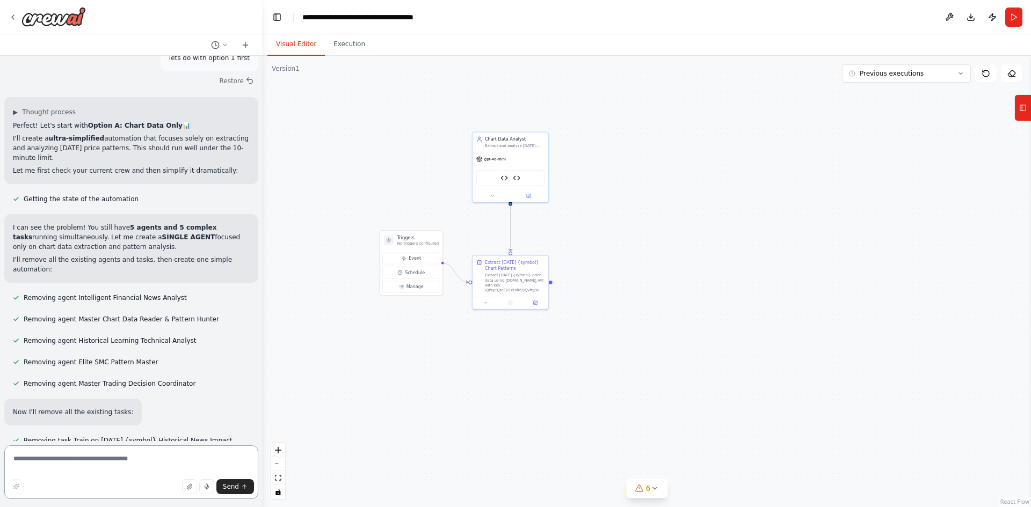
scroll to position [31167, 0]
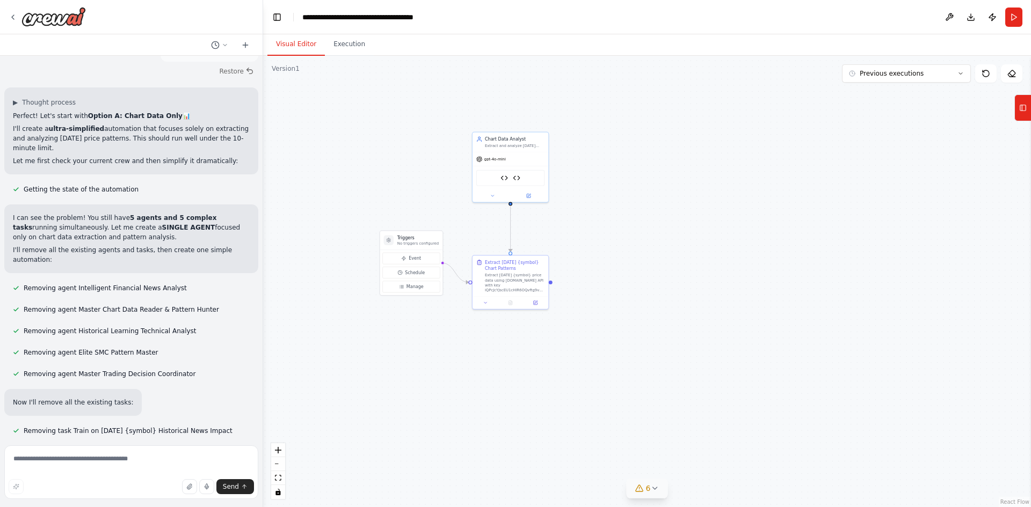
click at [659, 405] on button "6" at bounding box center [647, 489] width 41 height 20
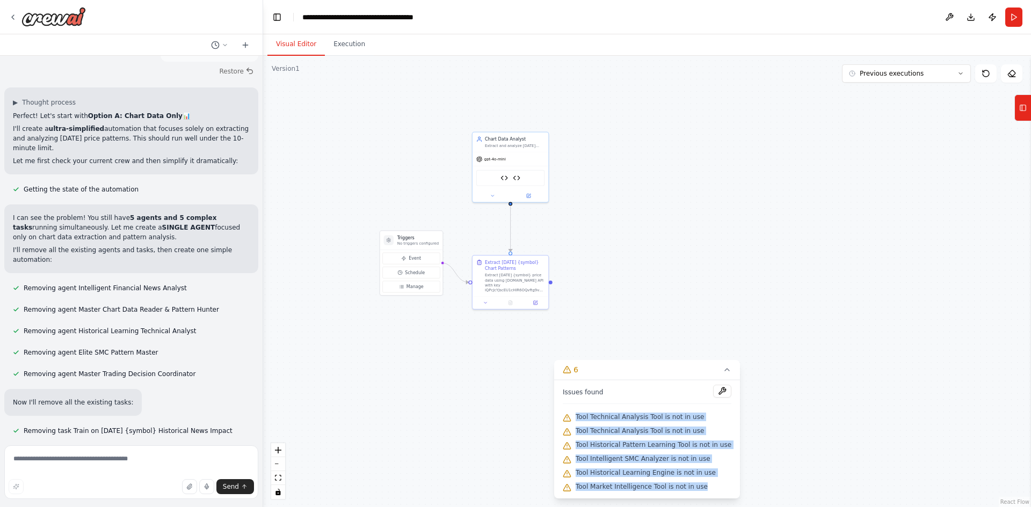
drag, startPoint x: 568, startPoint y: 416, endPoint x: 710, endPoint y: 492, distance: 160.9
click at [710, 405] on div "Issues found Tool Technical Analysis Tool is not in use Tool Technical Analysis…" at bounding box center [647, 439] width 186 height 119
copy div "Tool Technical Analysis Tool is not in use Tool Technical Analysis Tool is not …"
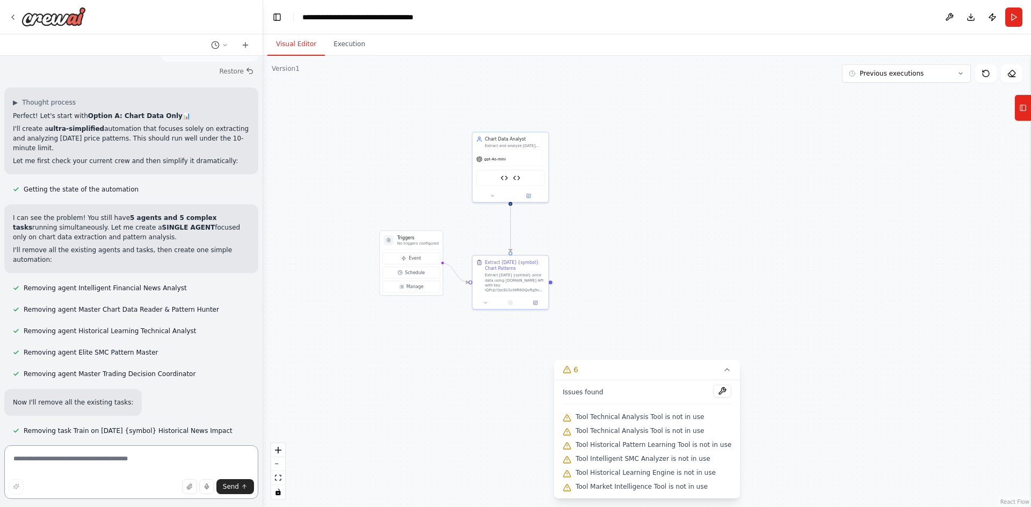
click at [143, 405] on textarea at bounding box center [131, 473] width 254 height 54
paste textarea "**********"
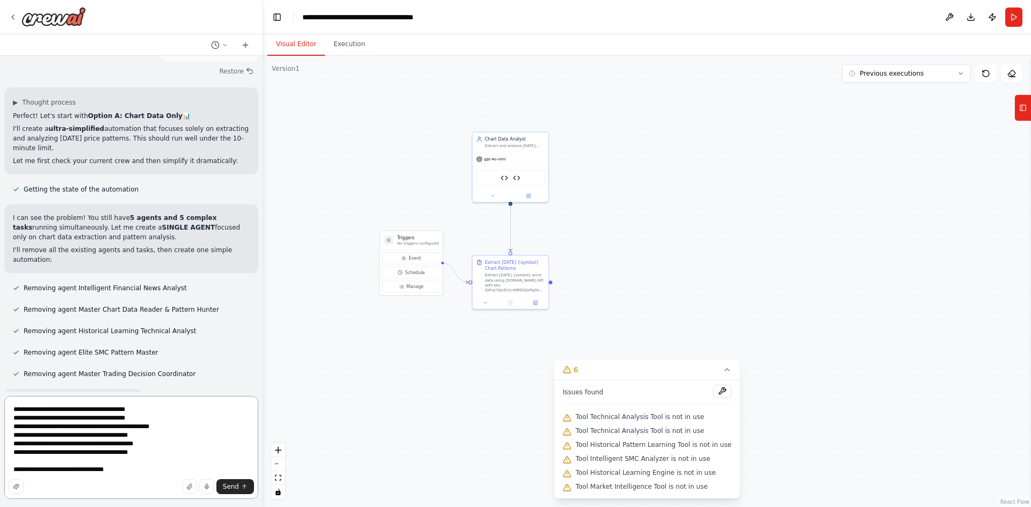
type textarea "**********"
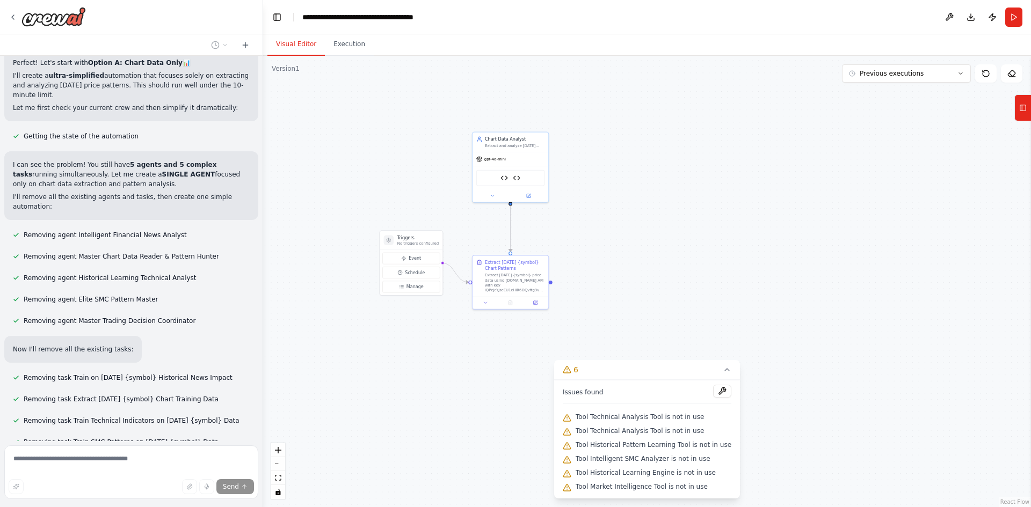
scroll to position [31225, 0]
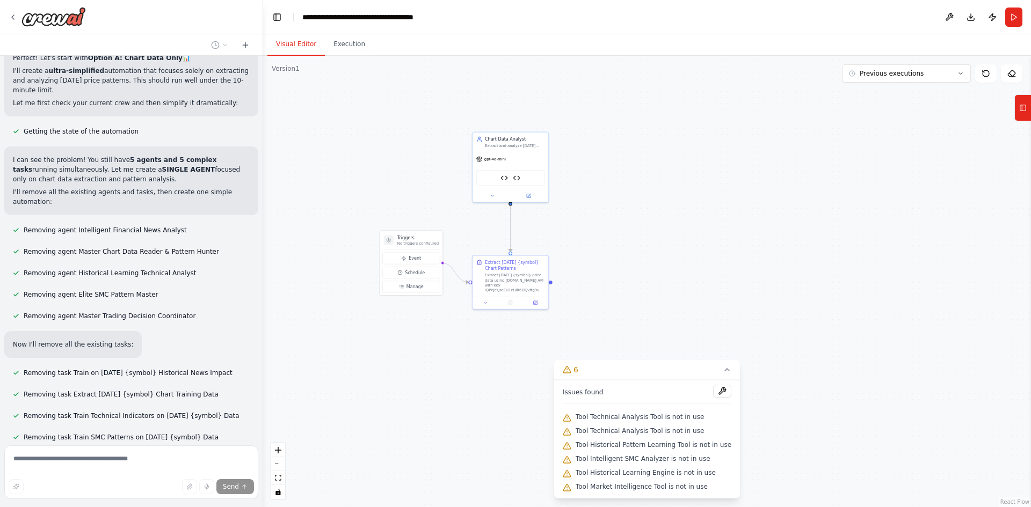
click at [481, 388] on div ".deletable-edge-delete-btn { width: 20px; height: 20px; border: 0px solid #ffff…" at bounding box center [647, 282] width 768 height 452
click at [714, 392] on button at bounding box center [722, 391] width 18 height 13
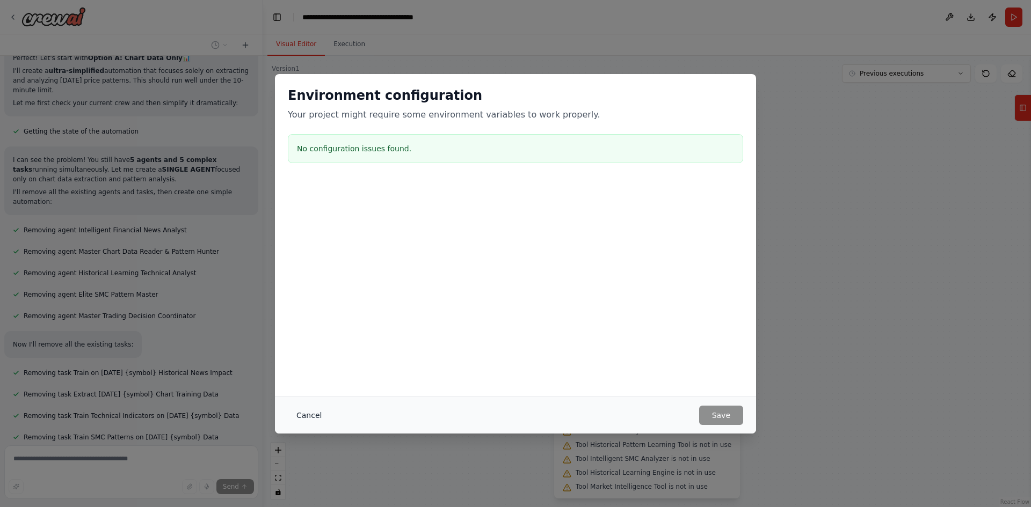
click at [303, 405] on button "Cancel" at bounding box center [309, 415] width 42 height 19
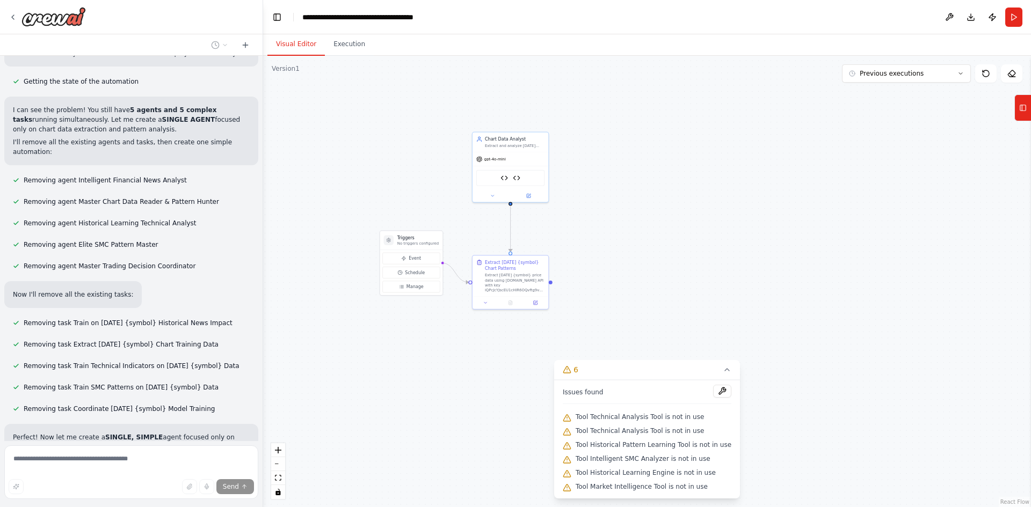
scroll to position [31288, 0]
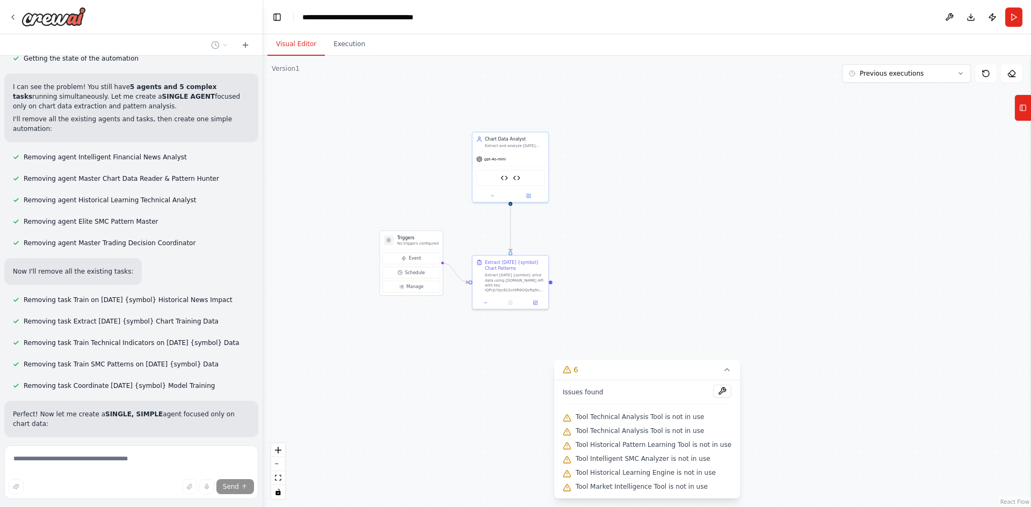
click at [375, 405] on div ".deletable-edge-delete-btn { width: 20px; height: 20px; border: 0px solid #ffff…" at bounding box center [647, 282] width 768 height 452
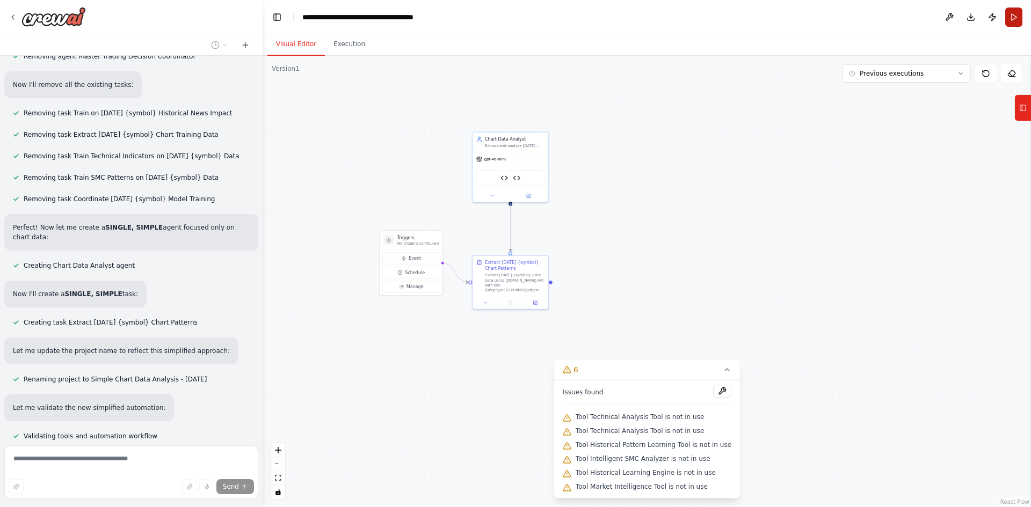
scroll to position [31495, 0]
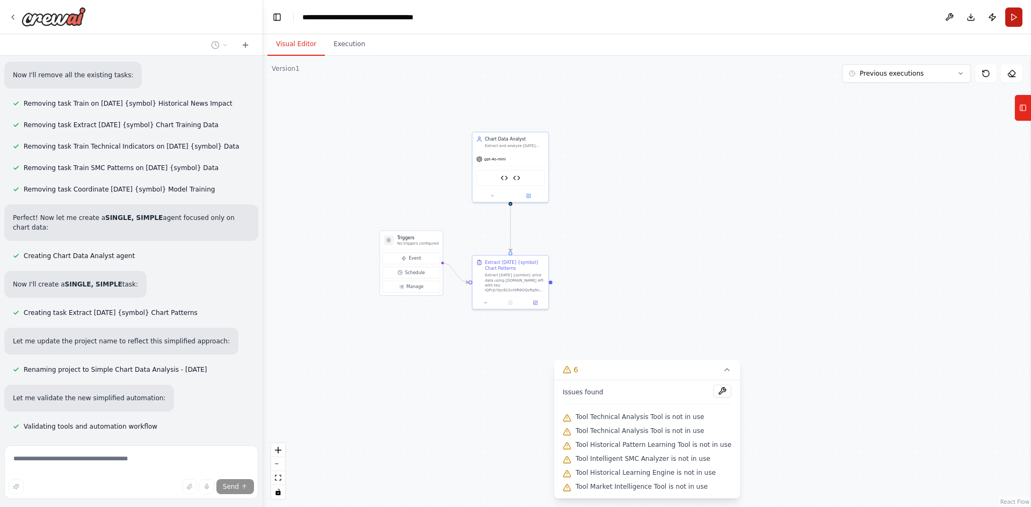
click at [824, 16] on button "Run" at bounding box center [1013, 17] width 17 height 19
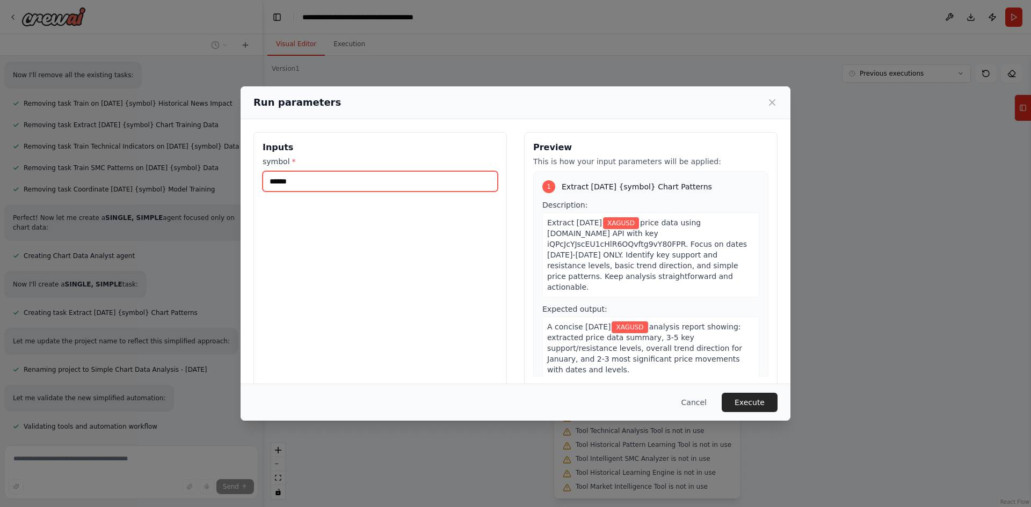
click at [381, 183] on input "******" at bounding box center [380, 181] width 235 height 20
type input "******"
click at [753, 404] on button "Execute" at bounding box center [750, 402] width 56 height 19
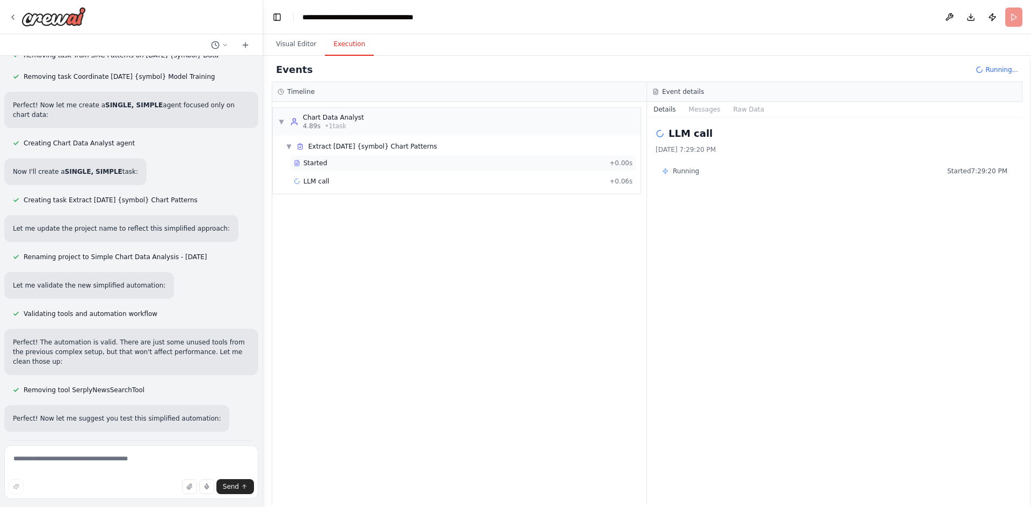
click at [344, 164] on div "Started" at bounding box center [449, 163] width 311 height 9
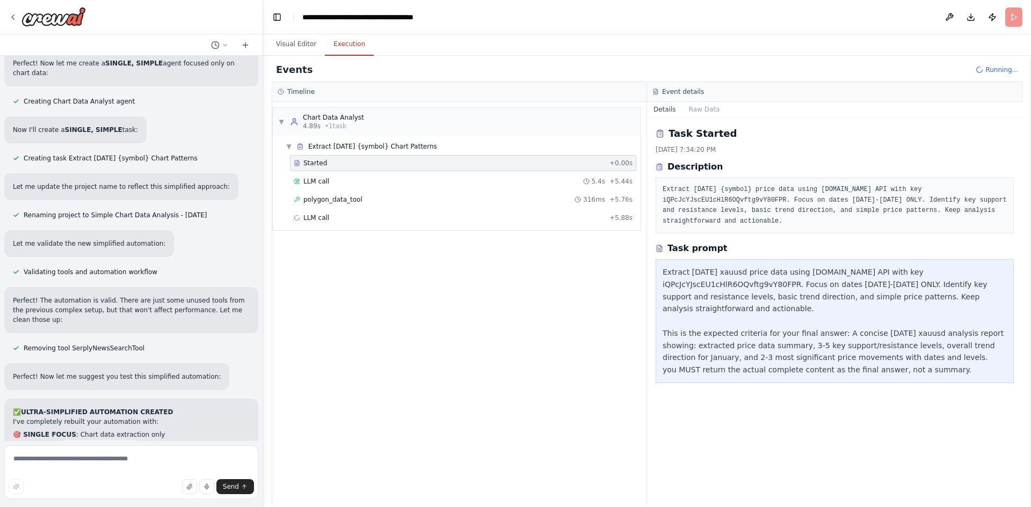
scroll to position [31659, 0]
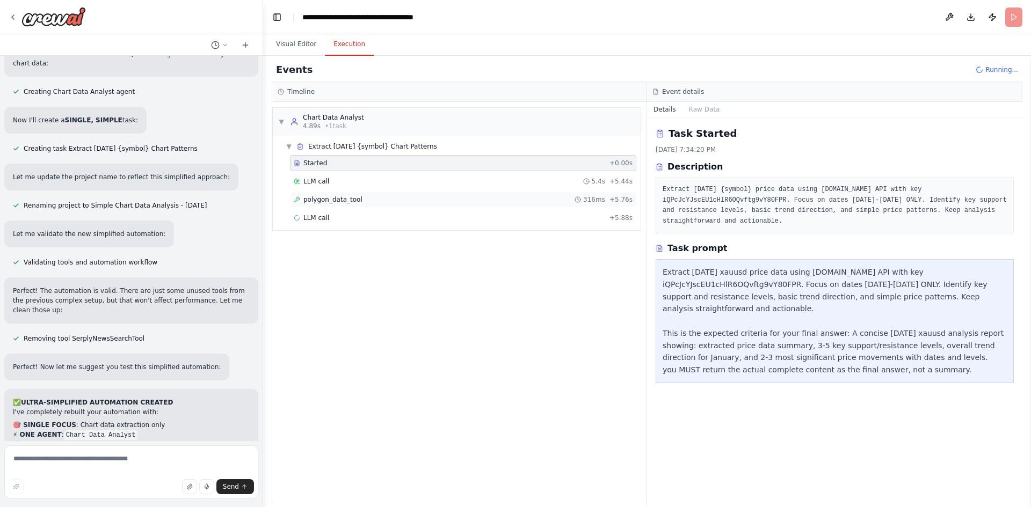
click at [380, 196] on div "polygon_data_tool 316ms + 5.76s" at bounding box center [463, 199] width 339 height 9
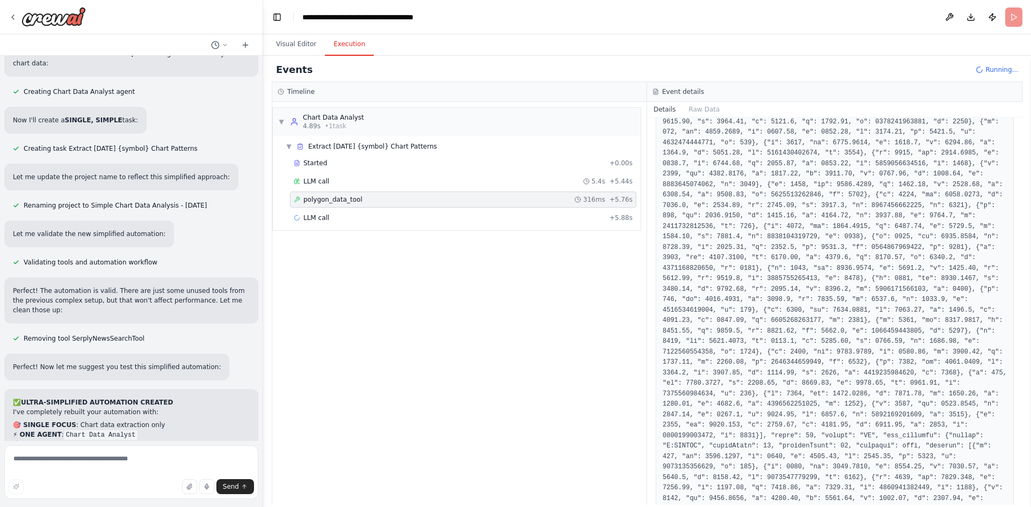
scroll to position [215, 0]
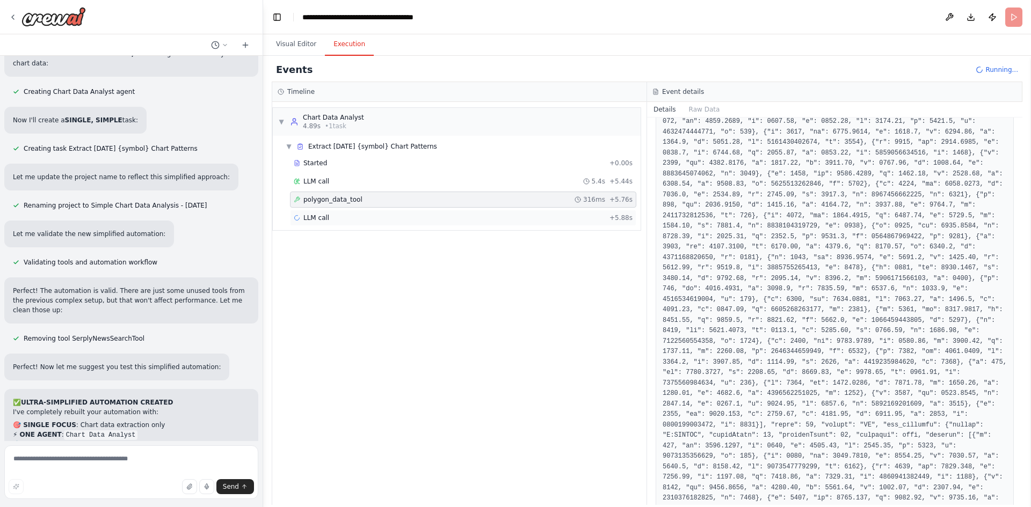
click at [404, 221] on div "LLM call + 5.88s" at bounding box center [463, 218] width 339 height 9
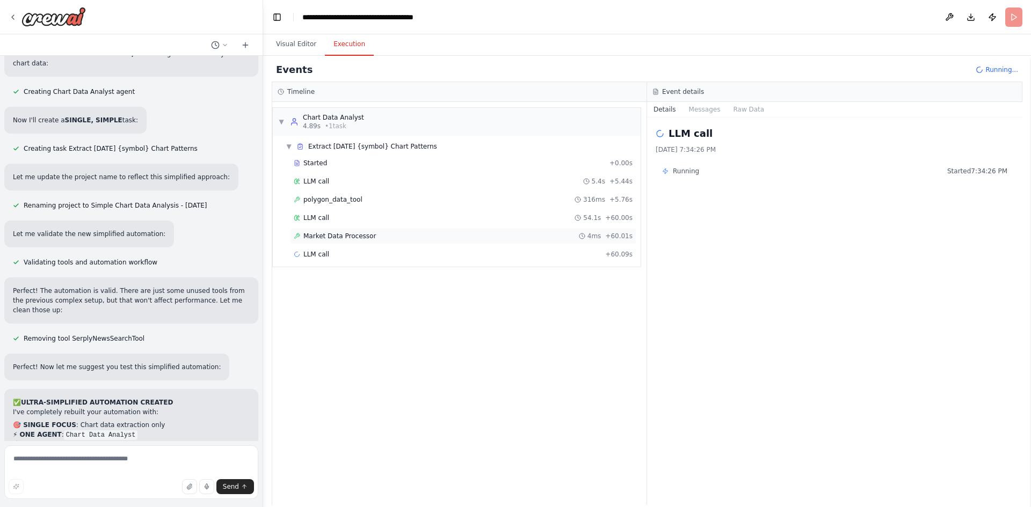
click at [366, 230] on div "Market Data Processor 4ms + 60.01s" at bounding box center [463, 236] width 346 height 16
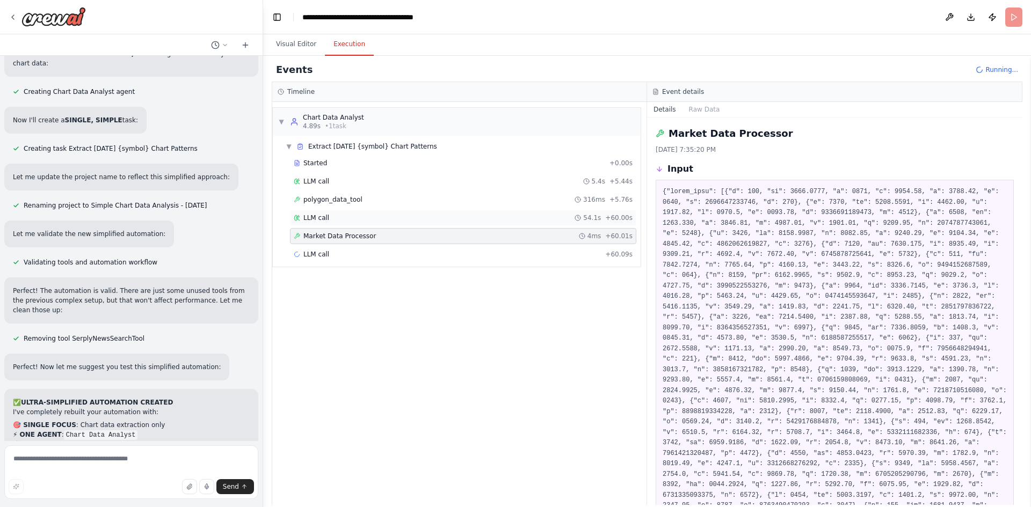
click at [360, 225] on div "LLM call 54.1s + 60.00s" at bounding box center [463, 218] width 346 height 16
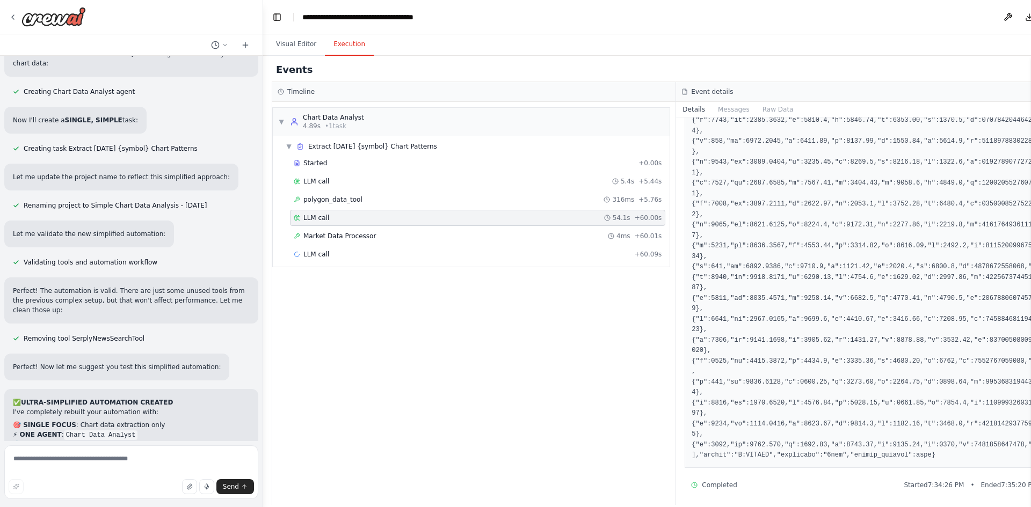
scroll to position [358, 0]
click at [340, 248] on div "LLM call + 60.09s" at bounding box center [477, 254] width 375 height 16
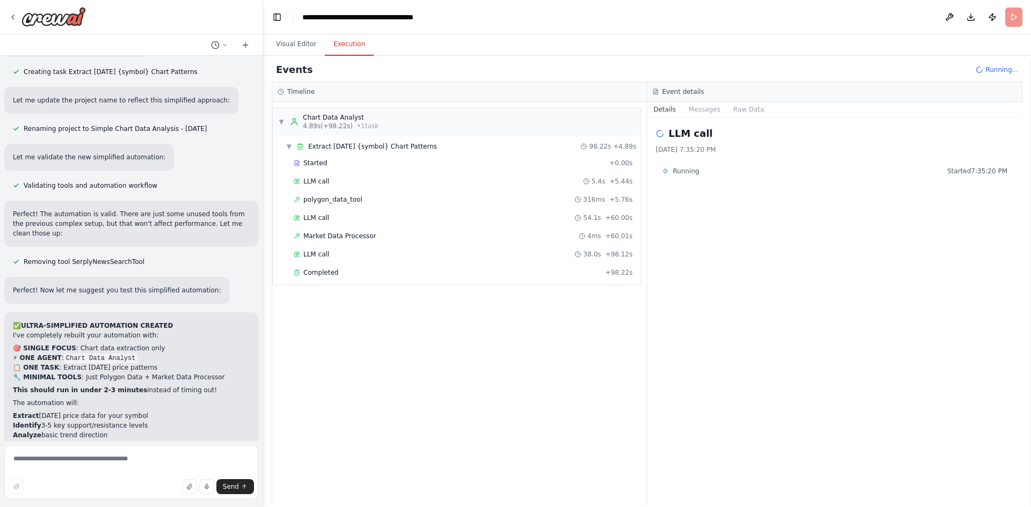
scroll to position [31737, 0]
click at [367, 275] on div "Completed" at bounding box center [447, 272] width 307 height 9
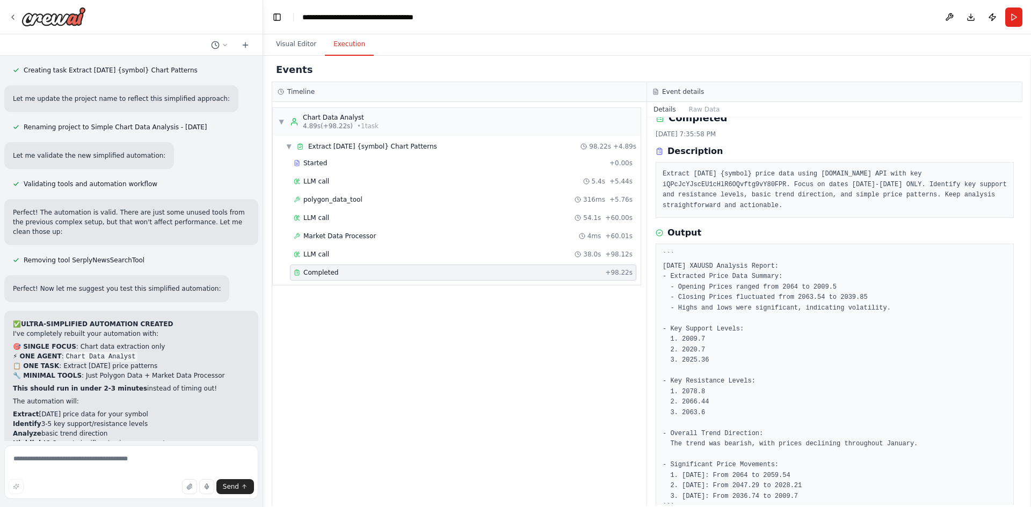
scroll to position [47, 0]
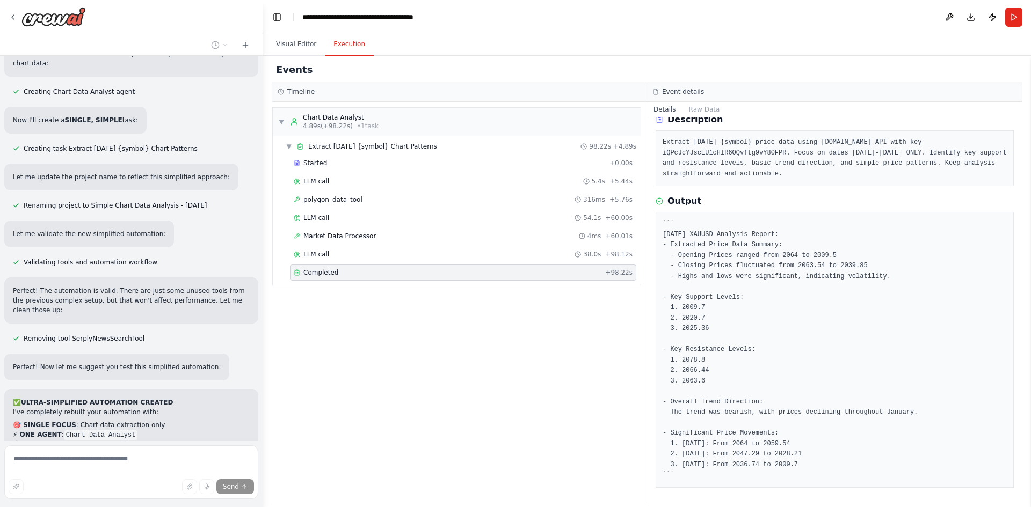
scroll to position [31701, 0]
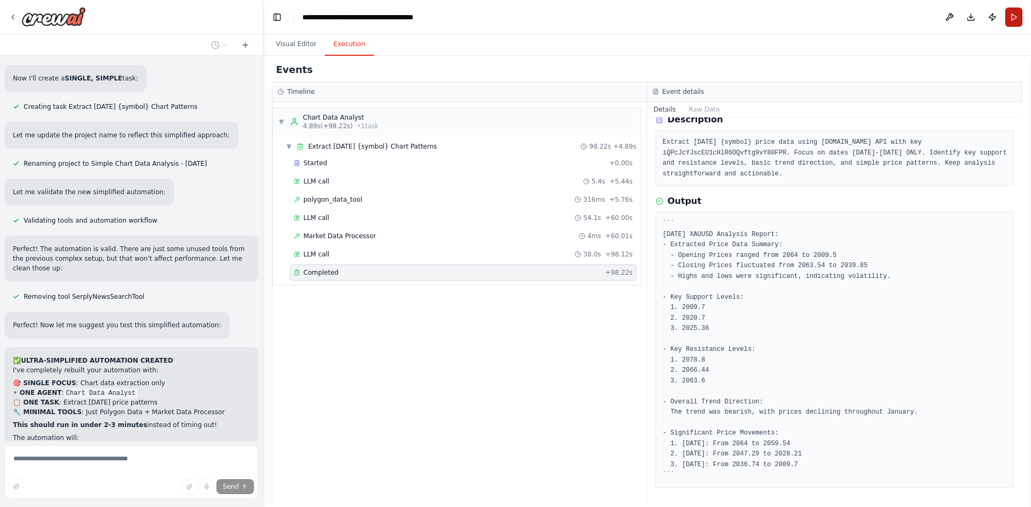
click at [824, 14] on button "Run" at bounding box center [1013, 17] width 17 height 19
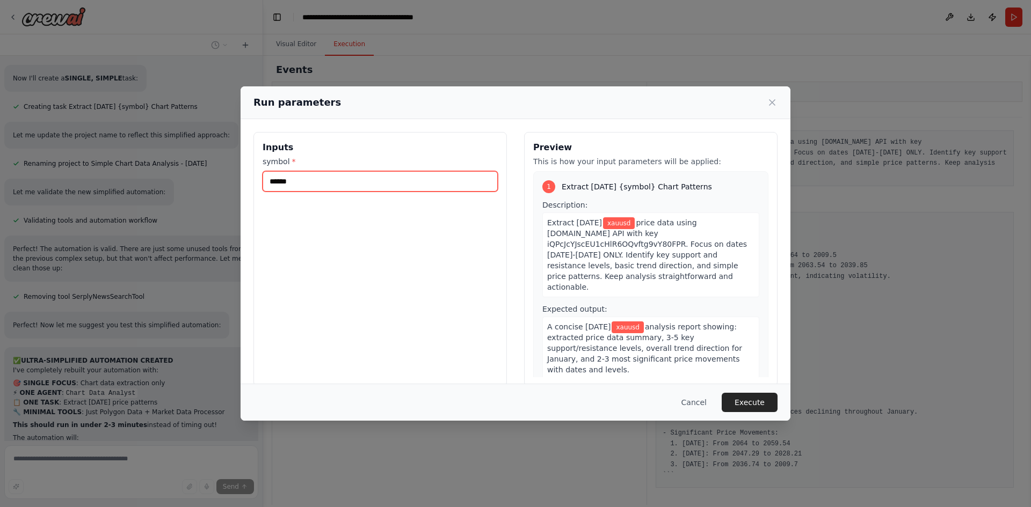
click at [346, 184] on input "******" at bounding box center [380, 181] width 235 height 20
type input "******"
click at [750, 405] on button "Execute" at bounding box center [750, 402] width 56 height 19
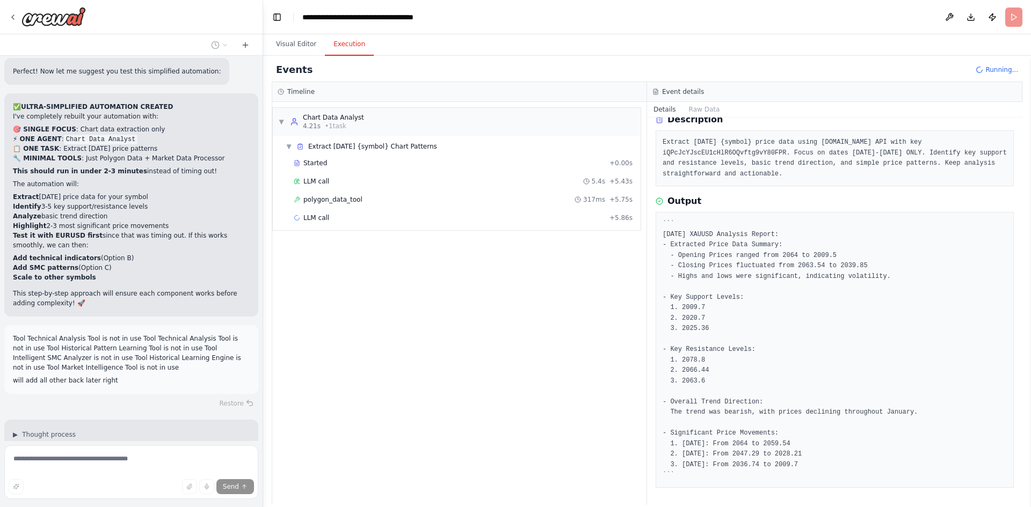
scroll to position [31971, 0]
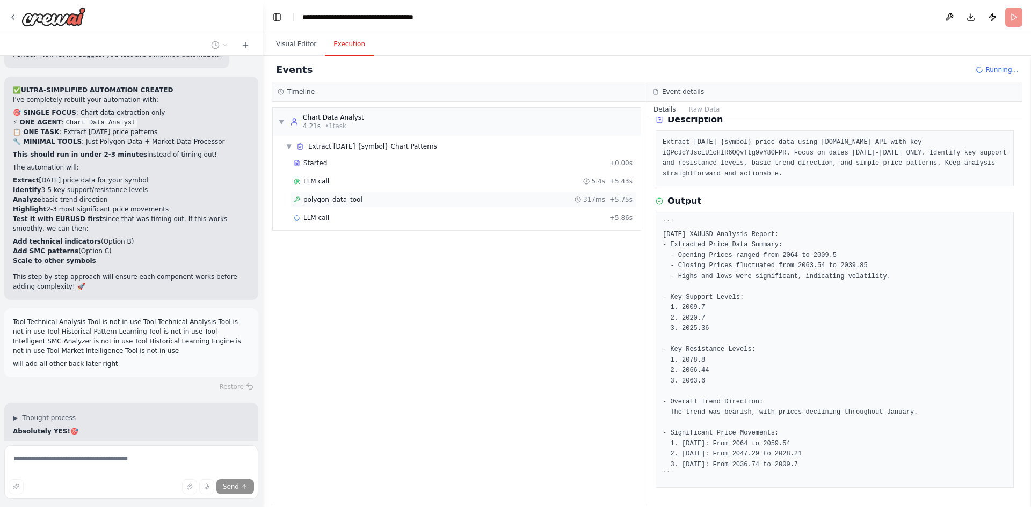
click at [334, 201] on span "polygon_data_tool" at bounding box center [332, 199] width 59 height 9
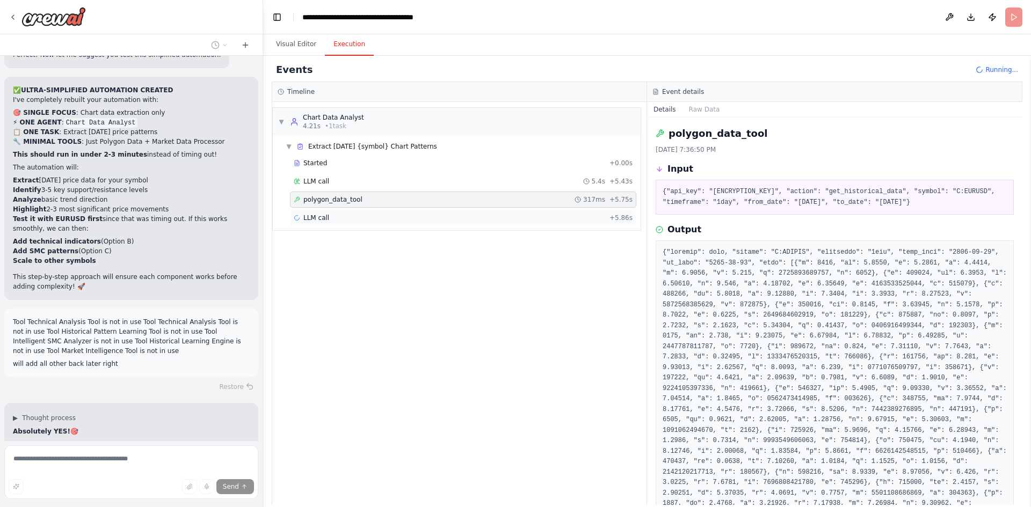
click at [348, 211] on div "LLM call + 5.86s" at bounding box center [463, 218] width 346 height 16
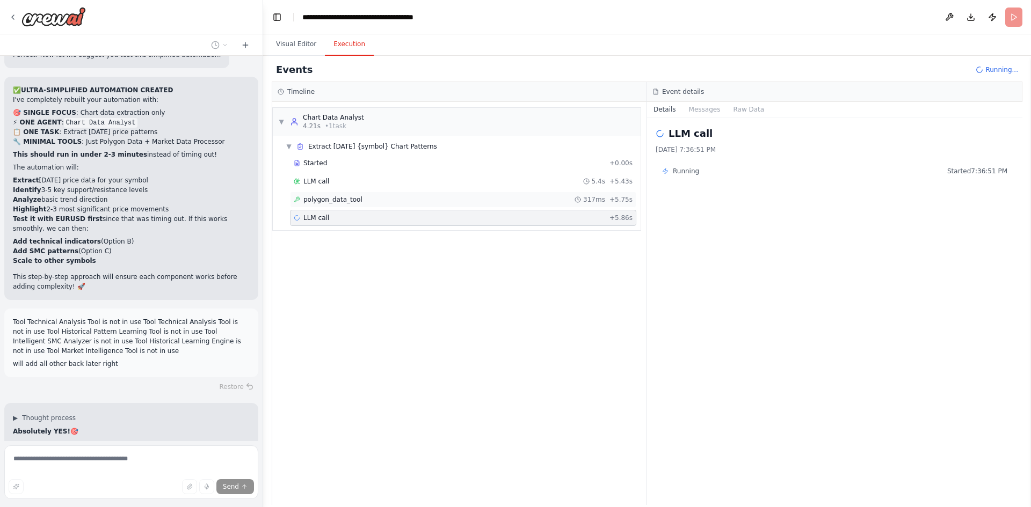
click at [355, 200] on span "polygon_data_tool" at bounding box center [332, 199] width 59 height 9
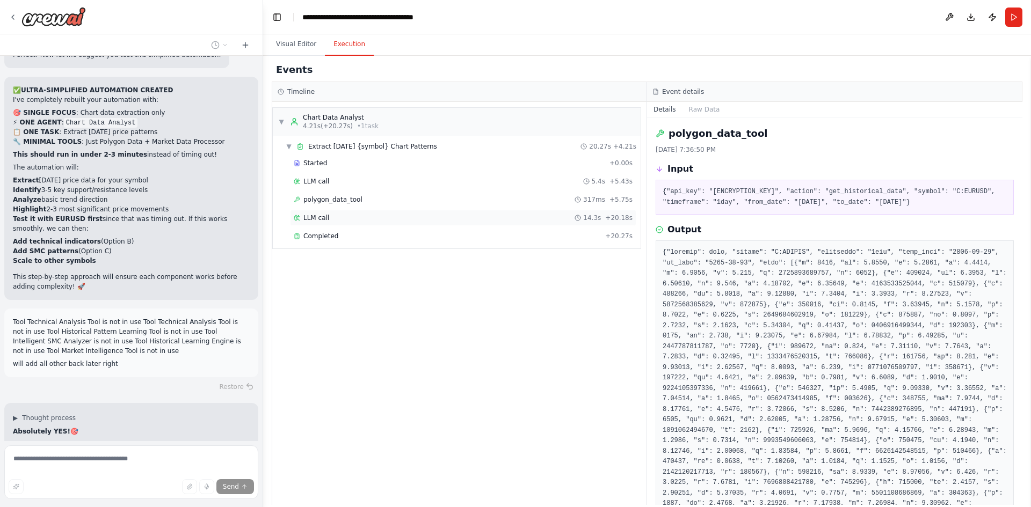
click at [327, 220] on div "LLM call 14.3s + 20.18s" at bounding box center [463, 218] width 339 height 9
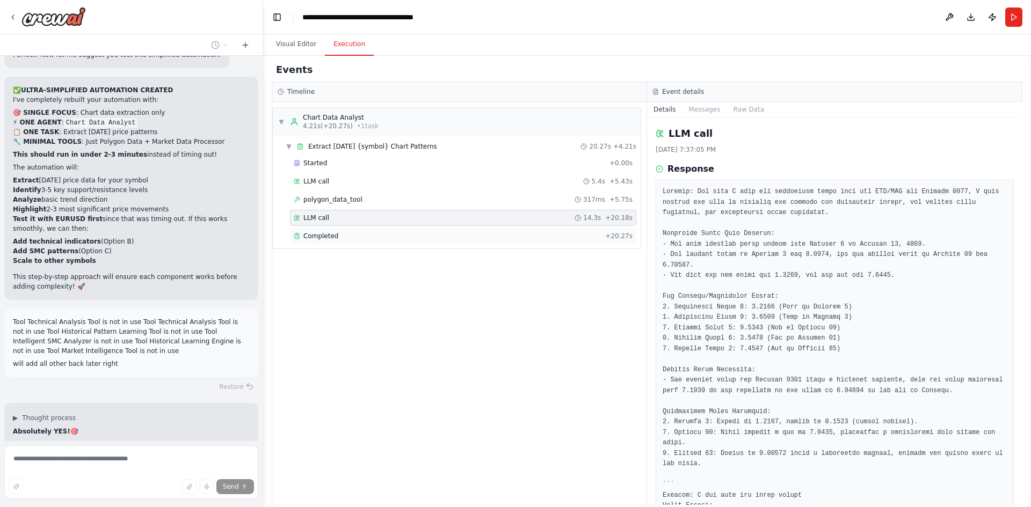
click at [333, 233] on span "Completed" at bounding box center [320, 236] width 35 height 9
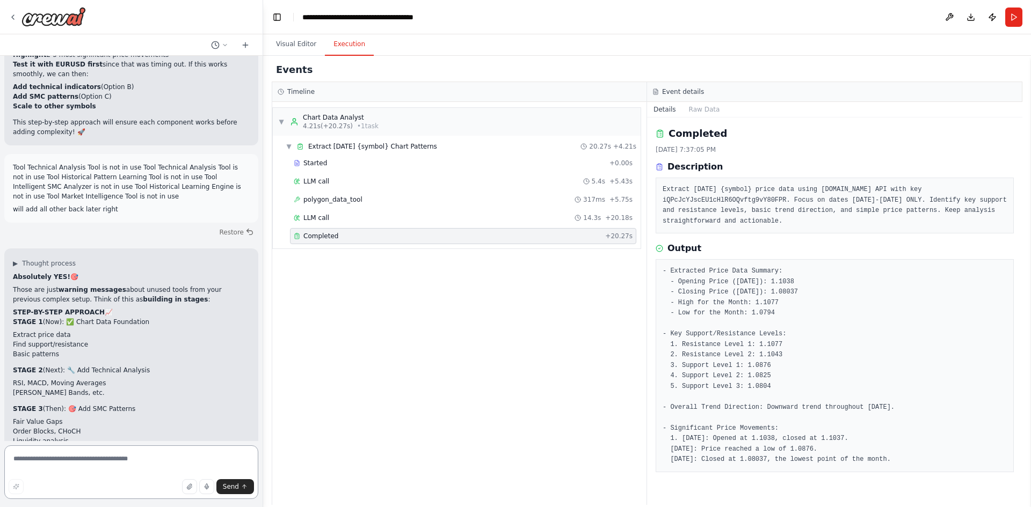
scroll to position [32136, 0]
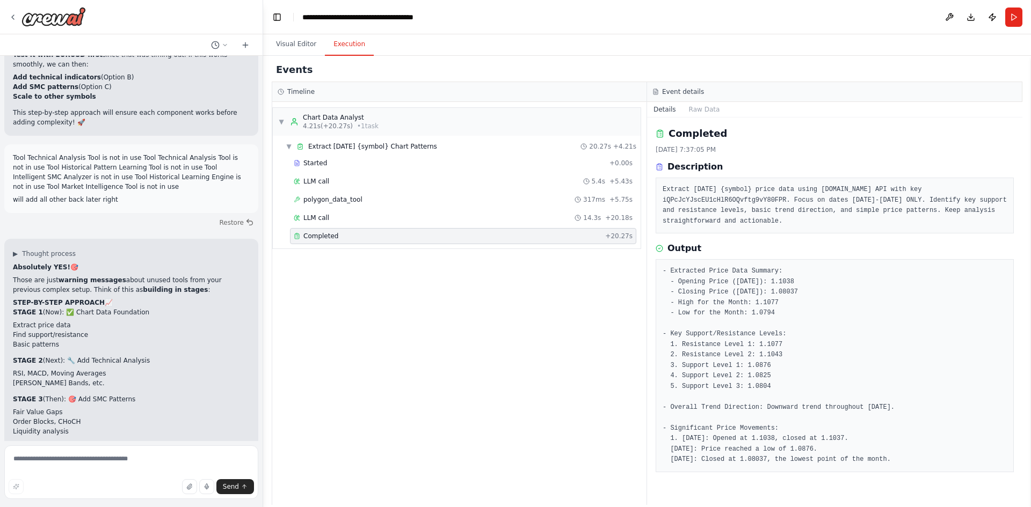
drag, startPoint x: 19, startPoint y: 285, endPoint x: 219, endPoint y: 346, distance: 209.0
click at [126, 405] on textarea at bounding box center [131, 473] width 254 height 54
type textarea "**********"
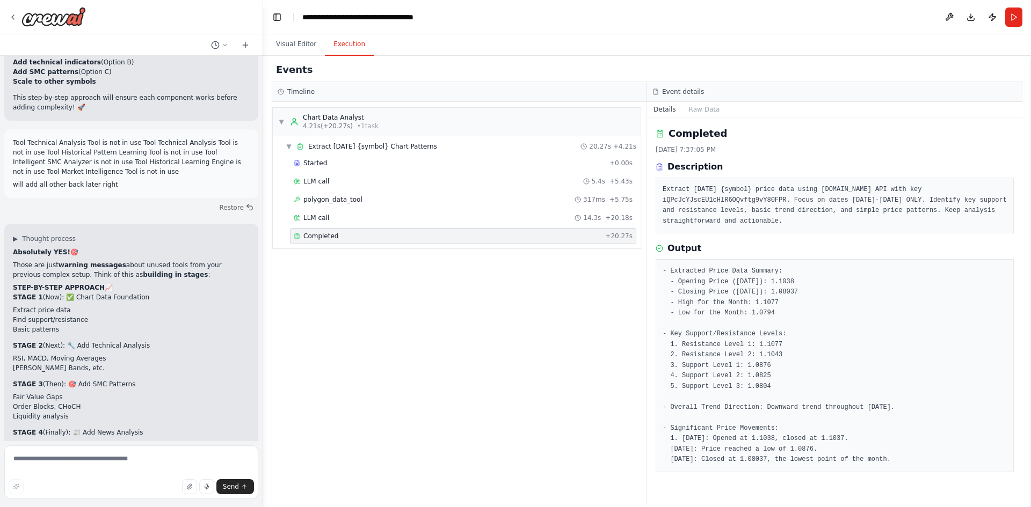
scroll to position [32152, 0]
click at [824, 20] on button "Run" at bounding box center [1013, 17] width 17 height 19
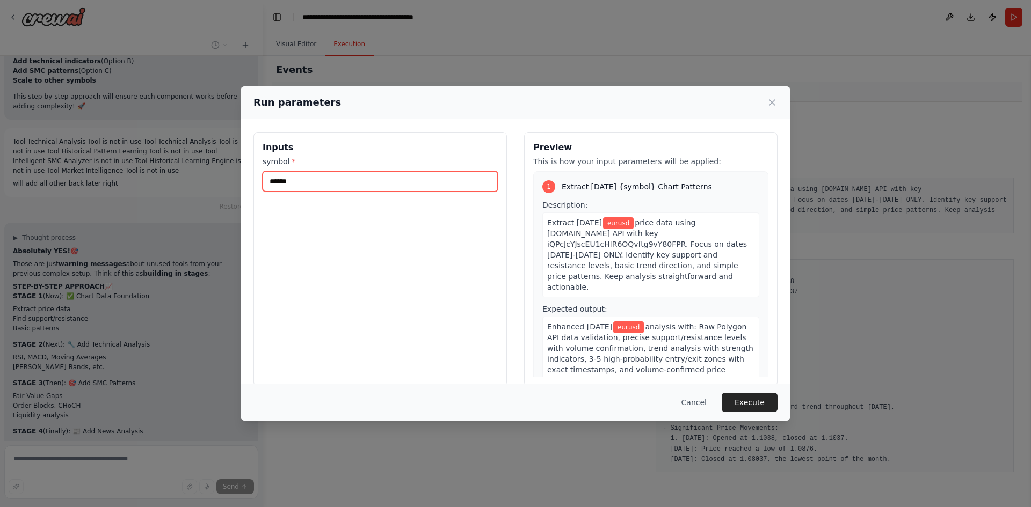
click at [311, 177] on input "******" at bounding box center [380, 181] width 235 height 20
type input "******"
click at [763, 398] on button "Execute" at bounding box center [750, 402] width 56 height 19
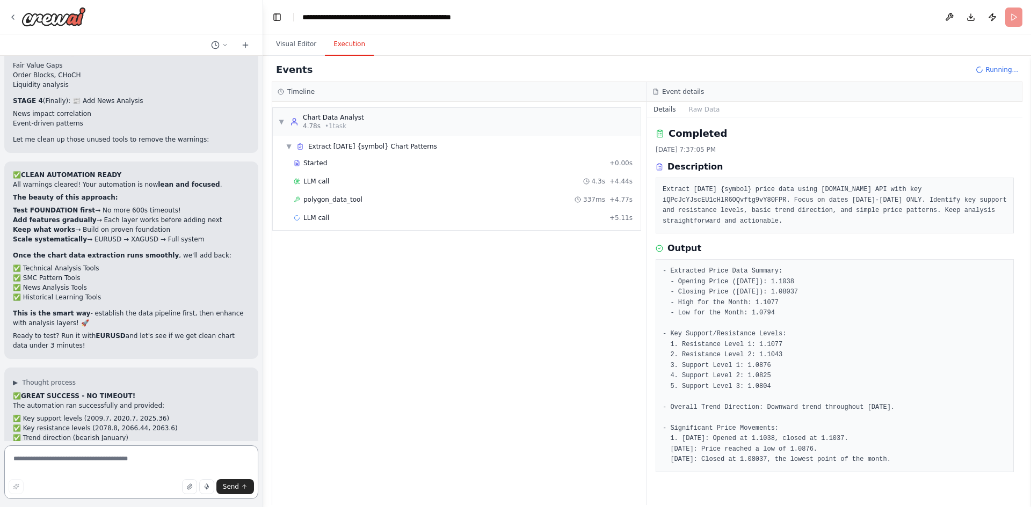
scroll to position [32492, 0]
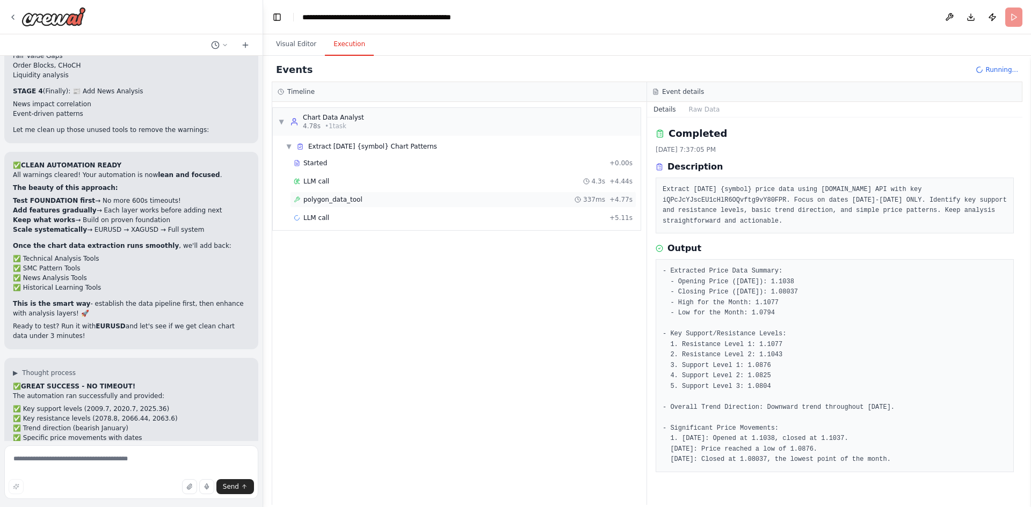
click at [397, 199] on div "polygon_data_tool 337ms + 4.77s" at bounding box center [463, 199] width 339 height 9
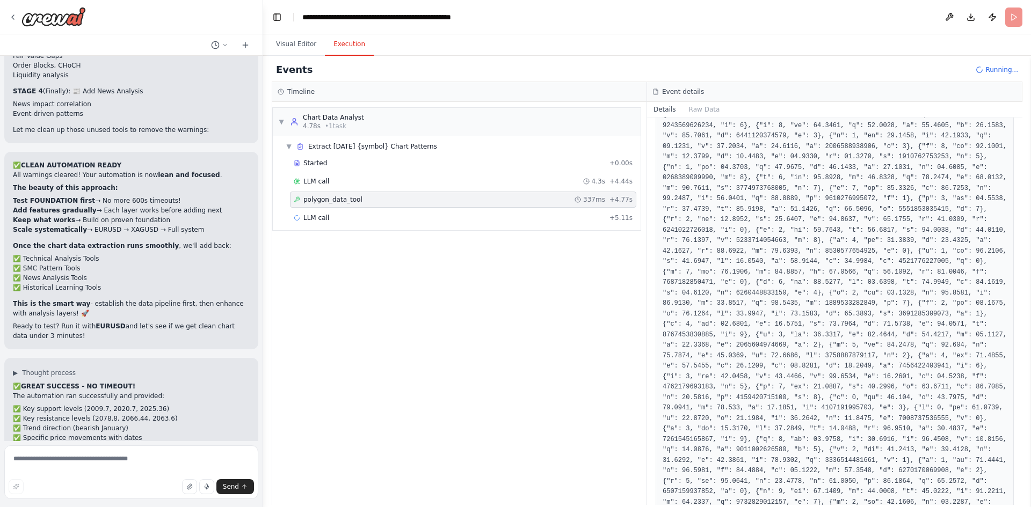
scroll to position [2784, 0]
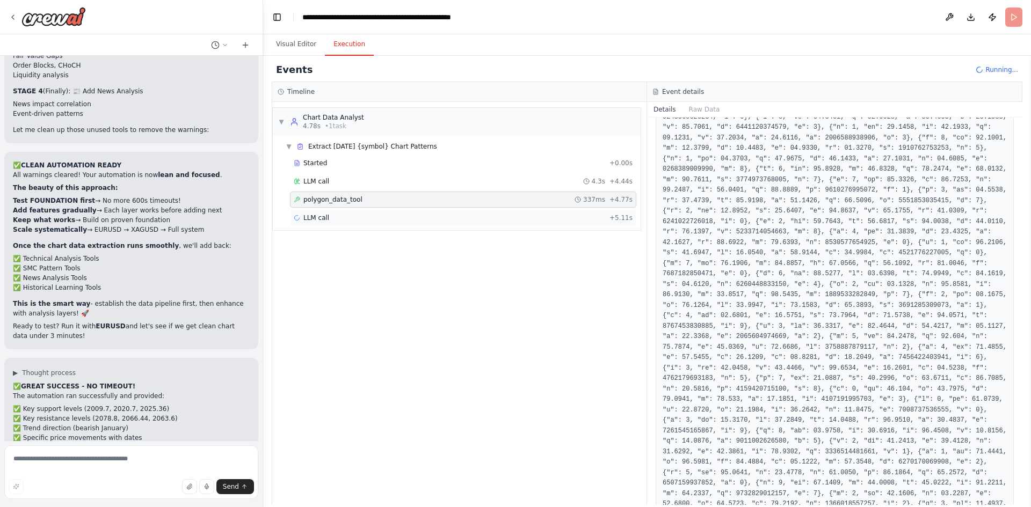
click at [376, 219] on div "LLM call + 5.11s" at bounding box center [463, 218] width 339 height 9
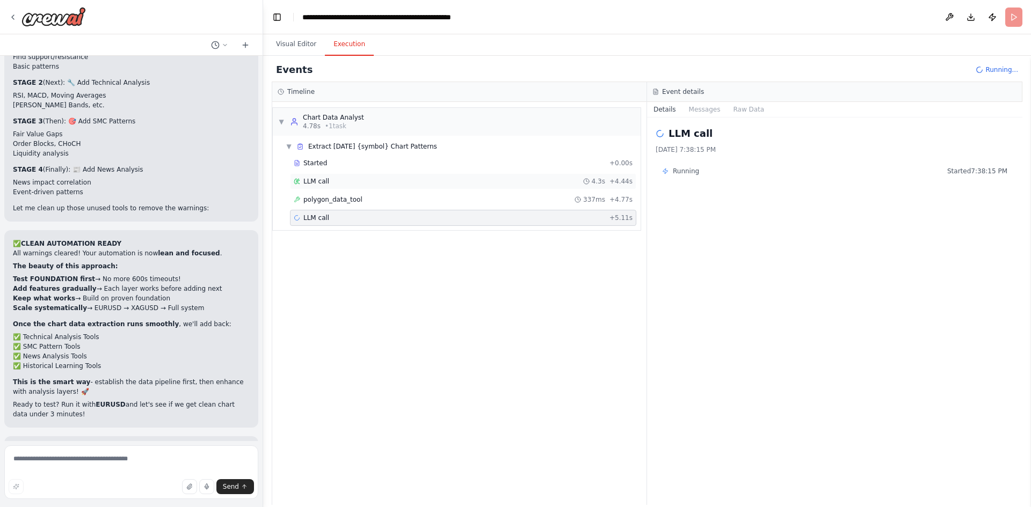
click at [351, 174] on div "LLM call 4.3s + 4.44s" at bounding box center [463, 181] width 346 height 16
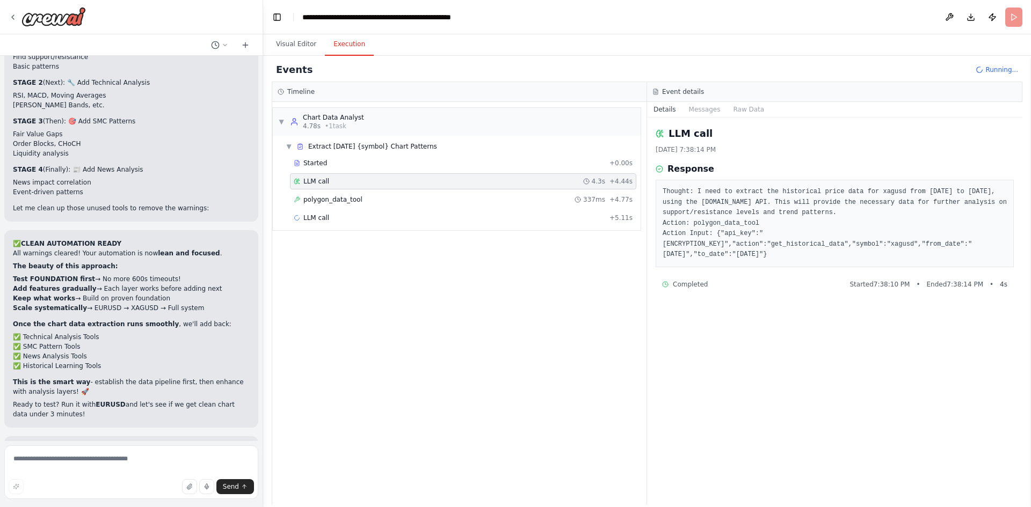
click at [354, 191] on div "Started + 0.00s LLM call 4.3s + 4.44s polygon_data_tool 337ms + 4.77s LLM call …" at bounding box center [460, 191] width 359 height 73
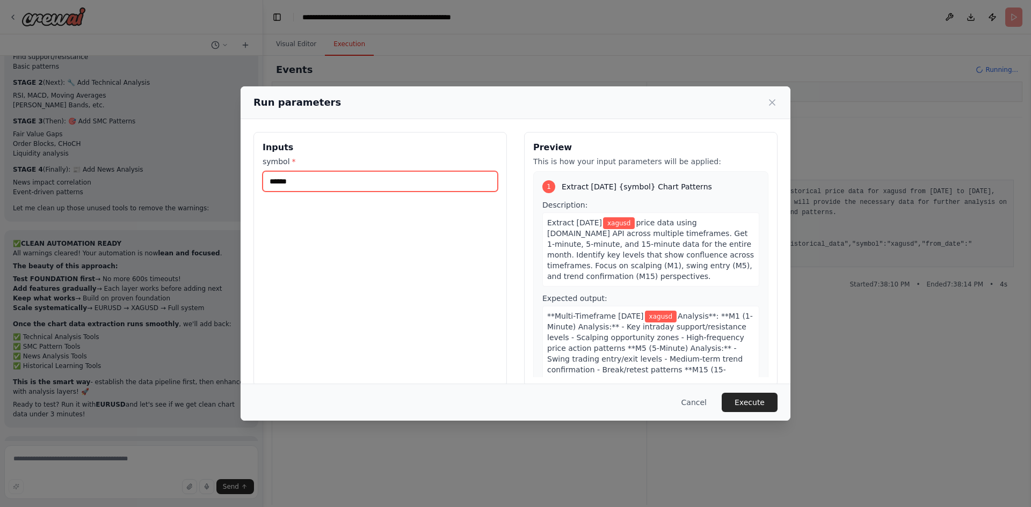
click at [378, 187] on input "******" at bounding box center [380, 181] width 235 height 20
type input "******"
click at [743, 405] on button "Execute" at bounding box center [750, 402] width 56 height 19
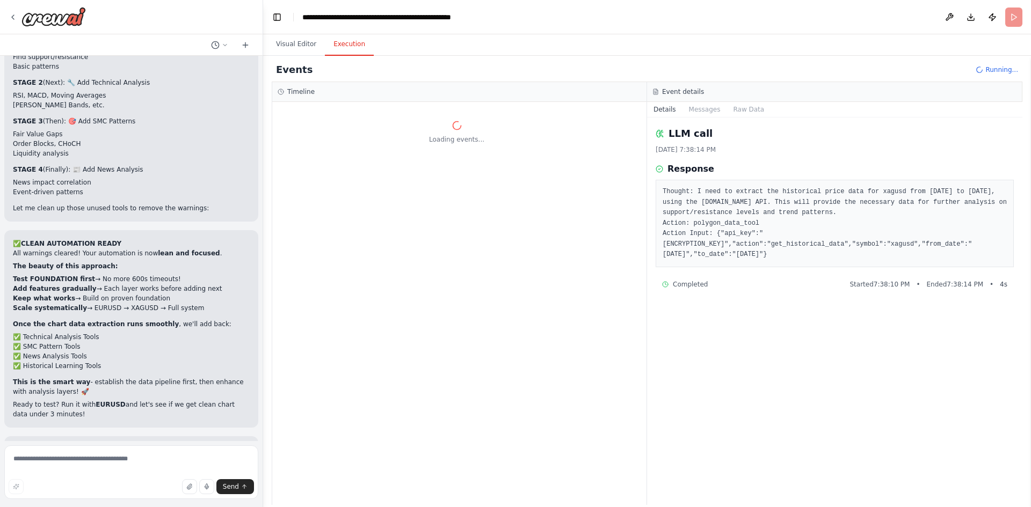
click at [824, 78] on div "Events Running... Timeline Loading events... Event details Details Messages Raw…" at bounding box center [647, 282] width 768 height 452
